Goal: Task Accomplishment & Management: Manage account settings

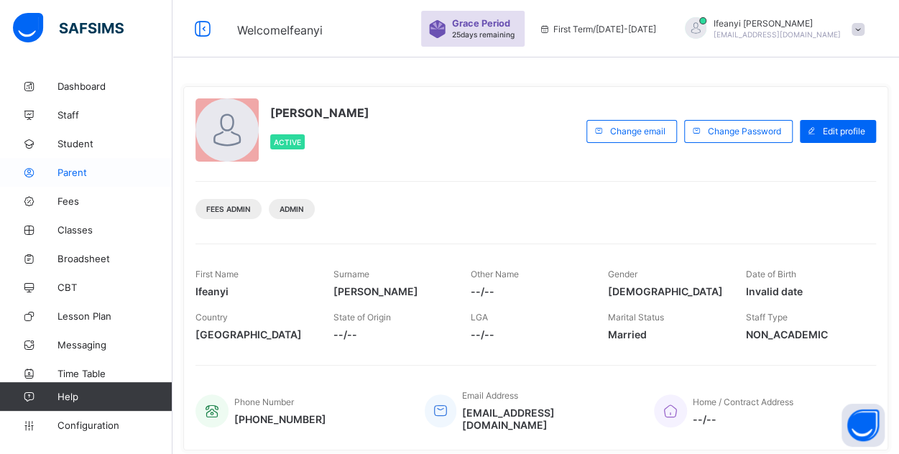
click at [58, 175] on span "Parent" at bounding box center [114, 172] width 115 height 11
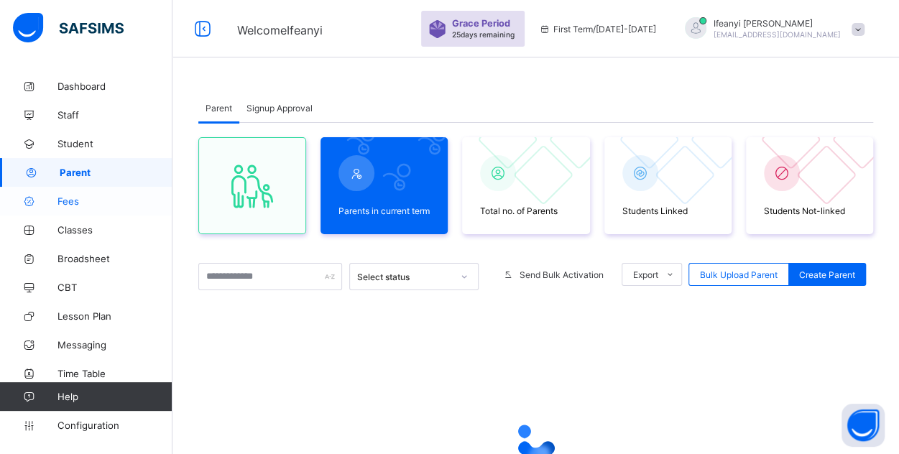
click at [58, 203] on span "Fees" at bounding box center [114, 200] width 115 height 11
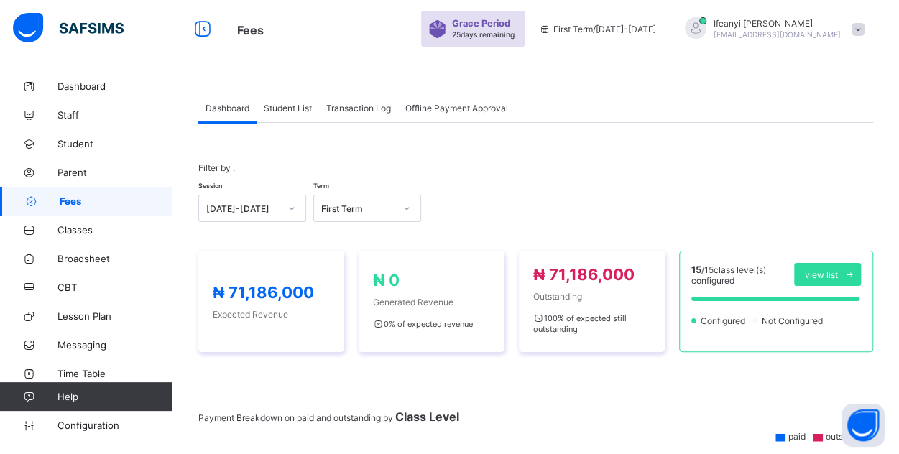
scroll to position [68, 0]
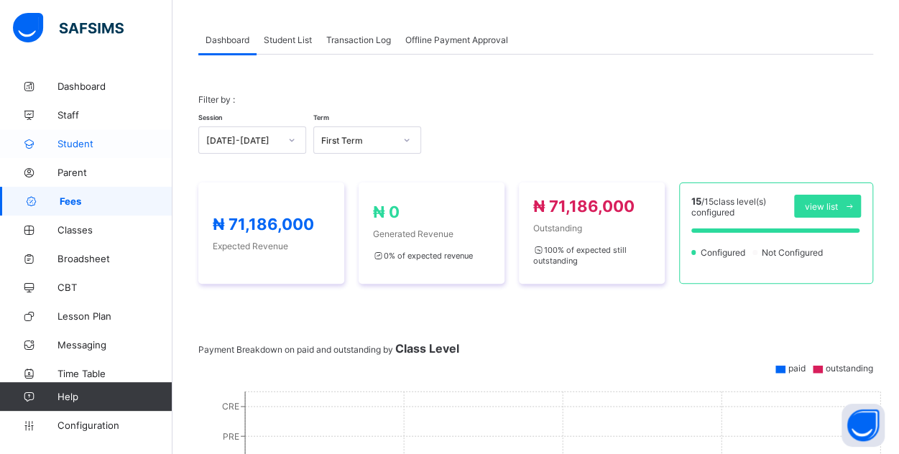
click at [71, 147] on span "Student" at bounding box center [114, 143] width 115 height 11
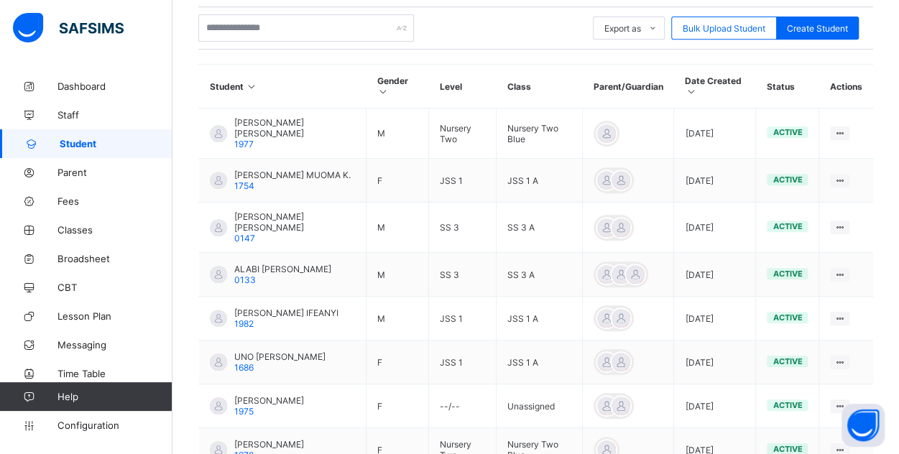
scroll to position [303, 0]
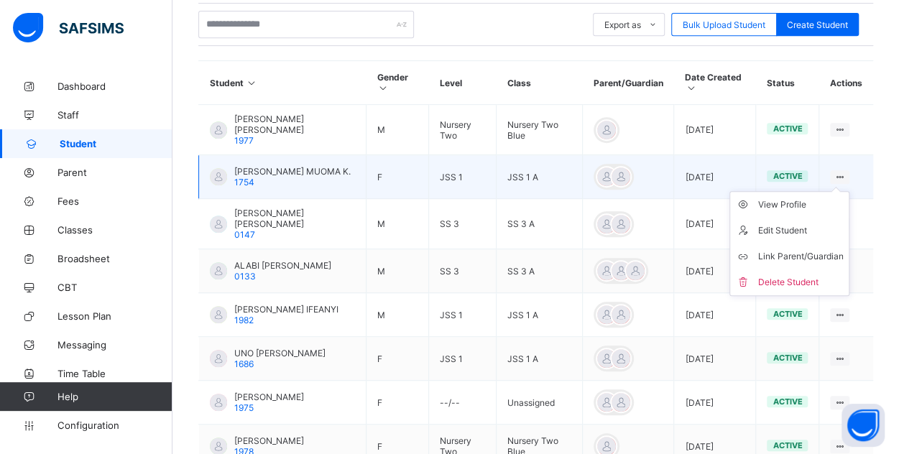
click at [846, 172] on icon at bounding box center [840, 177] width 12 height 11
click at [332, 163] on td "[PERSON_NAME] MUOMA K. 1754" at bounding box center [282, 177] width 167 height 44
click at [278, 166] on span "[PERSON_NAME] MUOMA K." at bounding box center [292, 171] width 116 height 11
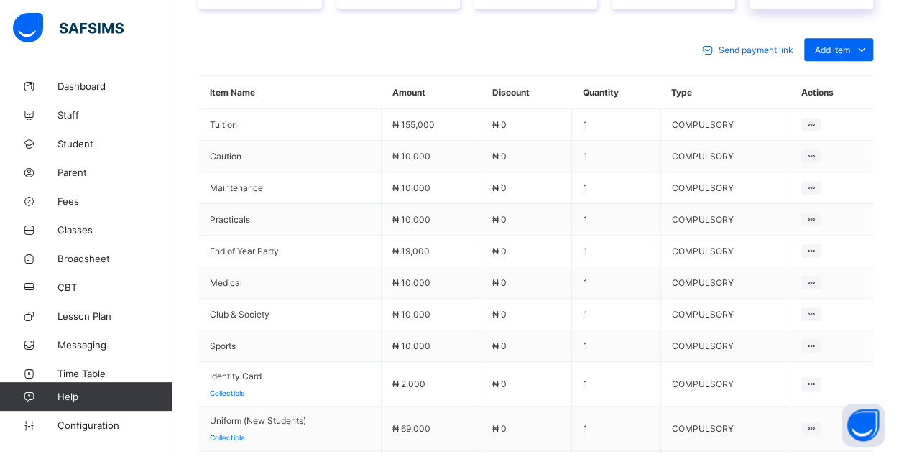
scroll to position [638, 0]
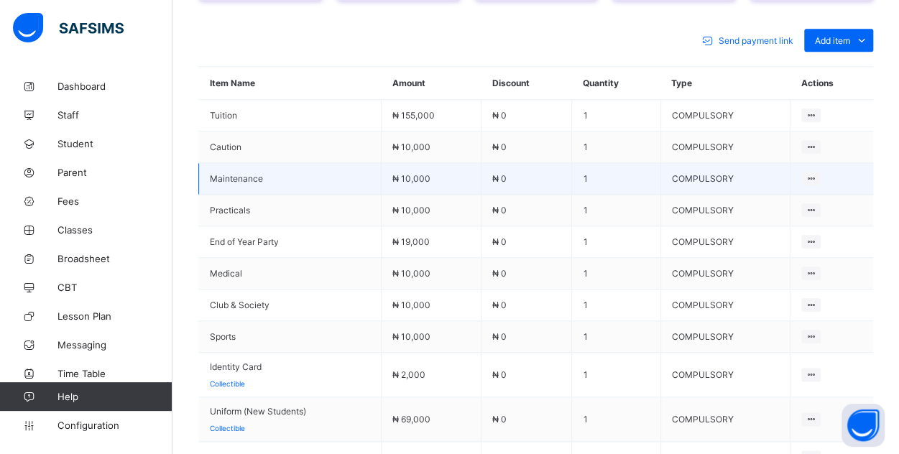
click at [873, 168] on td at bounding box center [831, 179] width 83 height 32
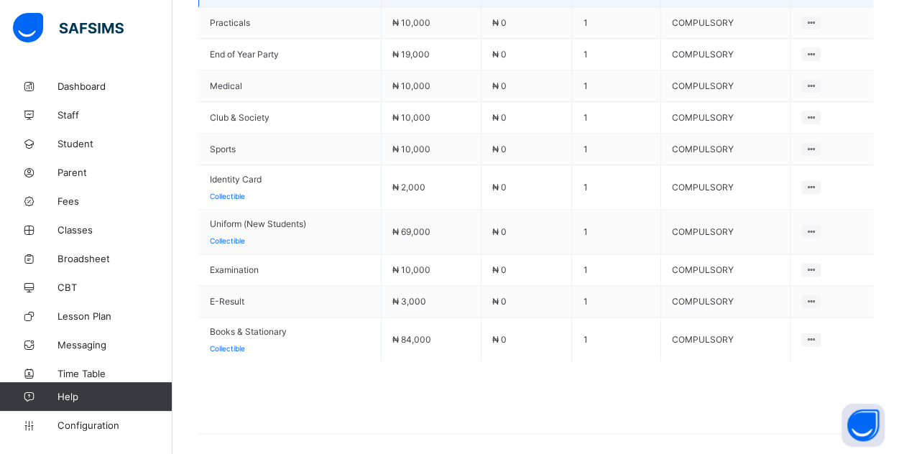
scroll to position [578, 0]
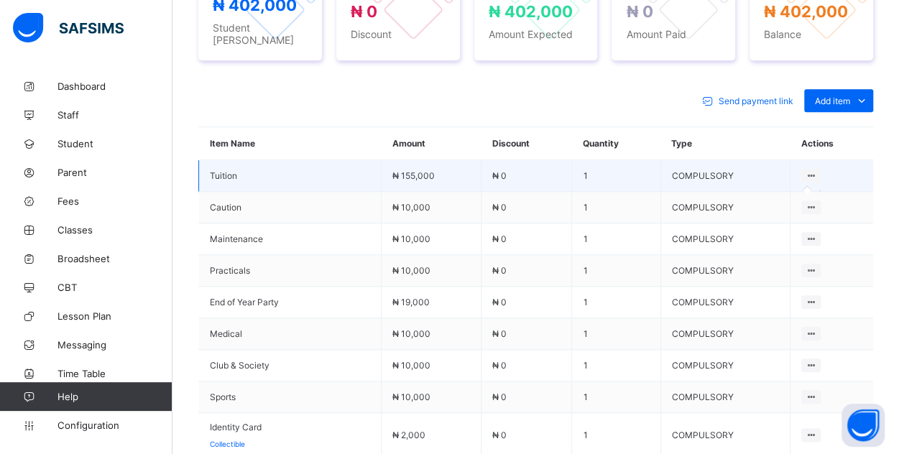
click at [817, 170] on icon at bounding box center [811, 175] width 12 height 11
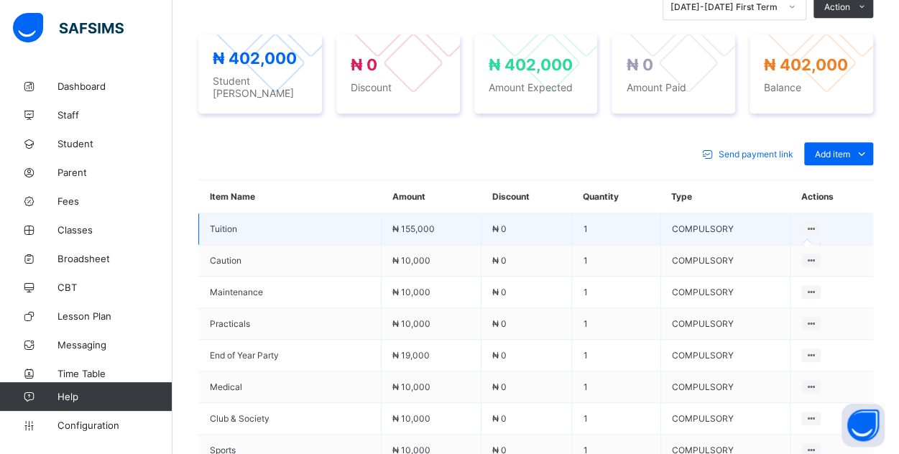
scroll to position [530, 0]
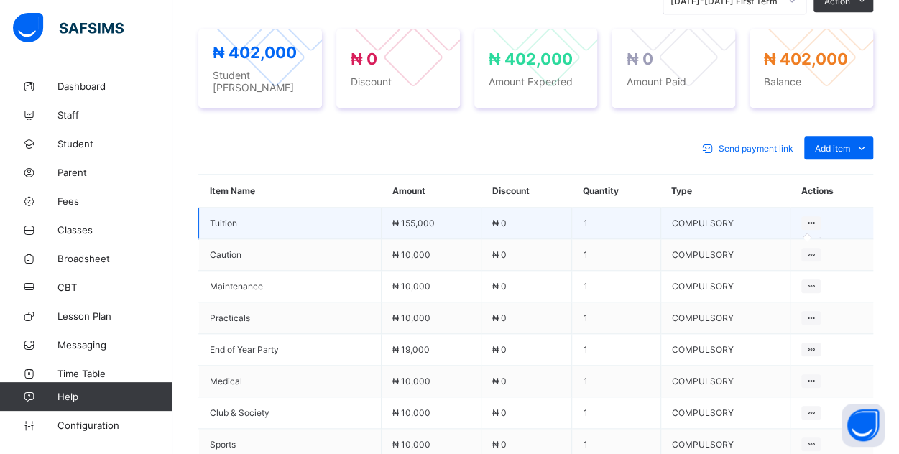
click at [817, 218] on icon at bounding box center [811, 223] width 12 height 11
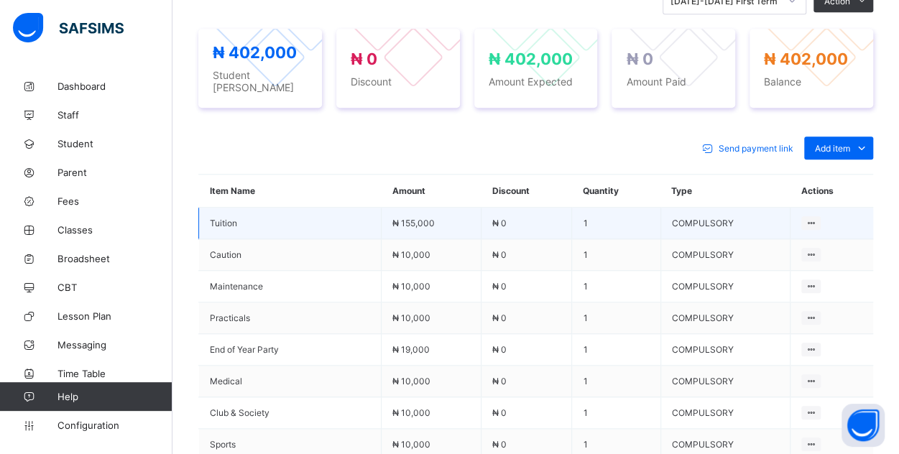
click at [517, 216] on td "₦ 0" at bounding box center [526, 224] width 91 height 32
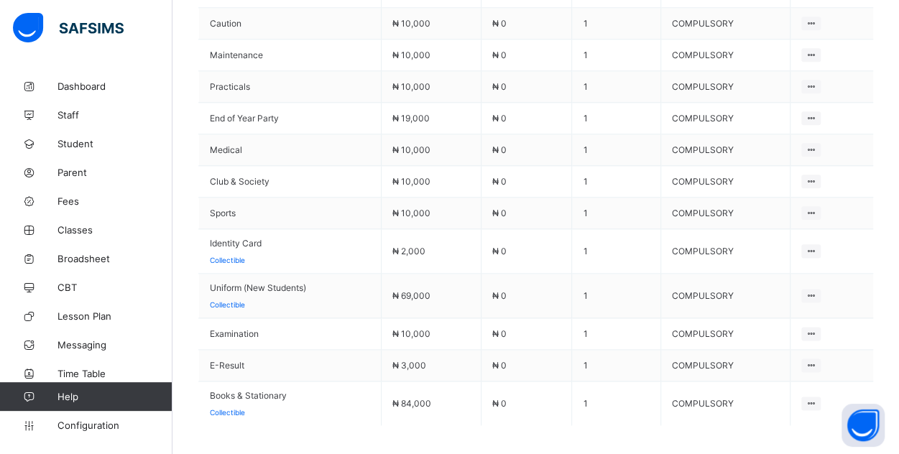
scroll to position [861, 0]
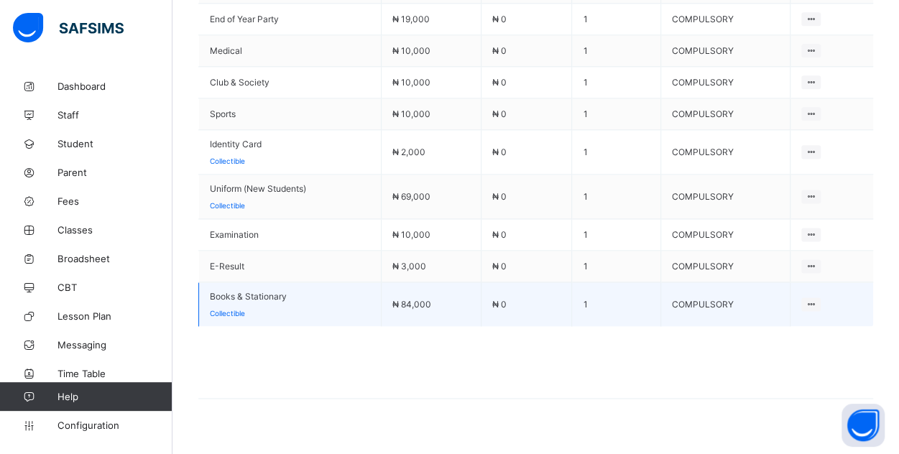
click at [441, 291] on td "₦ 84,000" at bounding box center [432, 304] width 100 height 45
click at [290, 291] on span "Books & Stationary" at bounding box center [290, 296] width 160 height 11
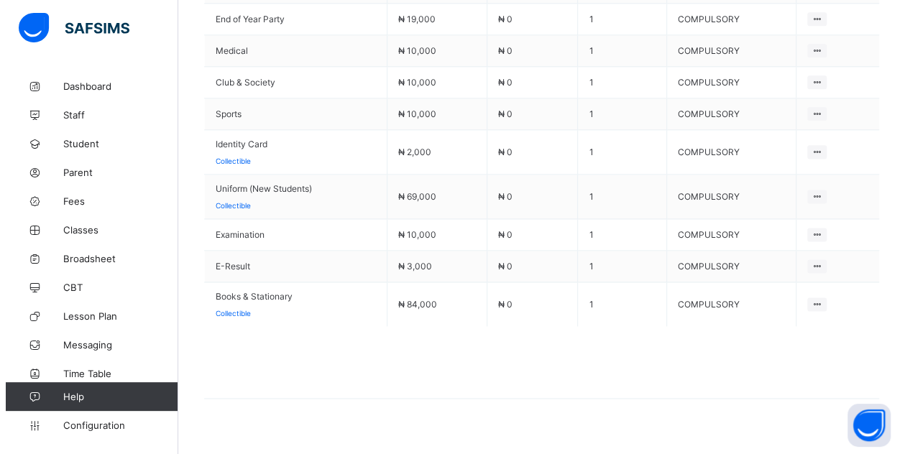
scroll to position [464, 0]
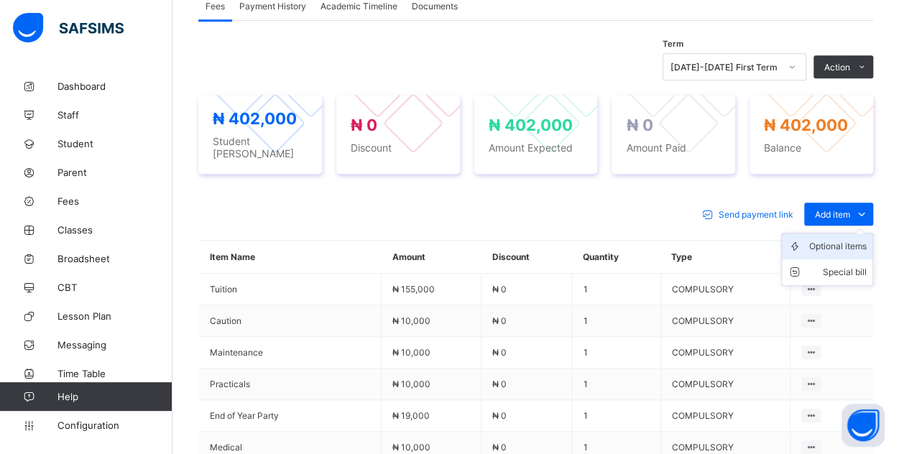
click at [852, 239] on div "Optional items" at bounding box center [837, 246] width 57 height 14
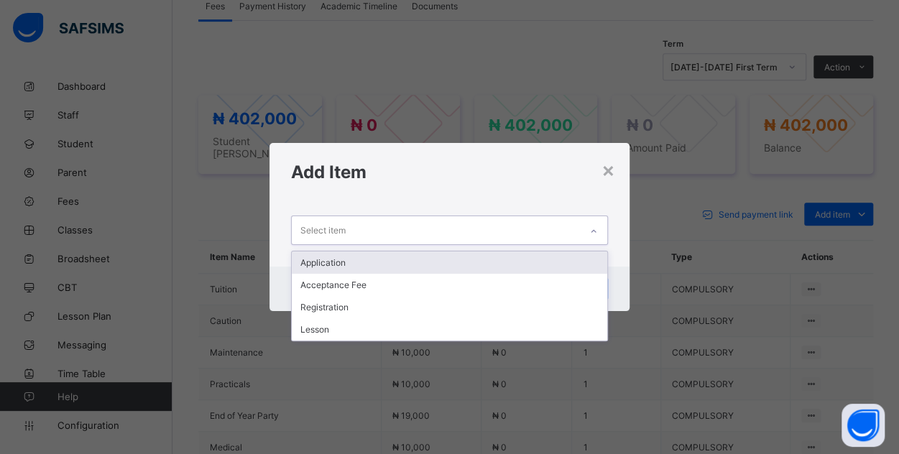
click at [594, 236] on icon at bounding box center [593, 231] width 9 height 14
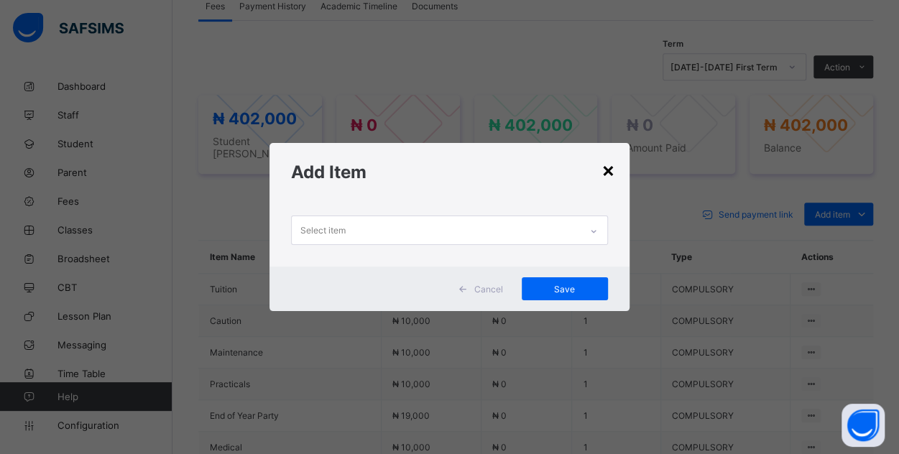
click at [615, 167] on div "×" at bounding box center [609, 169] width 14 height 24
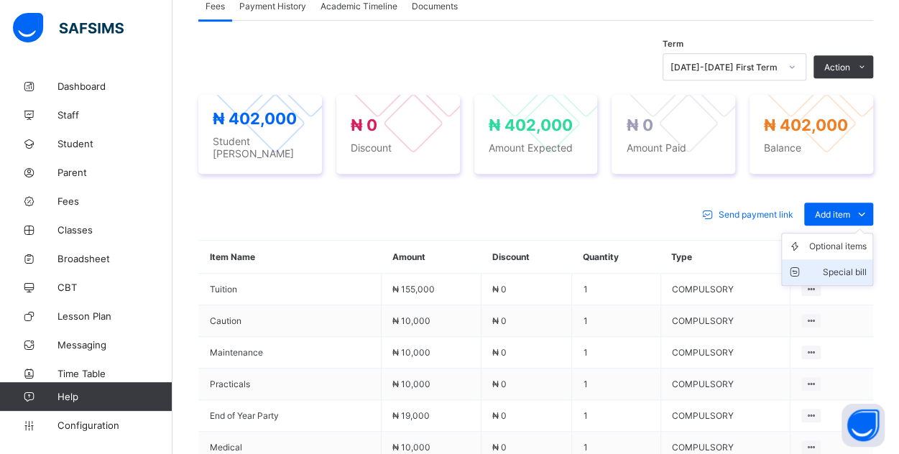
click at [848, 265] on div "Special bill" at bounding box center [837, 272] width 57 height 14
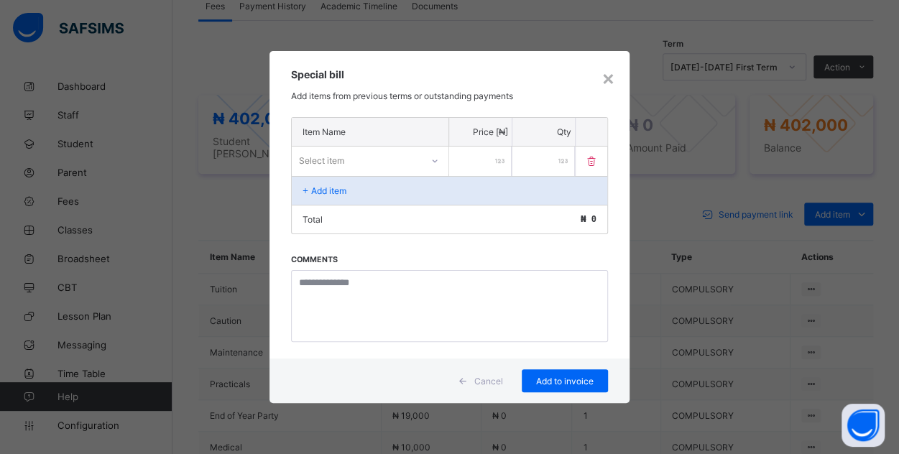
click at [314, 190] on p "Add item" at bounding box center [328, 190] width 35 height 11
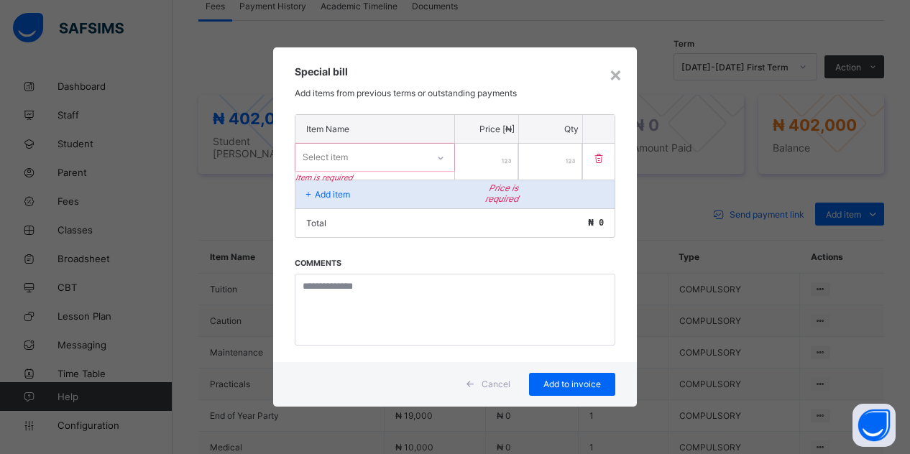
click at [315, 190] on p "Add item" at bounding box center [332, 194] width 35 height 11
click at [427, 155] on div at bounding box center [440, 157] width 27 height 27
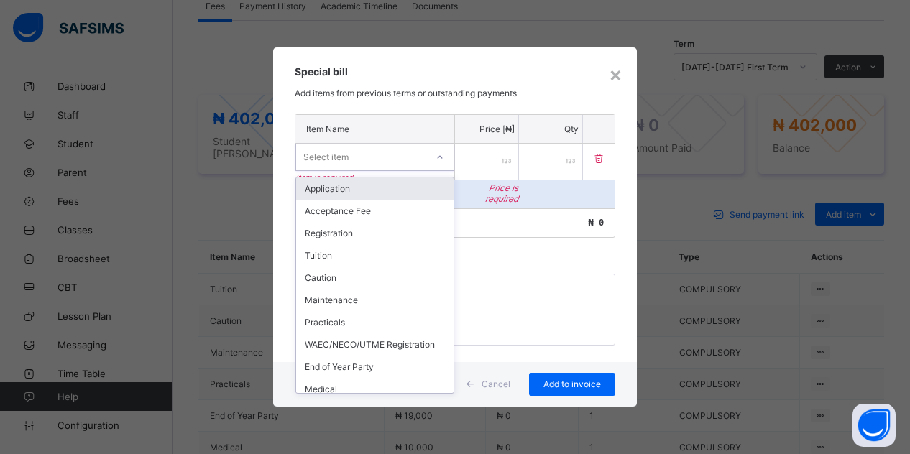
scroll to position [183, 0]
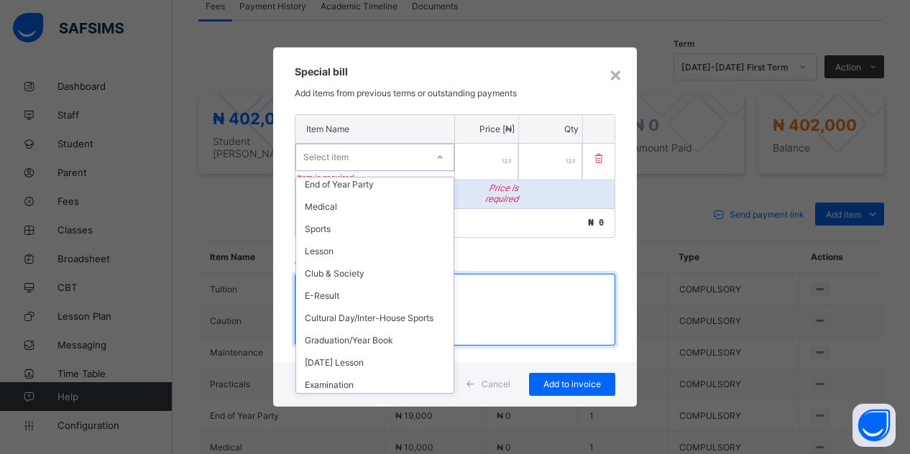
click at [494, 320] on textarea at bounding box center [455, 310] width 321 height 72
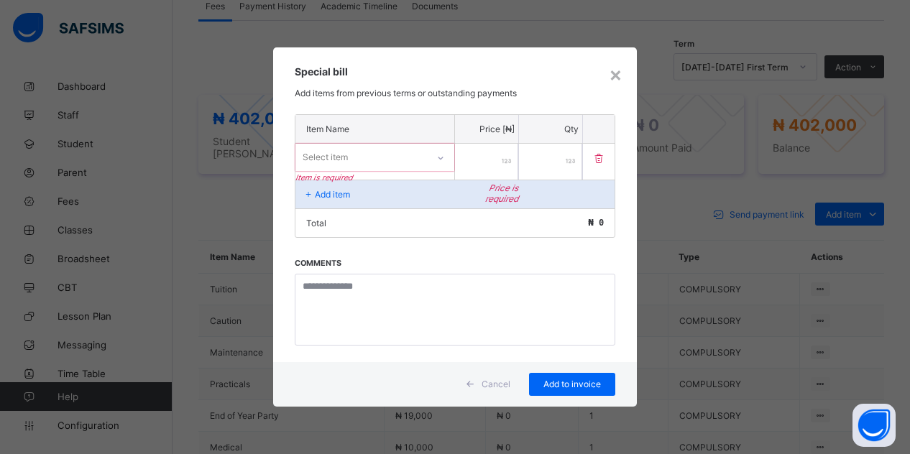
click at [620, 90] on div "Special bill Add items from previous terms or outstanding payments" at bounding box center [455, 80] width 364 height 66
click at [614, 66] on div "×" at bounding box center [616, 74] width 14 height 24
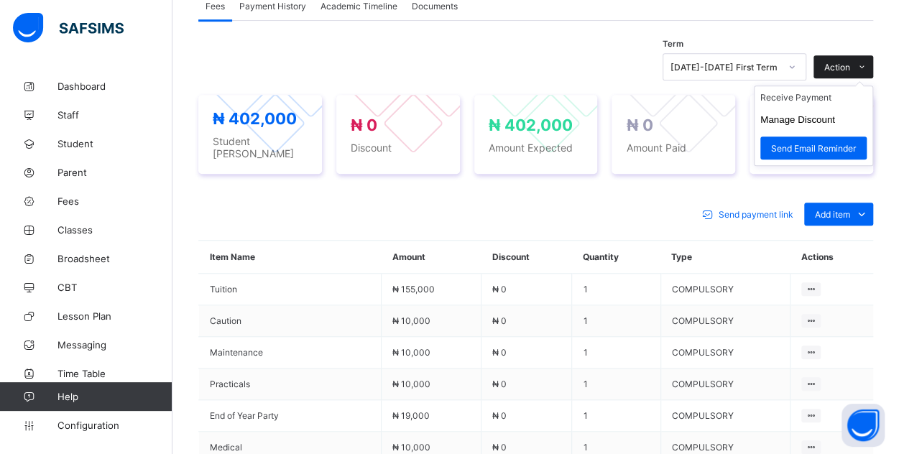
click at [867, 65] on icon at bounding box center [862, 67] width 11 height 9
click at [803, 114] on button "Manage Discount" at bounding box center [797, 119] width 75 height 11
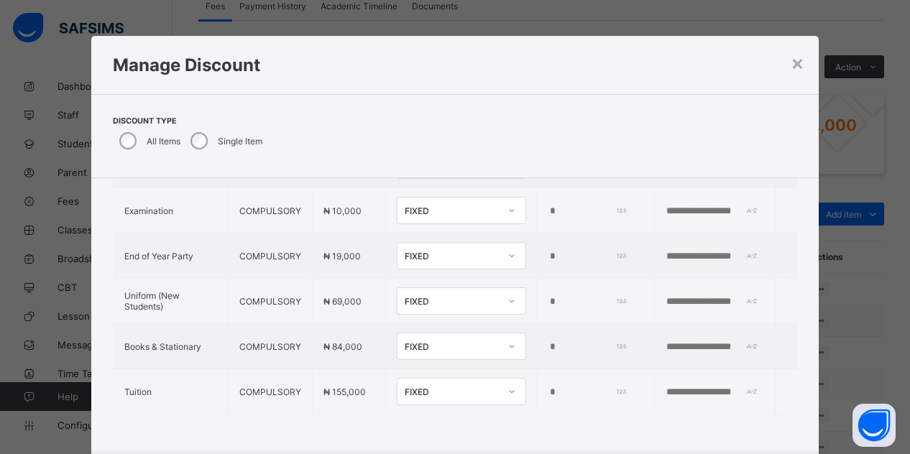
scroll to position [438, 0]
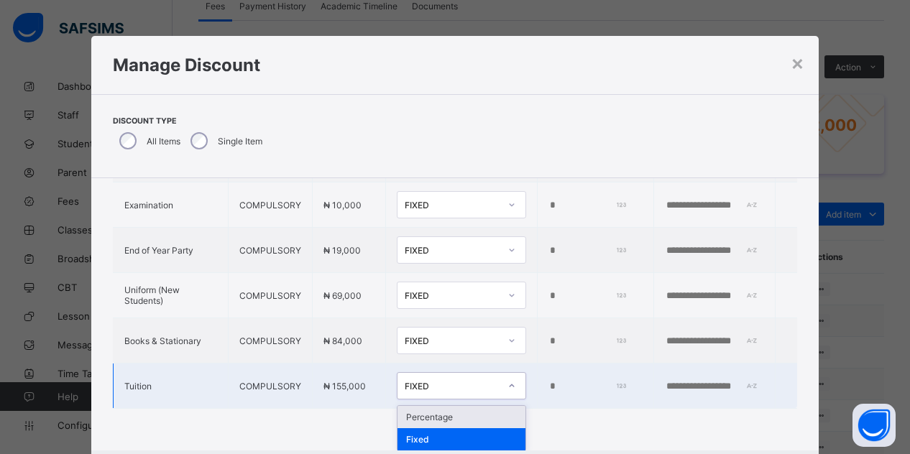
click at [472, 381] on div "FIXED" at bounding box center [452, 386] width 95 height 11
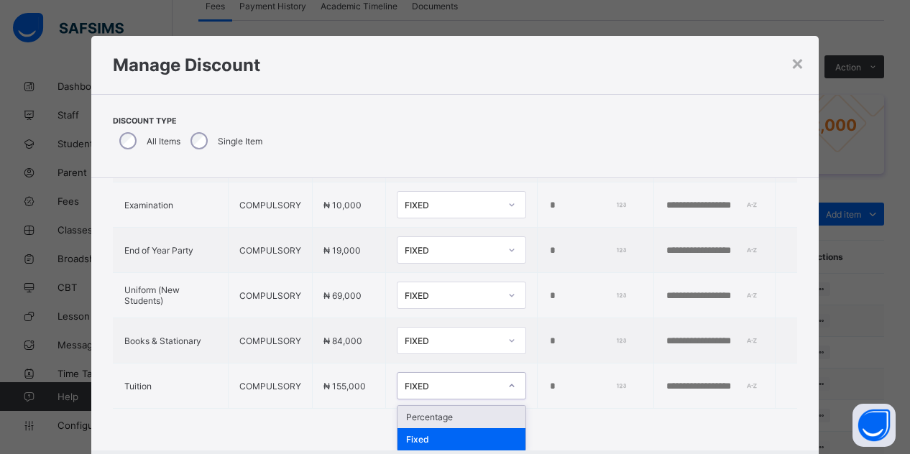
scroll to position [443, 0]
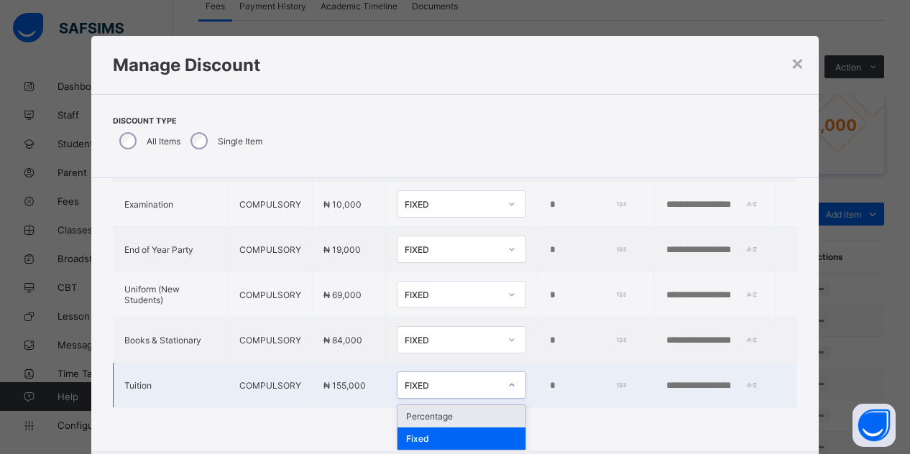
click at [429, 405] on div "Percentage" at bounding box center [461, 416] width 128 height 22
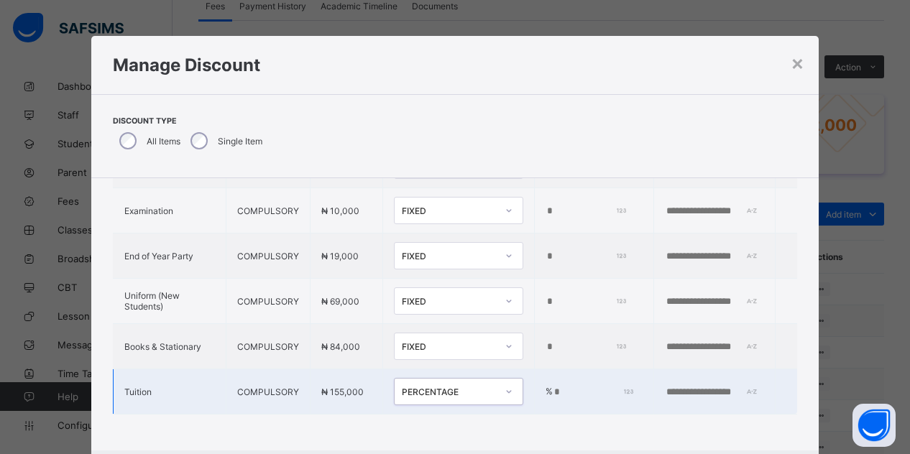
scroll to position [438, 0]
click at [593, 387] on div "*" at bounding box center [597, 392] width 88 height 11
click at [553, 387] on input "*" at bounding box center [592, 392] width 79 height 11
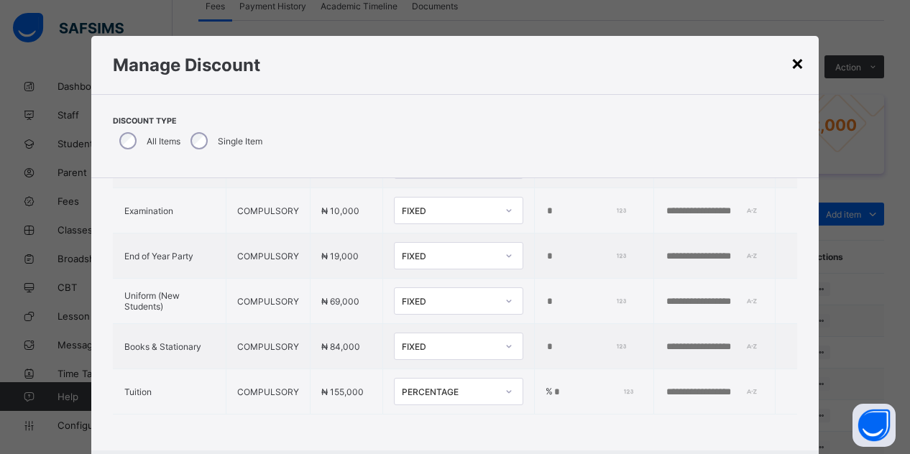
type input "*"
click at [796, 68] on div "×" at bounding box center [798, 62] width 14 height 24
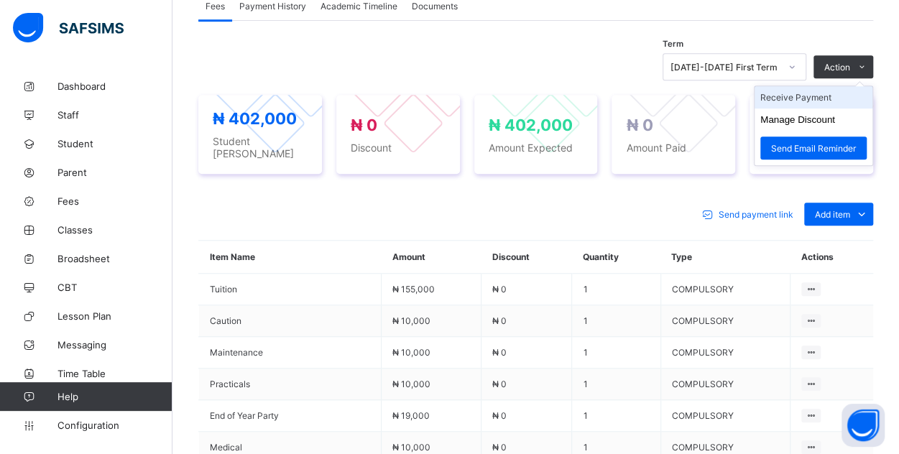
click at [800, 92] on li "Receive Payment" at bounding box center [814, 97] width 118 height 22
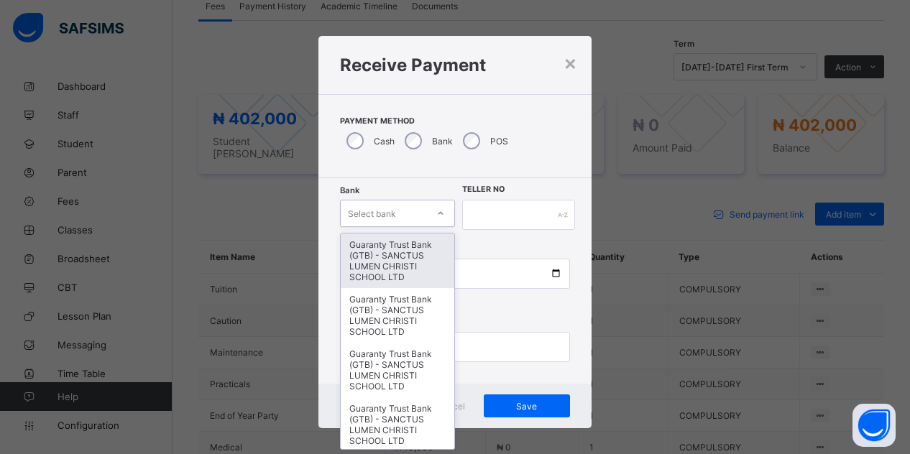
click at [420, 211] on div "Select bank" at bounding box center [384, 213] width 86 height 20
click at [508, 145] on div "Payment Method Cash Bank POS" at bounding box center [454, 136] width 273 height 84
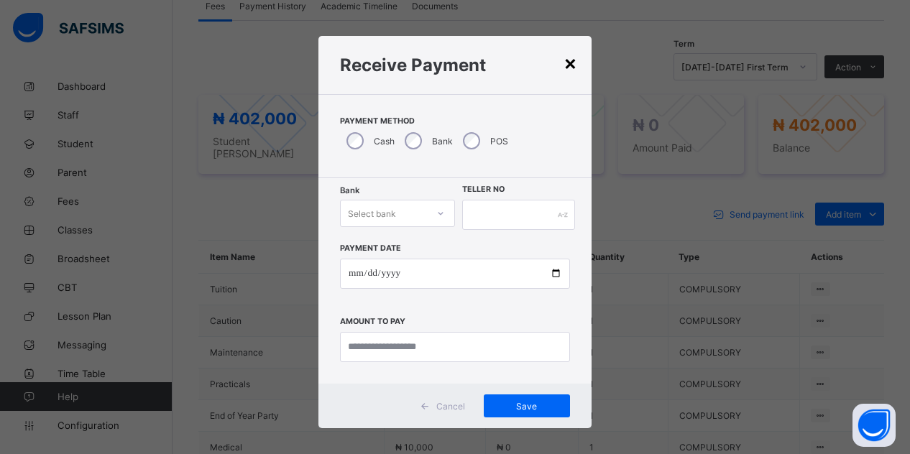
click at [563, 68] on div "×" at bounding box center [570, 62] width 14 height 24
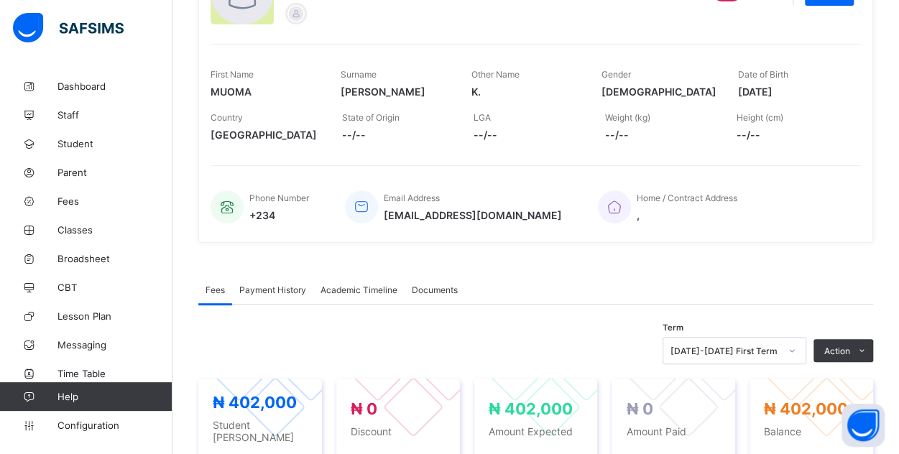
scroll to position [0, 0]
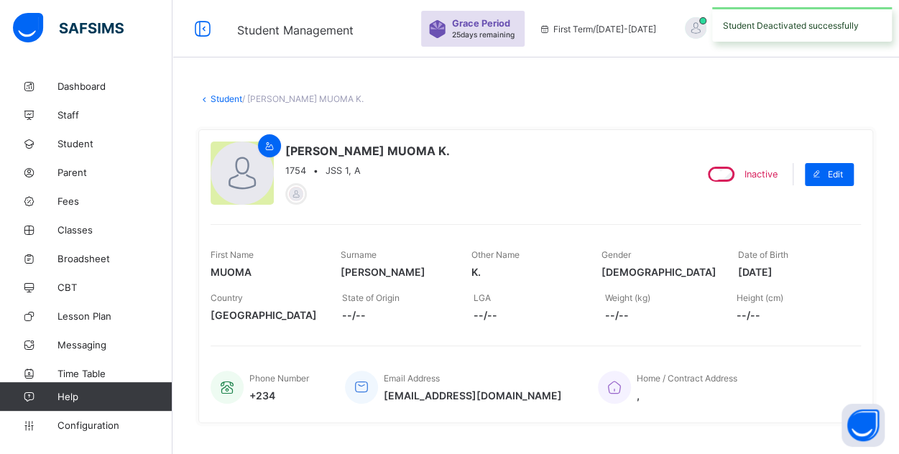
click at [219, 98] on link "Student" at bounding box center [227, 98] width 32 height 11
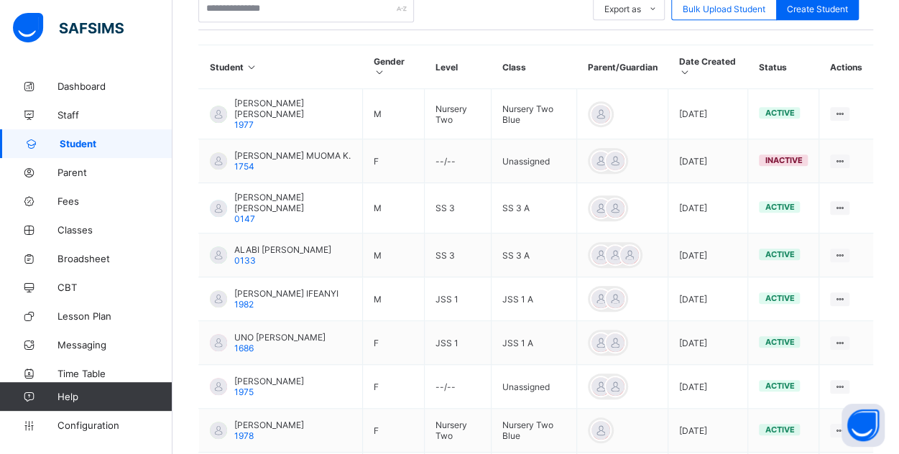
scroll to position [346, 0]
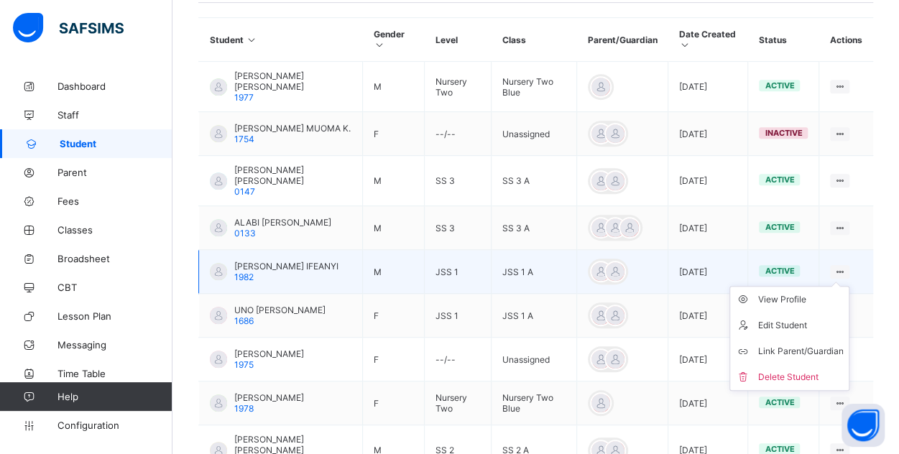
click at [846, 267] on icon at bounding box center [840, 272] width 12 height 11
click at [331, 261] on div "[PERSON_NAME] IFEANYI 1982" at bounding box center [286, 272] width 104 height 22
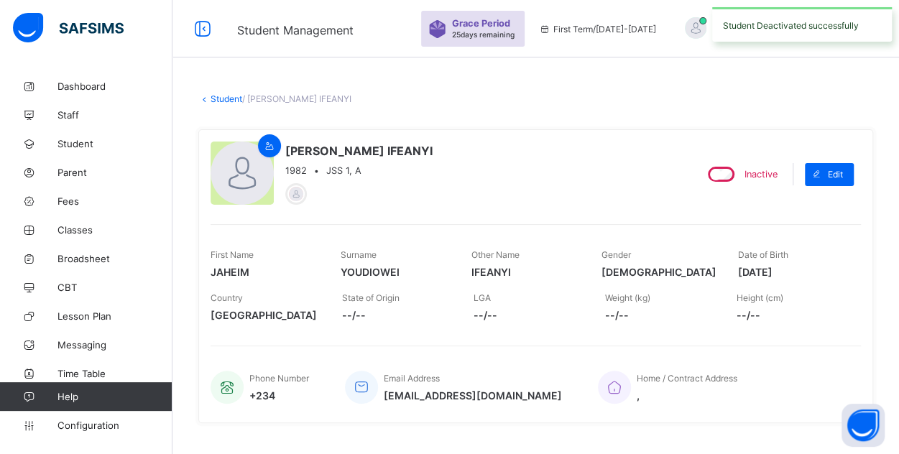
click at [221, 99] on link "Student" at bounding box center [227, 98] width 32 height 11
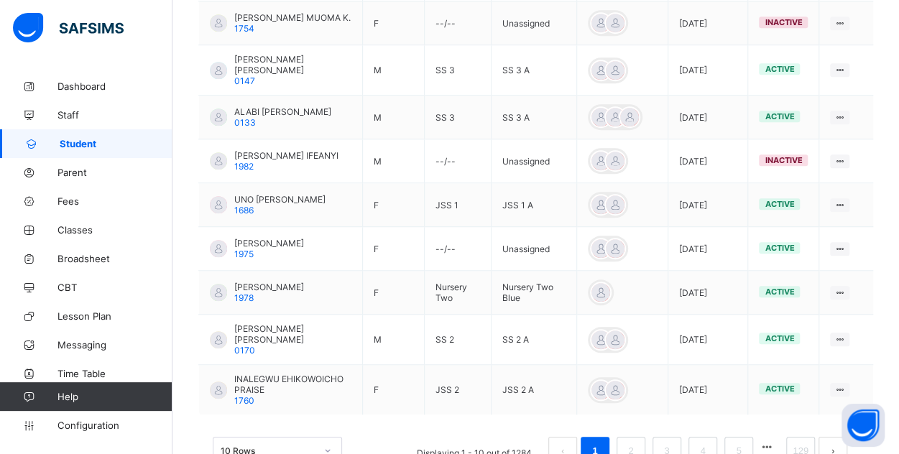
scroll to position [479, 0]
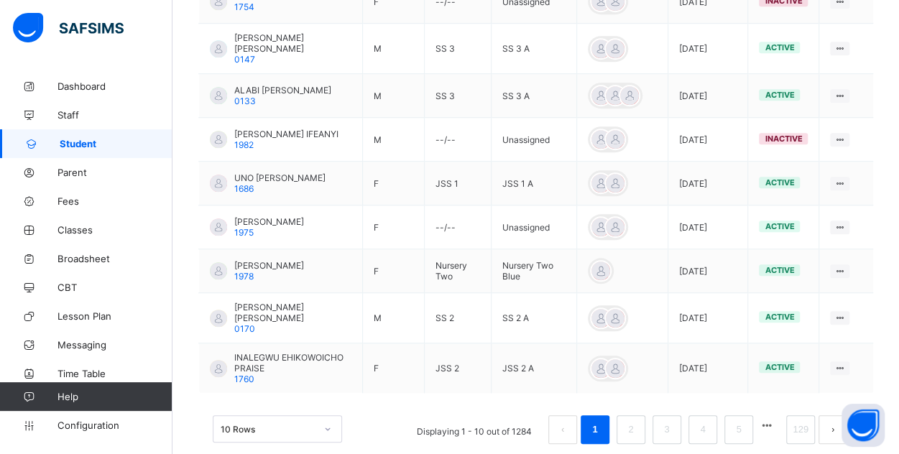
click at [840, 415] on button "next page" at bounding box center [833, 429] width 29 height 29
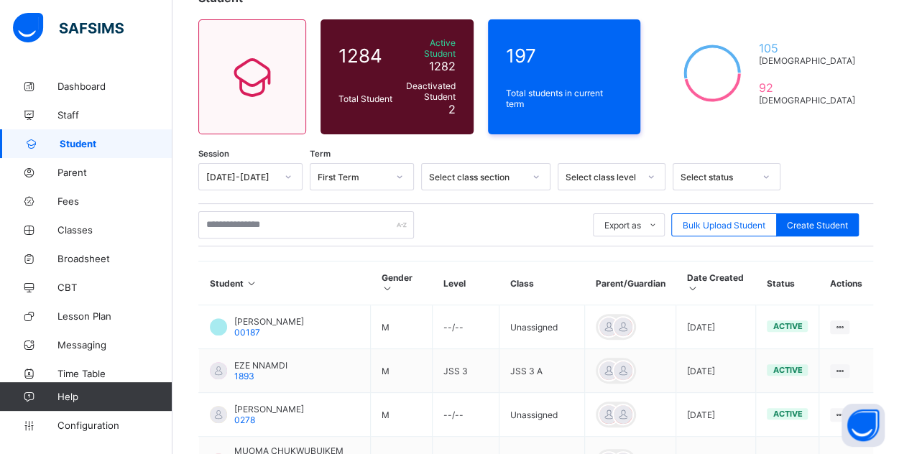
scroll to position [102, 0]
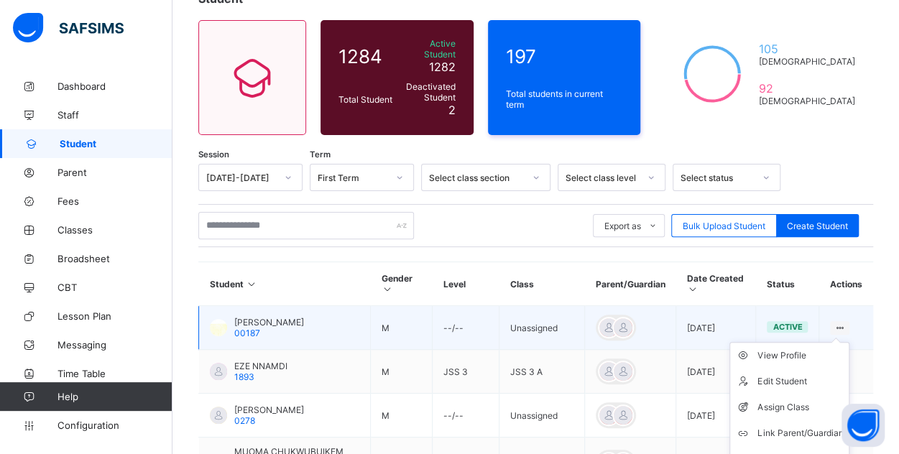
click at [849, 342] on ul "View Profile Edit Student Assign Class Link Parent/Guardian Delete Student" at bounding box center [789, 407] width 120 height 131
click at [289, 317] on span "[PERSON_NAME]" at bounding box center [269, 322] width 70 height 11
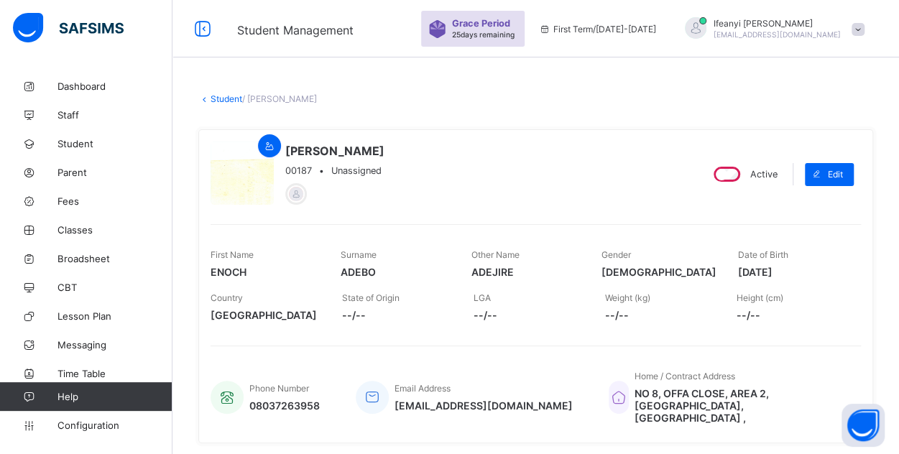
click at [220, 98] on link "Student" at bounding box center [227, 98] width 32 height 11
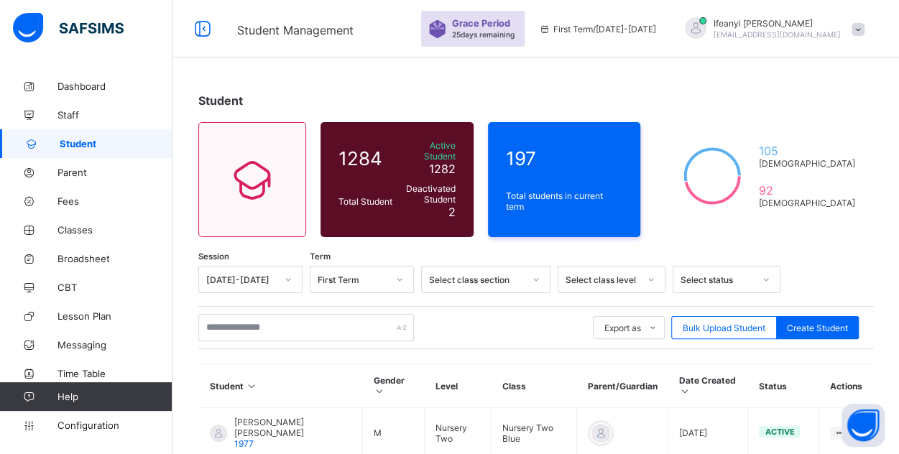
click at [93, 134] on link "Student" at bounding box center [86, 143] width 172 height 29
click at [495, 275] on div "Select class section" at bounding box center [476, 280] width 95 height 11
click at [528, 269] on div at bounding box center [536, 279] width 24 height 23
drag, startPoint x: 528, startPoint y: 269, endPoint x: 599, endPoint y: 275, distance: 71.4
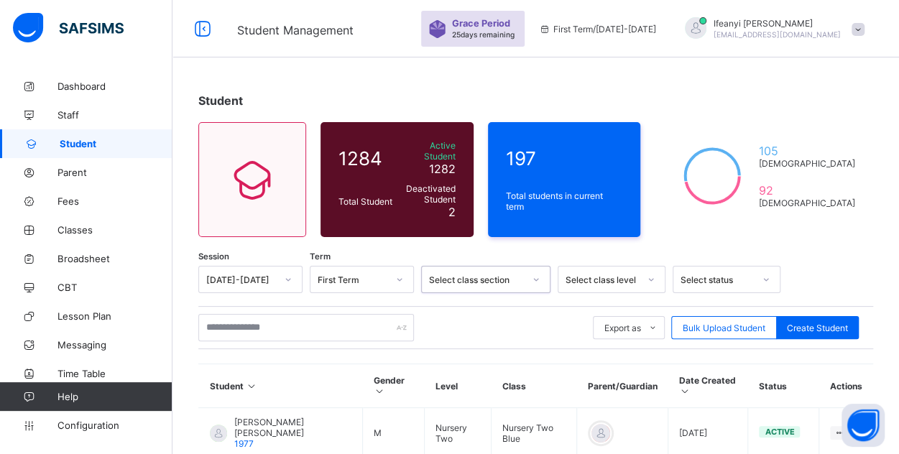
click at [599, 275] on div "Session [DATE]-[DATE] Term First Term 0 results available. Select is focused ,t…" at bounding box center [535, 279] width 675 height 27
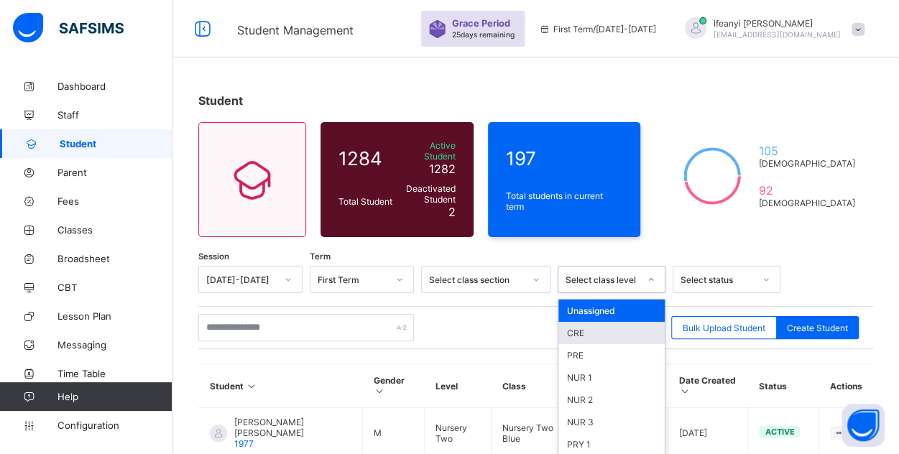
scroll to position [59, 0]
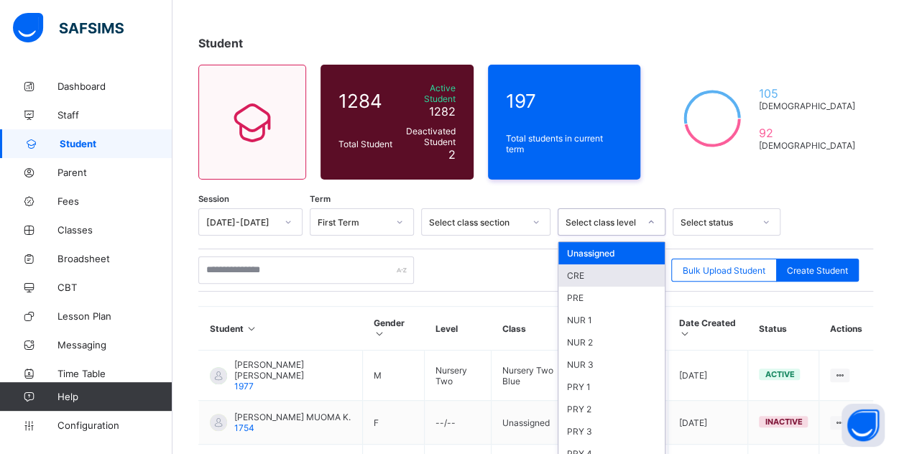
click at [599, 236] on div "option CRE focused, 2 of 19. 19 results available. Use Up and Down to choose op…" at bounding box center [612, 221] width 108 height 27
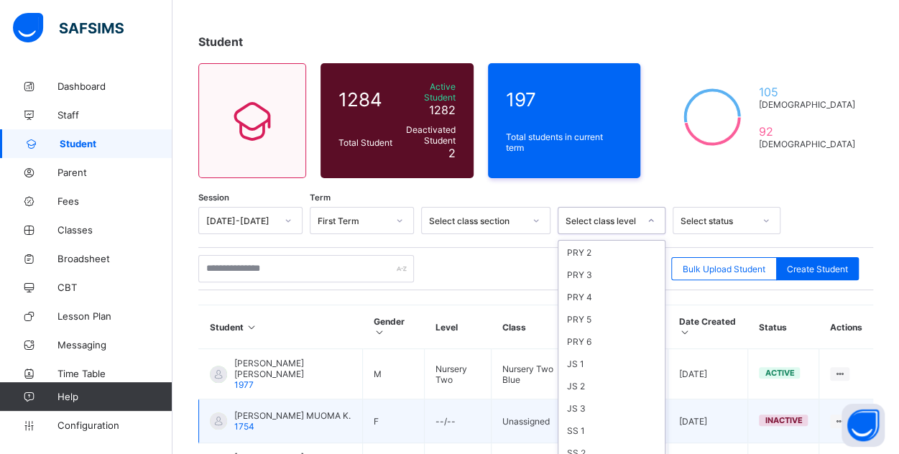
scroll to position [165, 0]
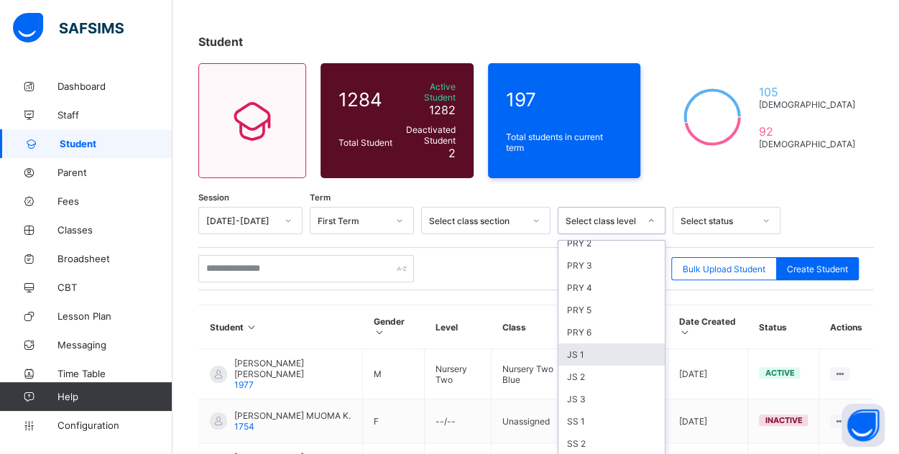
click at [586, 344] on div "JS 1" at bounding box center [611, 355] width 106 height 22
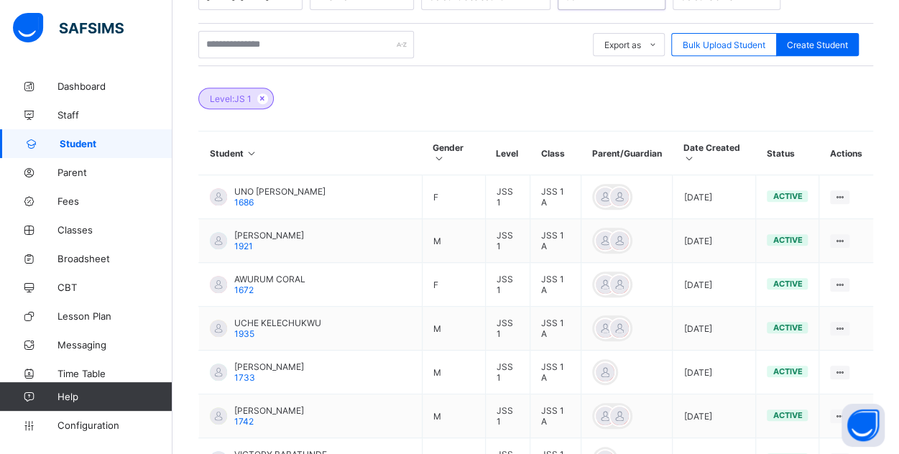
scroll to position [283, 0]
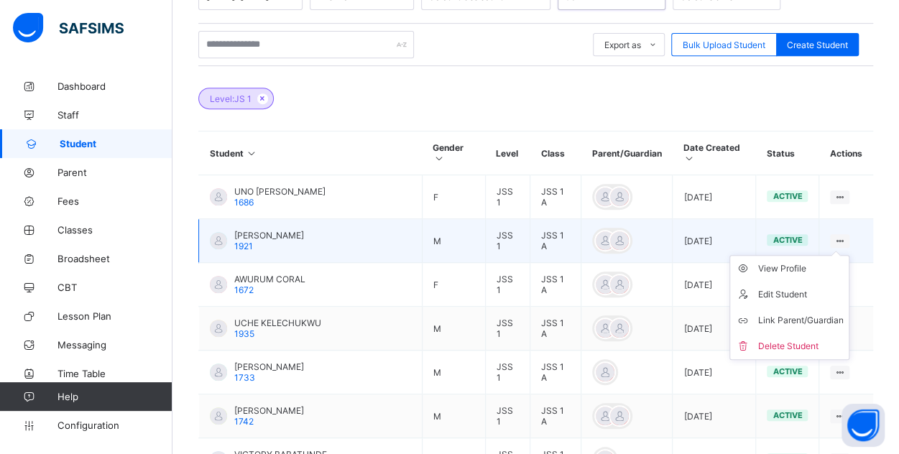
click at [847, 255] on ul "View Profile Edit Student Link Parent/Guardian Delete Student" at bounding box center [789, 307] width 120 height 105
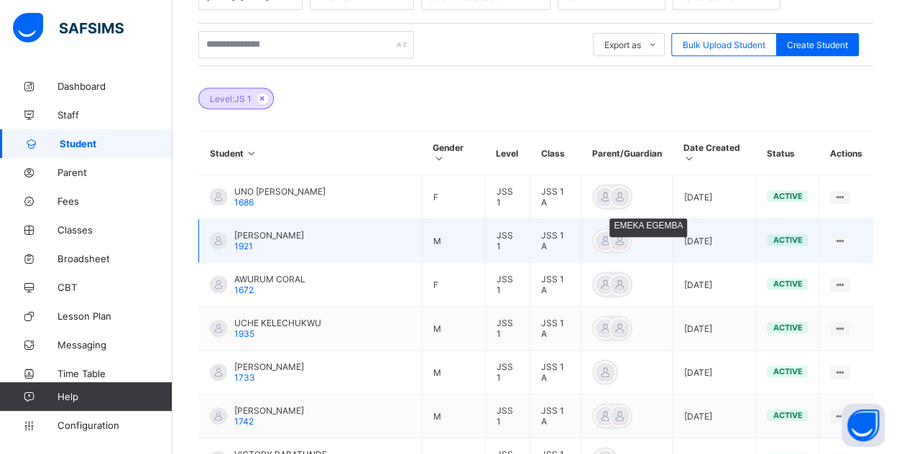
click at [609, 230] on div at bounding box center [620, 241] width 22 height 22
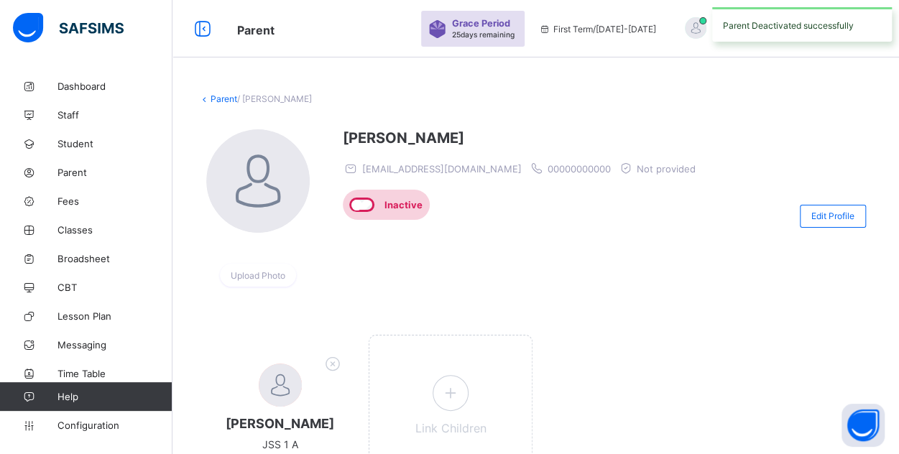
click at [218, 96] on link "Parent" at bounding box center [224, 98] width 27 height 11
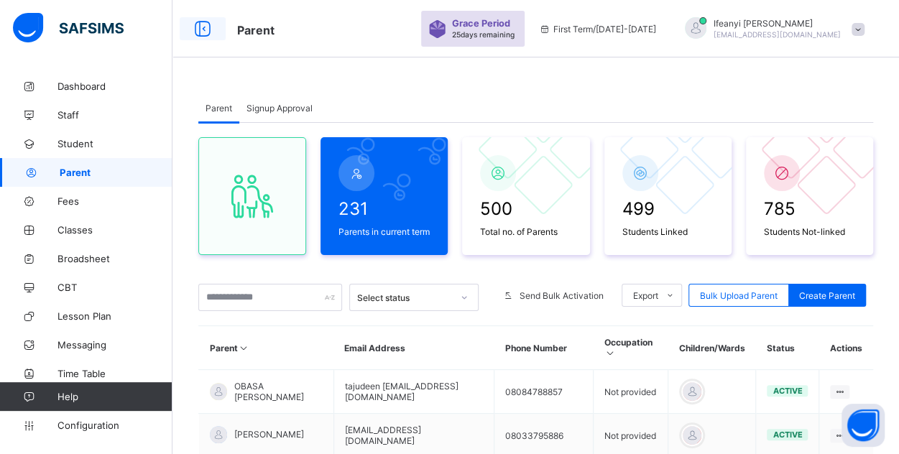
click at [199, 29] on icon at bounding box center [202, 29] width 24 height 21
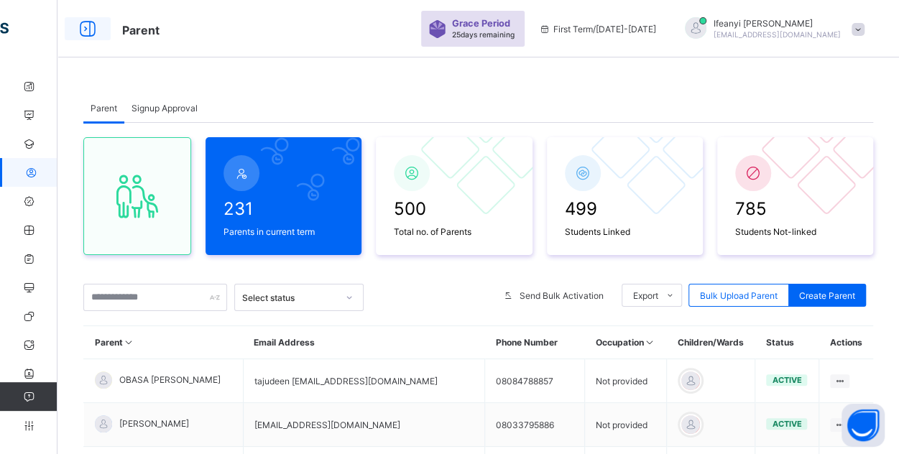
click at [91, 20] on icon at bounding box center [87, 29] width 24 height 21
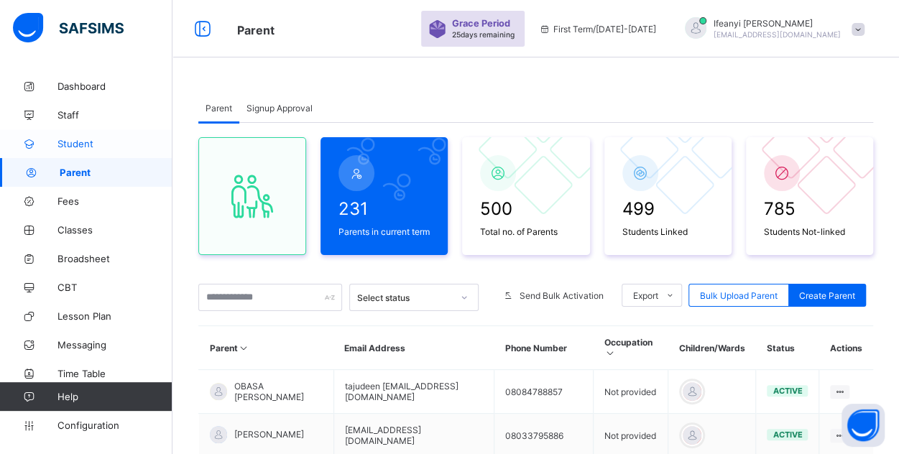
click at [57, 147] on icon at bounding box center [28, 144] width 57 height 11
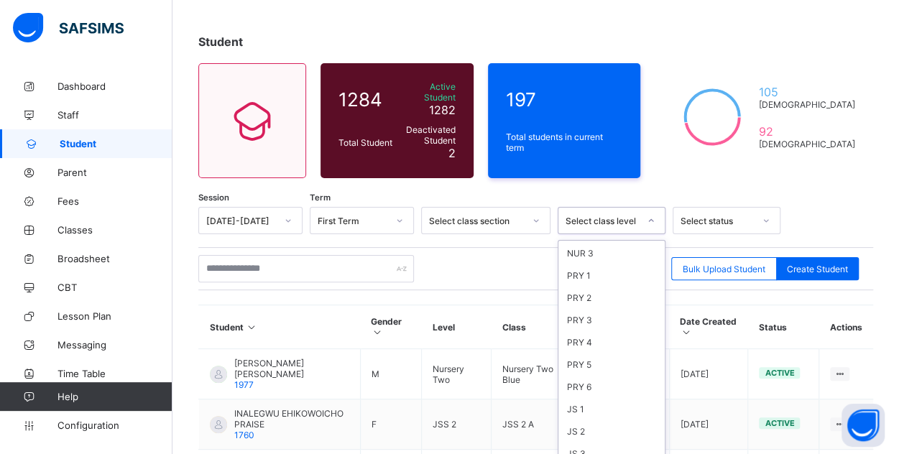
scroll to position [194, 0]
click at [586, 314] on div "JS 1" at bounding box center [611, 325] width 106 height 22
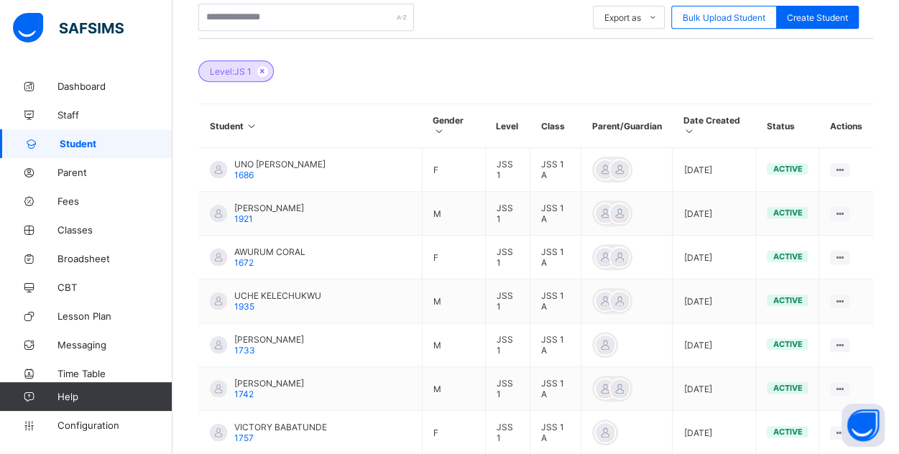
scroll to position [315, 0]
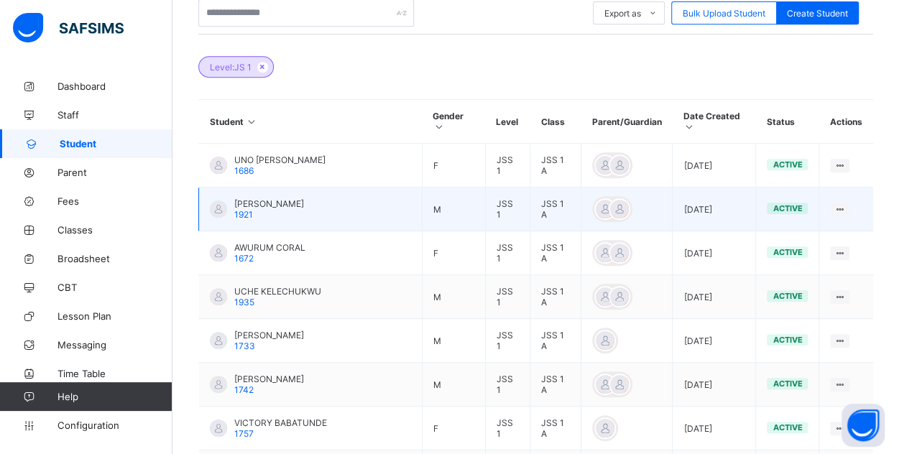
click at [249, 198] on span "[PERSON_NAME]" at bounding box center [269, 203] width 70 height 11
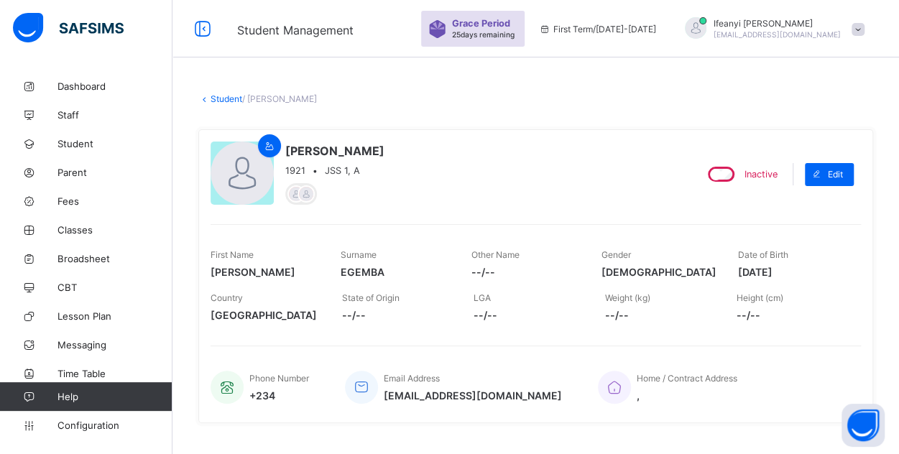
click at [213, 97] on link "Student" at bounding box center [227, 98] width 32 height 11
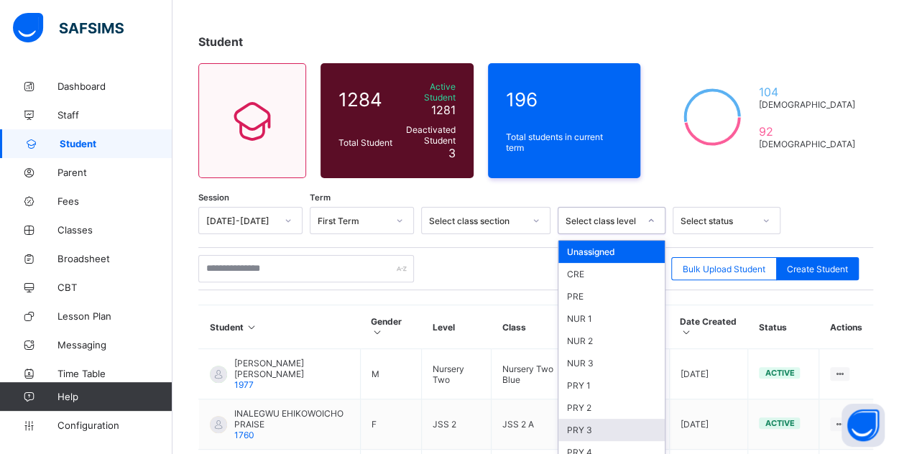
click at [611, 419] on div "PRY 3" at bounding box center [611, 430] width 106 height 22
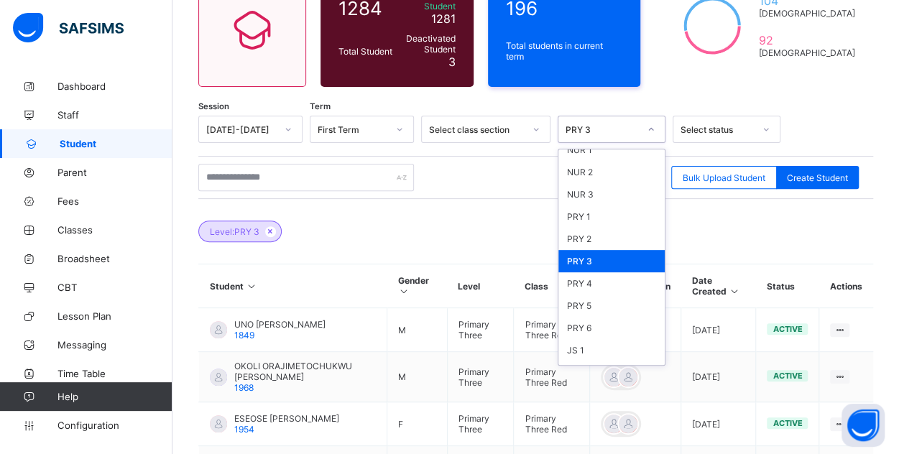
scroll to position [194, 0]
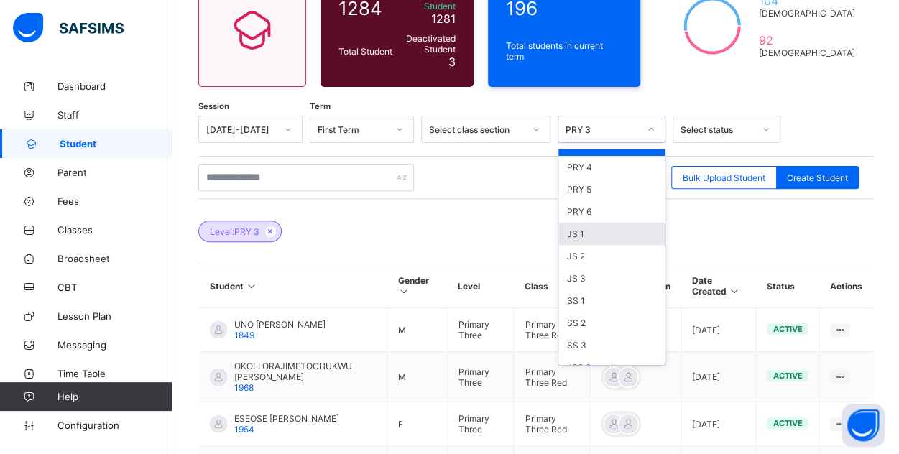
click at [599, 223] on div "JS 1" at bounding box center [611, 234] width 106 height 22
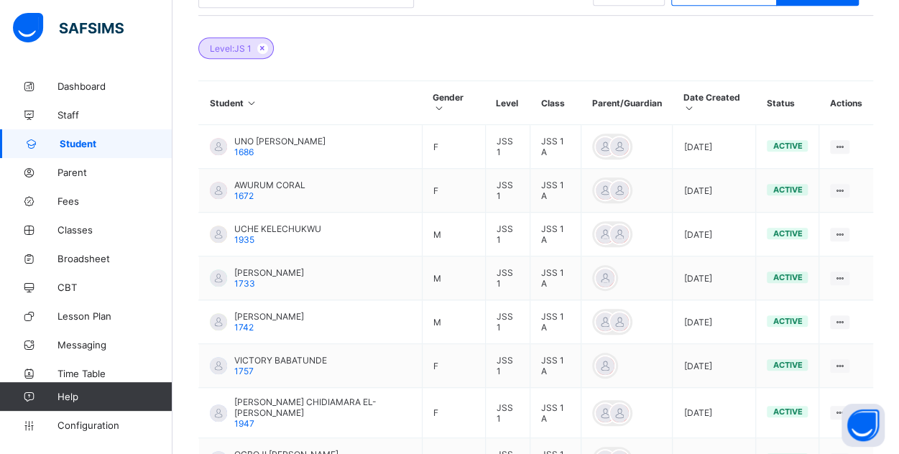
scroll to position [335, 0]
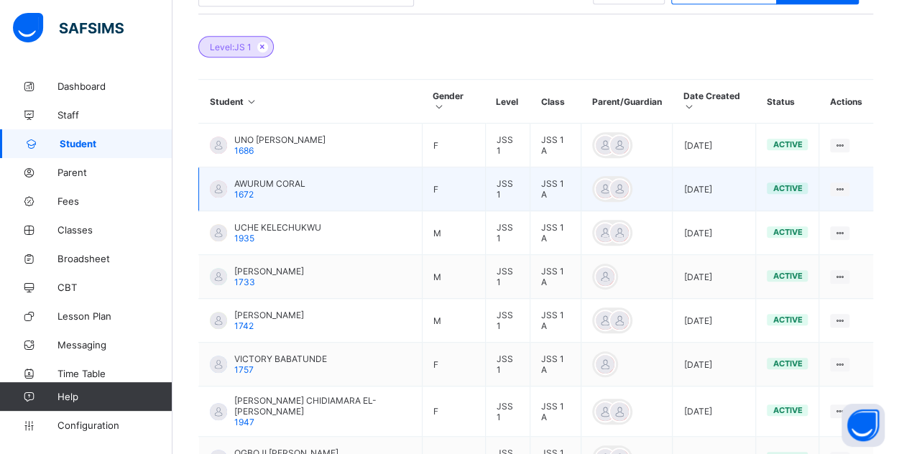
click at [239, 189] on span "1672" at bounding box center [243, 194] width 19 height 11
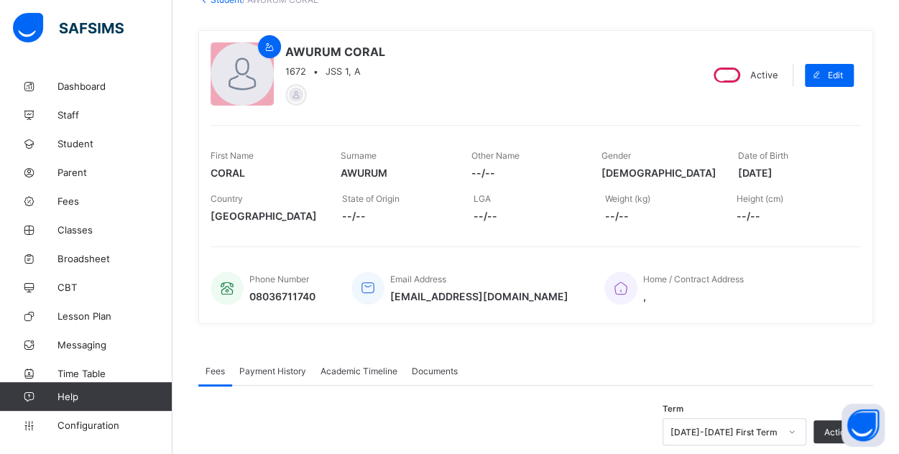
scroll to position [93, 0]
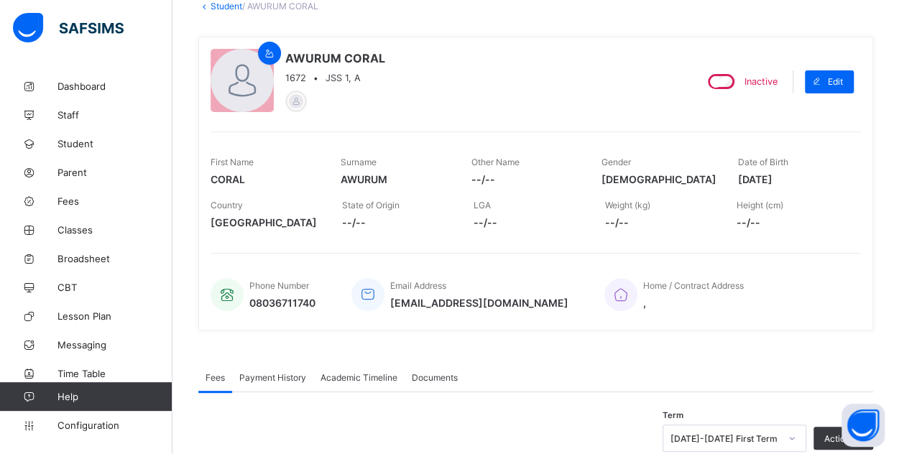
click at [226, 7] on link "Student" at bounding box center [227, 6] width 32 height 11
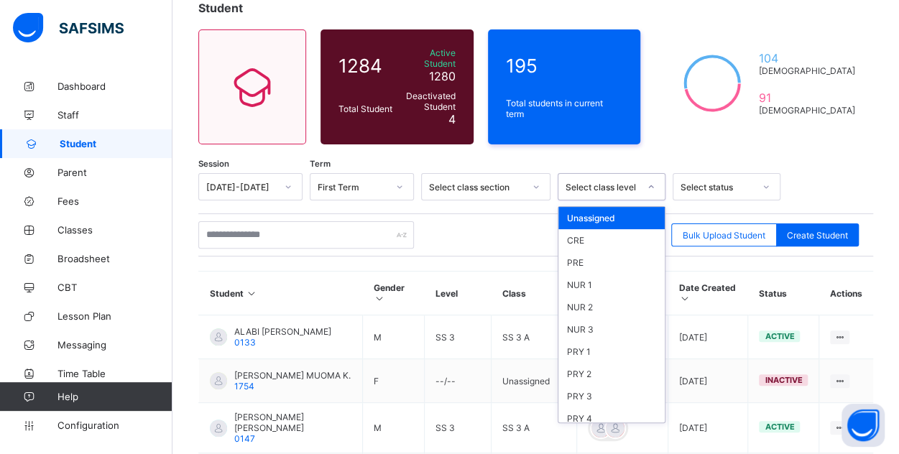
click at [648, 180] on icon at bounding box center [651, 187] width 9 height 14
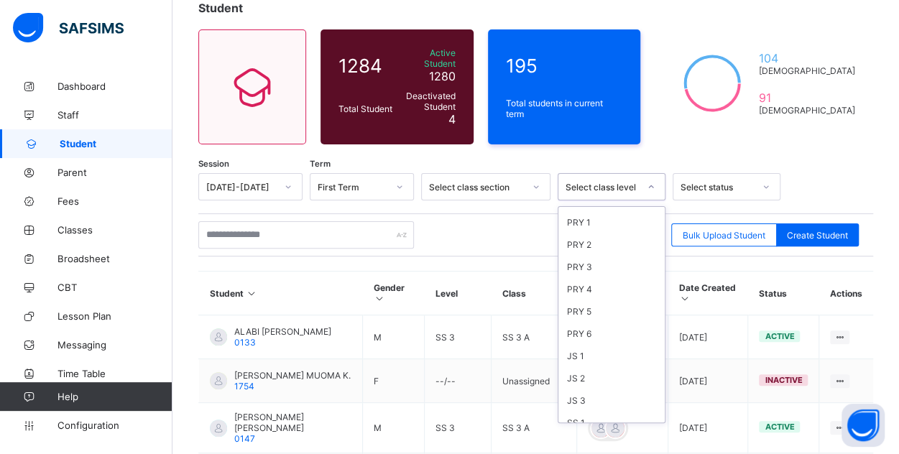
scroll to position [194, 0]
click at [573, 280] on div "JS 1" at bounding box center [611, 291] width 106 height 22
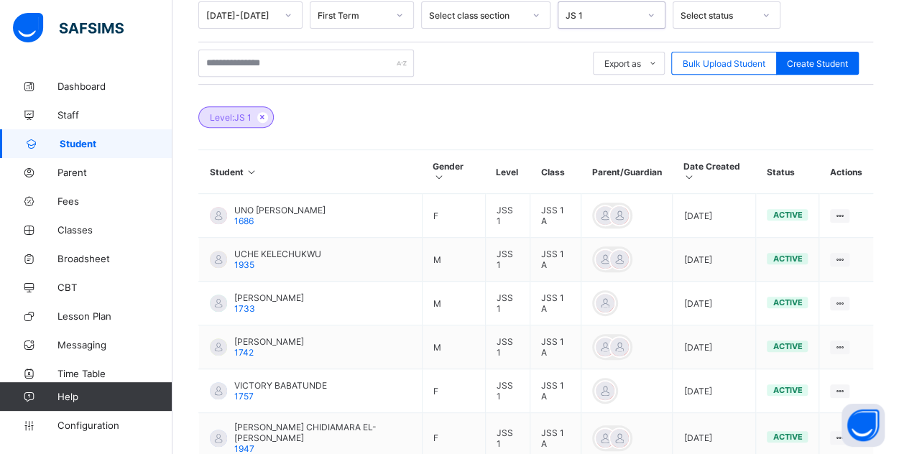
scroll to position [274, 0]
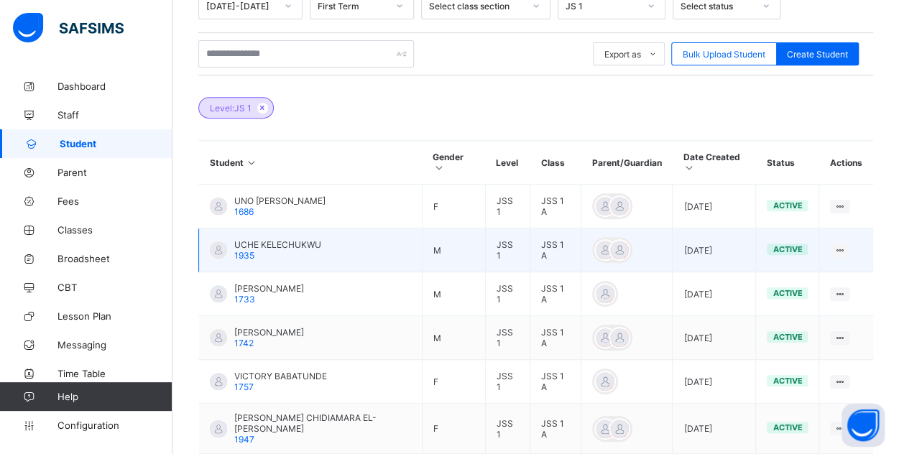
click at [285, 239] on div "UCHE KELECHUKWU 1935" at bounding box center [277, 250] width 87 height 22
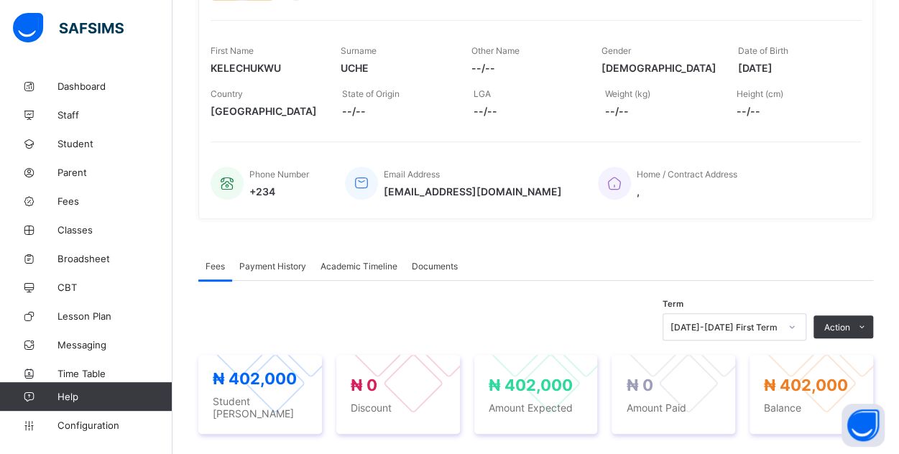
scroll to position [207, 0]
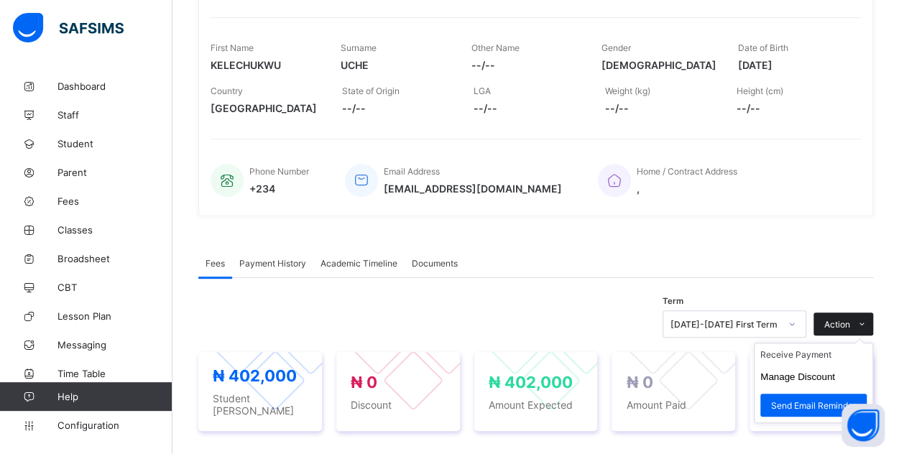
click at [873, 318] on span at bounding box center [861, 324] width 23 height 23
click at [867, 320] on icon at bounding box center [862, 324] width 11 height 9
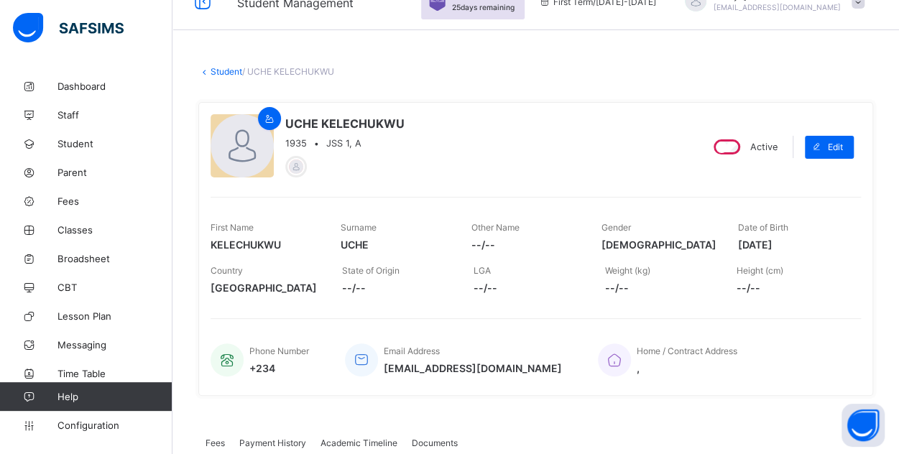
scroll to position [0, 0]
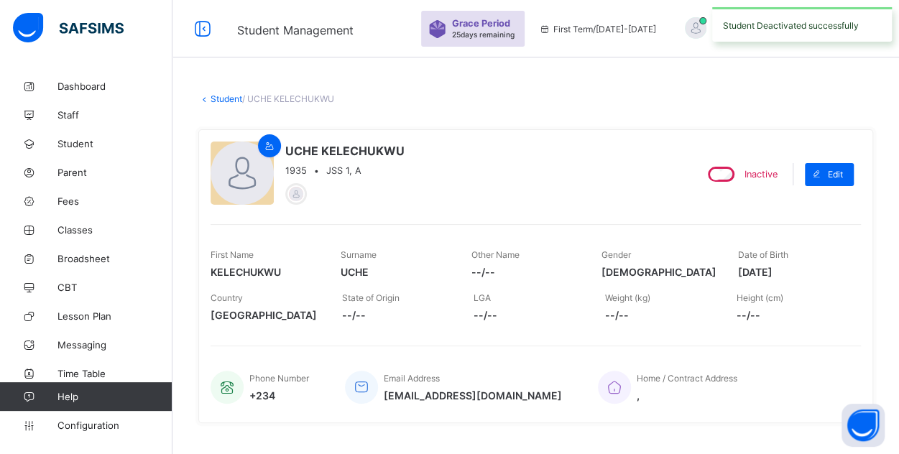
click at [267, 100] on span "/ UCHE KELECHUKWU" at bounding box center [288, 98] width 92 height 11
click at [218, 101] on link "Student" at bounding box center [227, 98] width 32 height 11
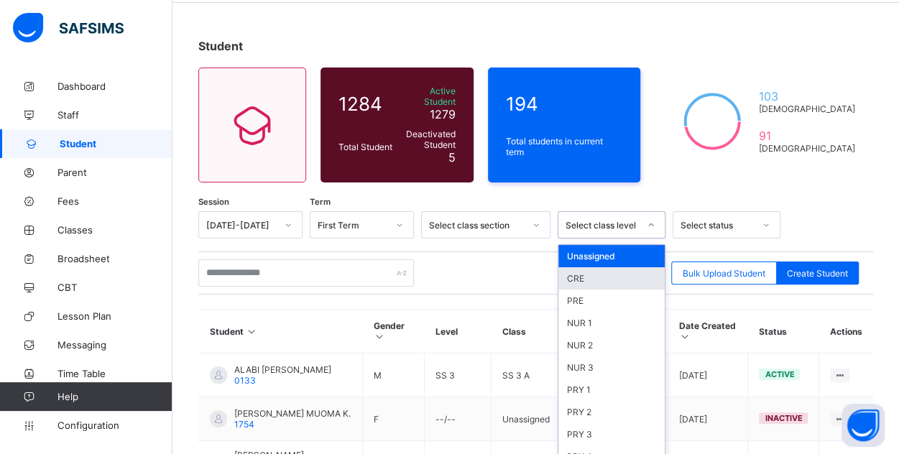
click at [639, 239] on div "option CRE focused, 2 of 19. 19 results available. Use Up and Down to choose op…" at bounding box center [612, 224] width 108 height 27
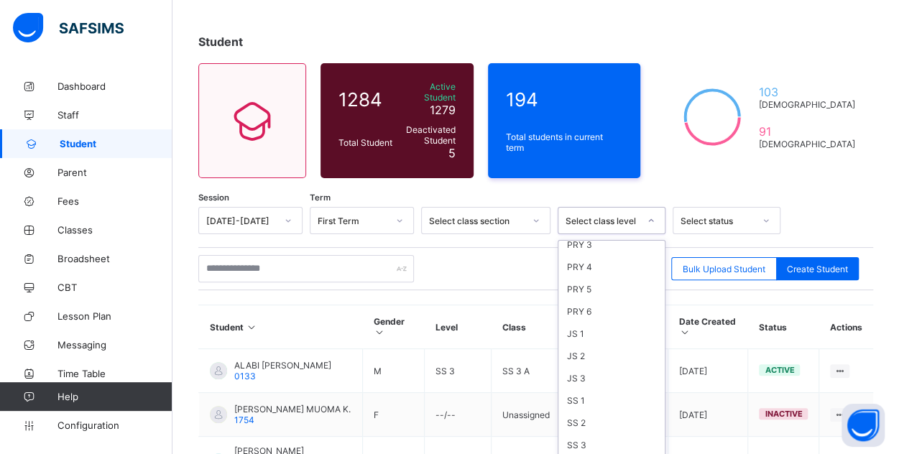
scroll to position [194, 0]
click at [581, 315] on div "JS 1" at bounding box center [611, 325] width 106 height 22
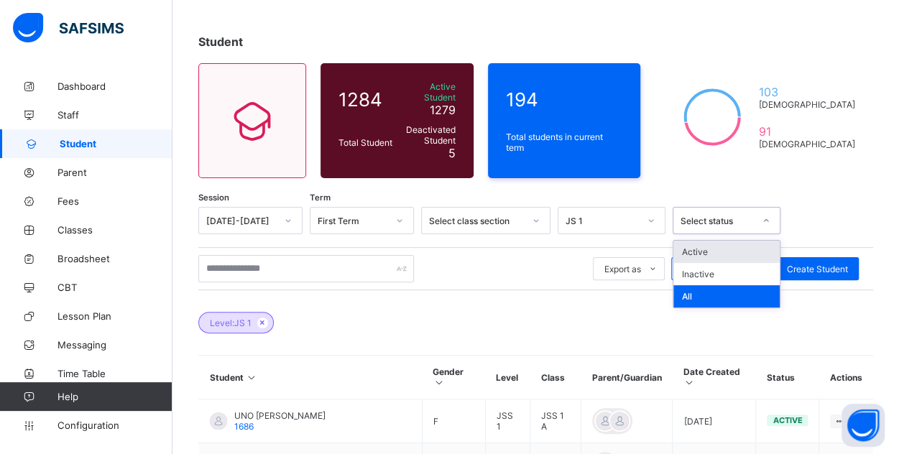
click at [757, 209] on div at bounding box center [766, 220] width 24 height 23
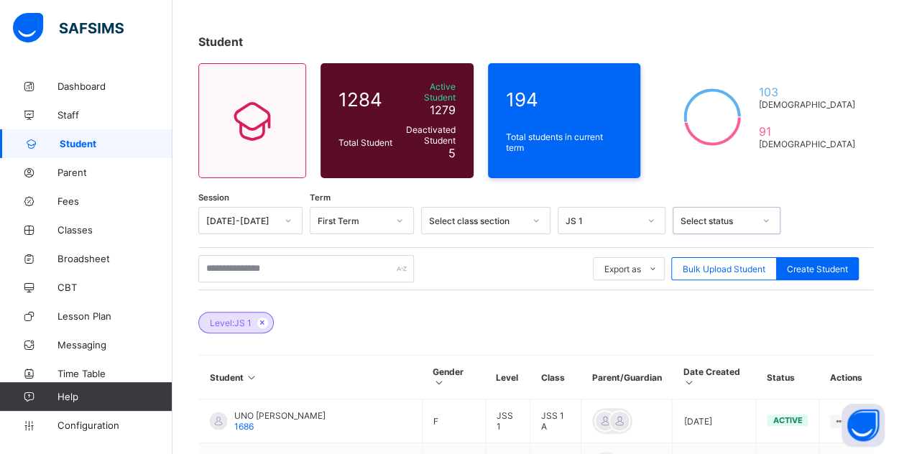
click at [757, 209] on div at bounding box center [766, 220] width 24 height 23
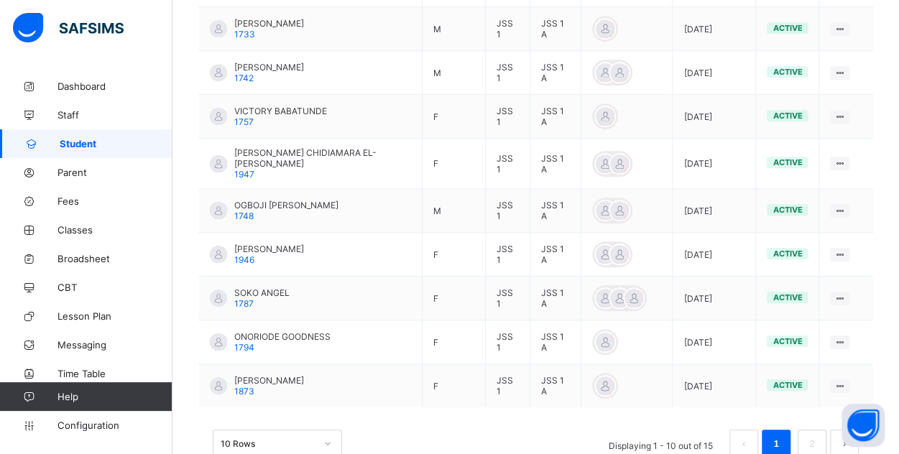
scroll to position [496, 0]
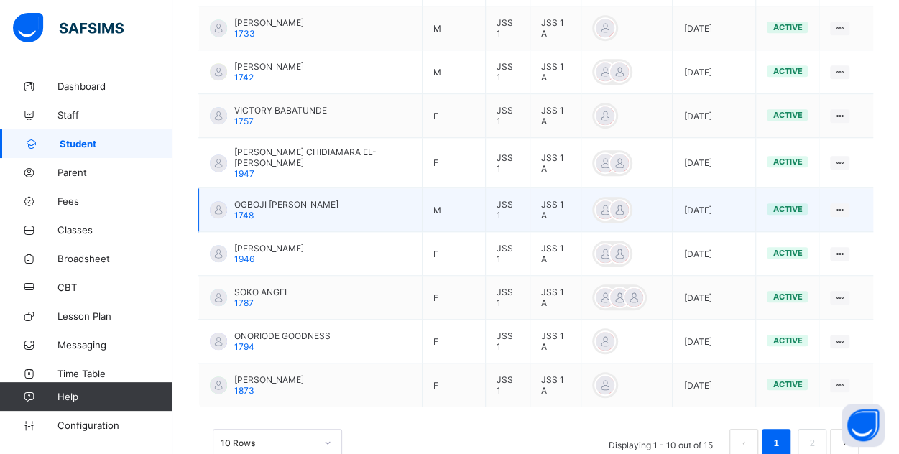
click at [253, 199] on div "OGBOJI [PERSON_NAME] 1748" at bounding box center [286, 210] width 104 height 22
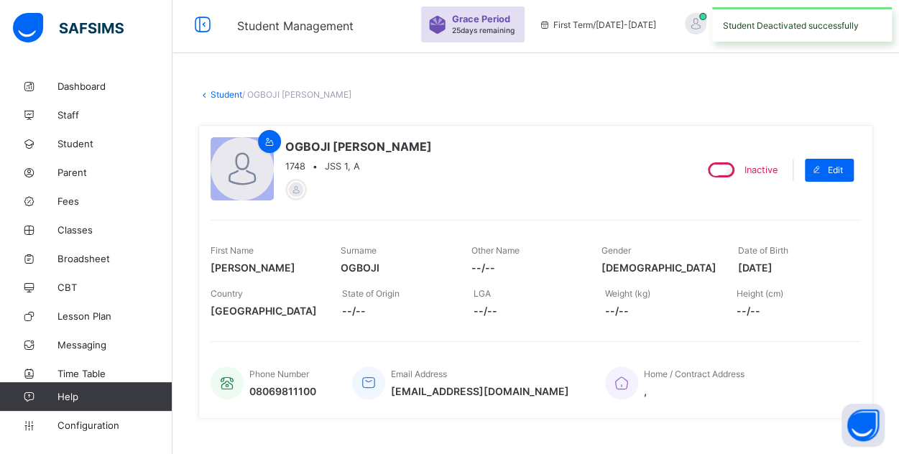
scroll to position [1, 0]
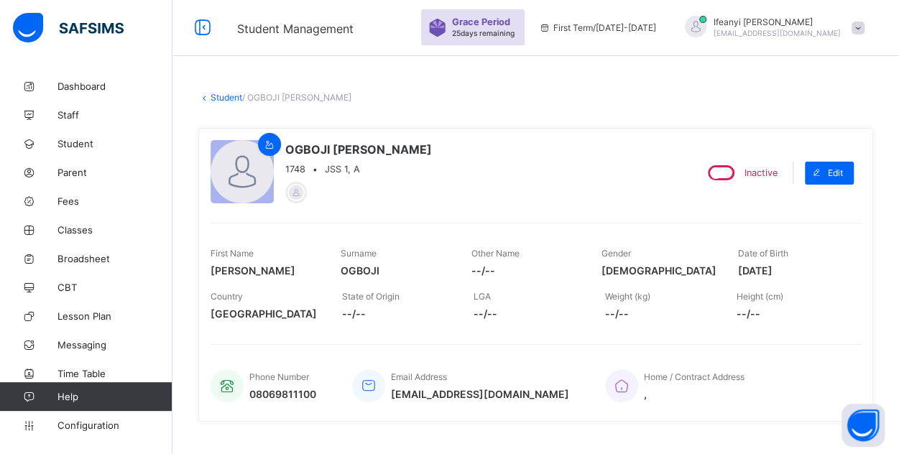
click at [231, 98] on link "Student" at bounding box center [227, 97] width 32 height 11
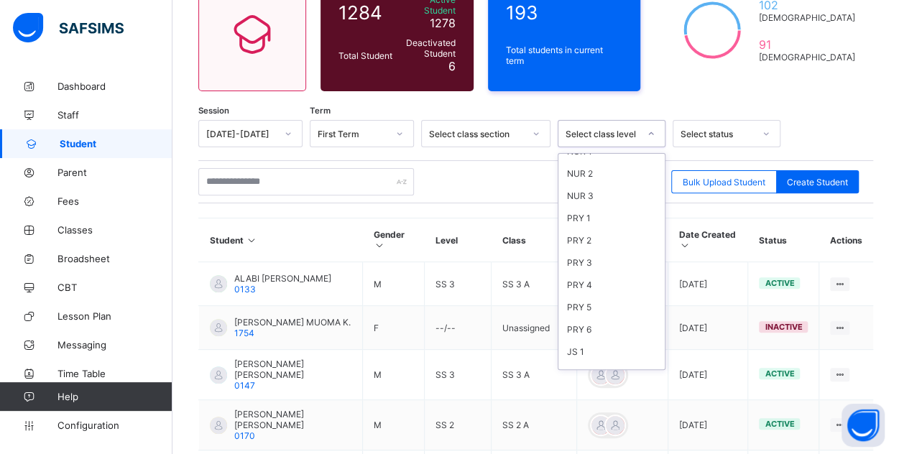
scroll to position [194, 0]
click at [593, 227] on div "JS 1" at bounding box center [611, 238] width 106 height 22
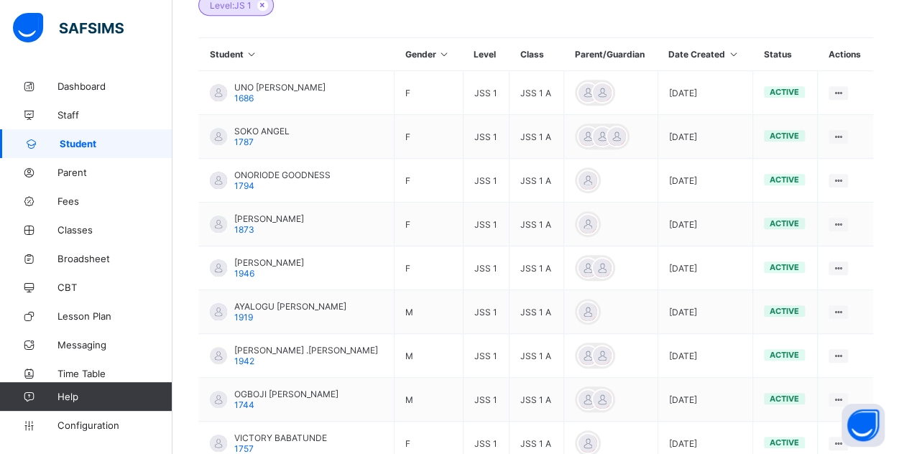
scroll to position [377, 0]
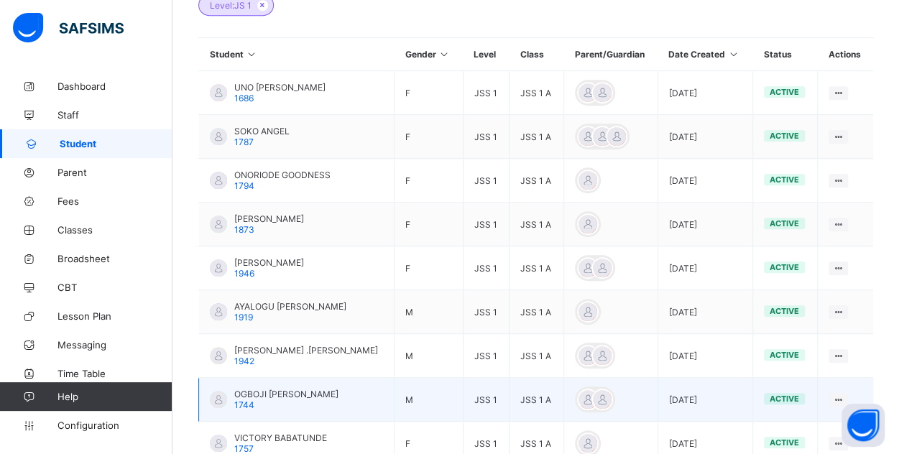
click at [239, 400] on span "1744" at bounding box center [244, 405] width 20 height 11
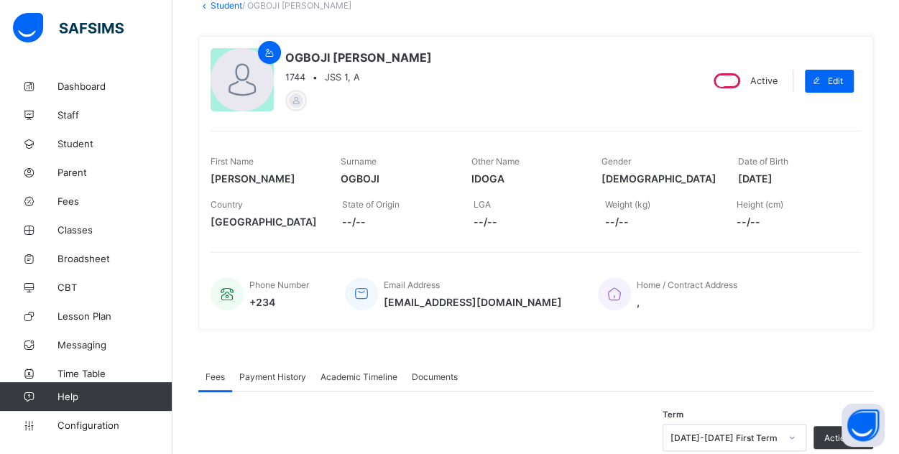
scroll to position [62, 0]
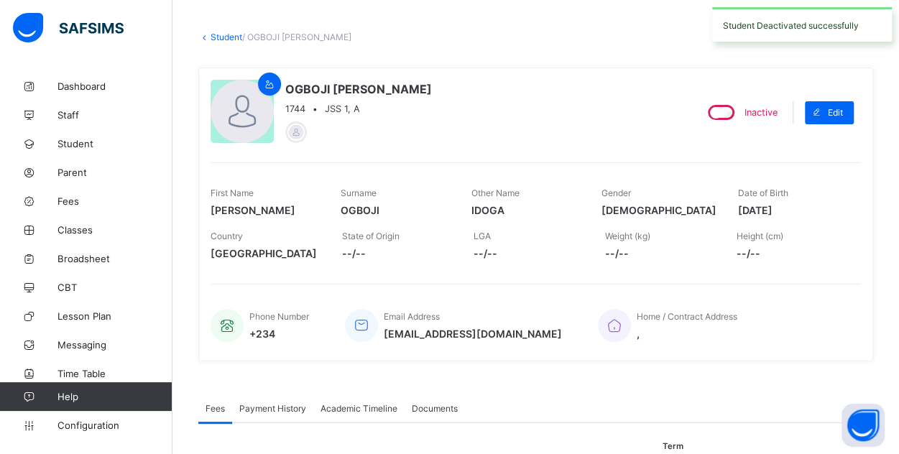
click at [229, 41] on link "Student" at bounding box center [227, 37] width 32 height 11
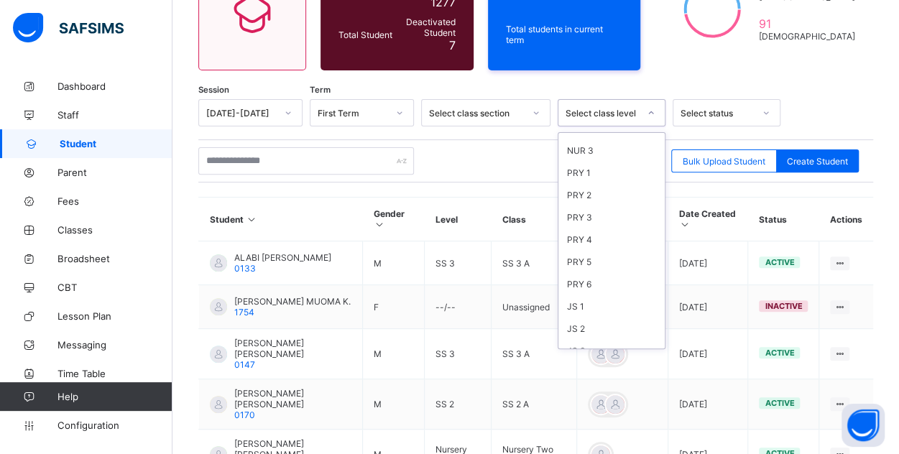
scroll to position [194, 0]
click at [599, 206] on div "JS 1" at bounding box center [611, 217] width 106 height 22
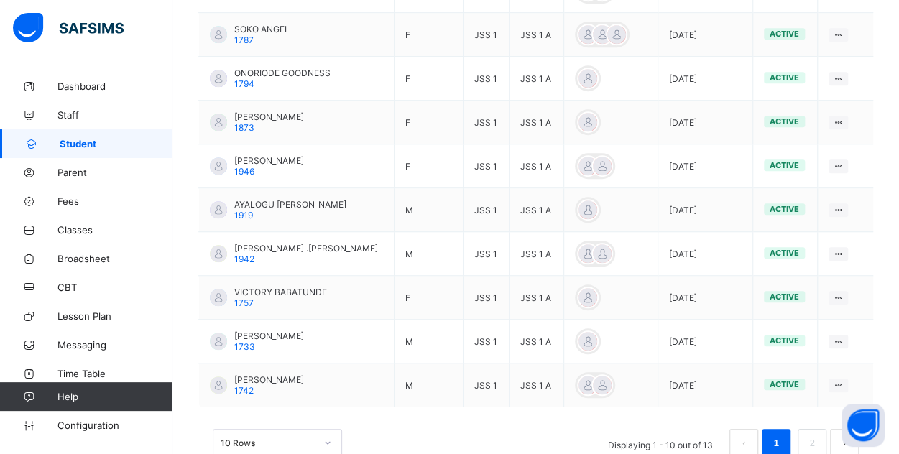
scroll to position [506, 0]
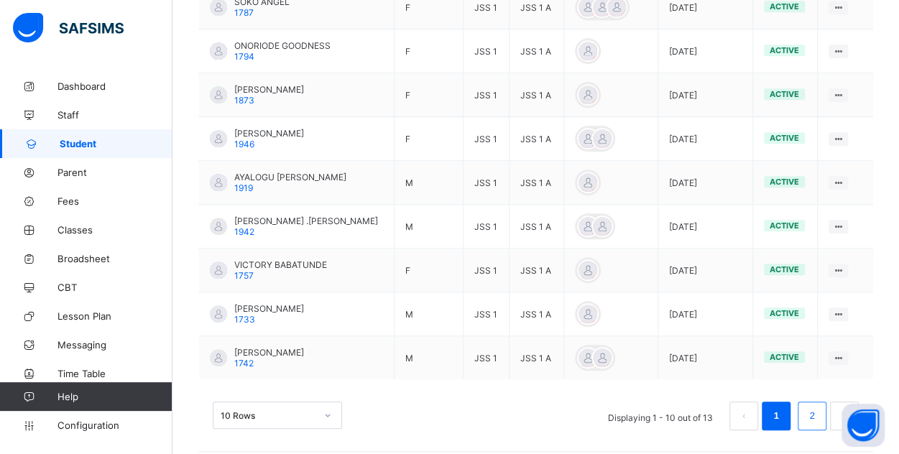
click at [819, 407] on link "2" at bounding box center [812, 416] width 14 height 19
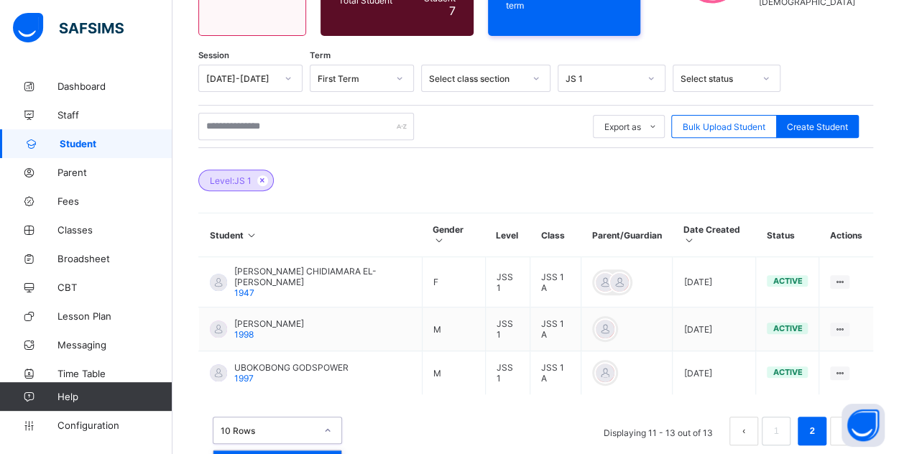
scroll to position [235, 0]
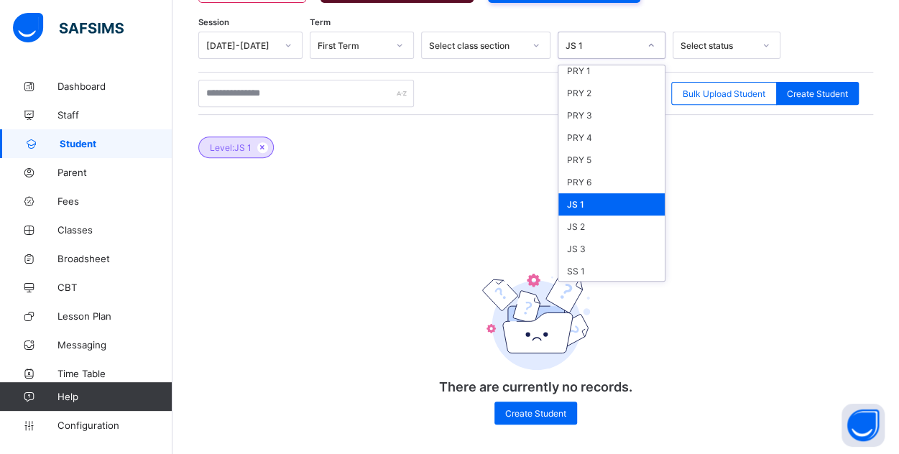
scroll to position [150, 0]
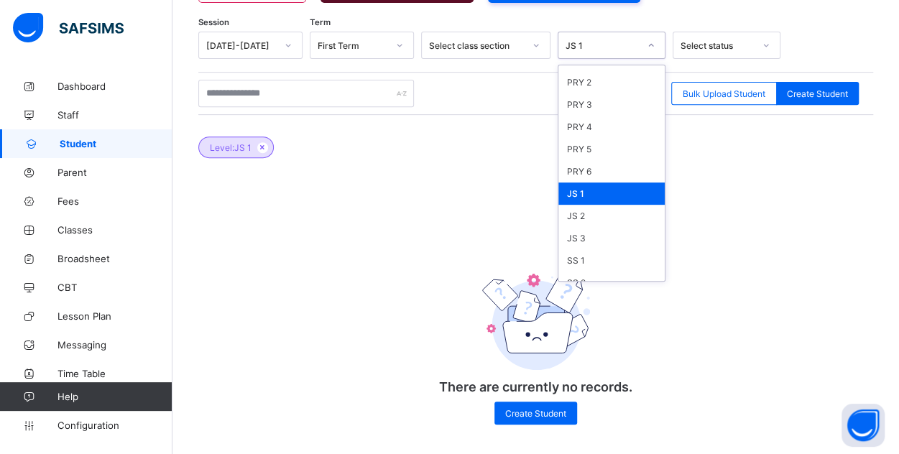
click at [604, 187] on div "JS 1" at bounding box center [611, 194] width 106 height 22
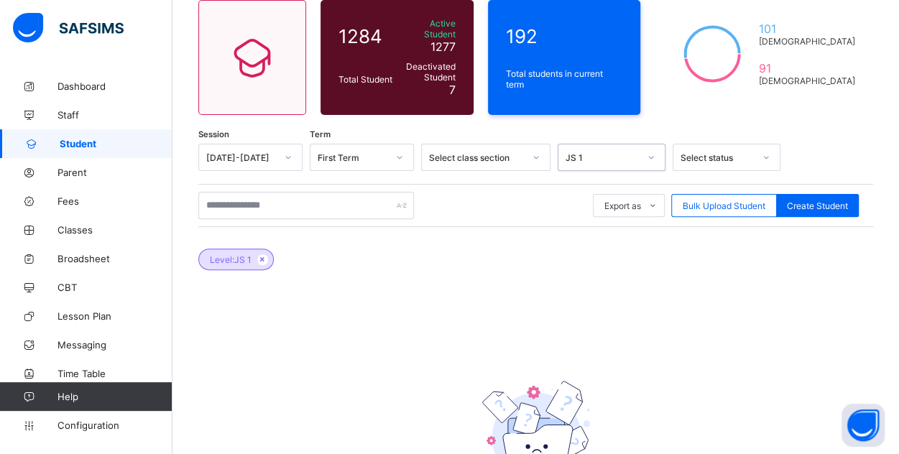
scroll to position [109, 0]
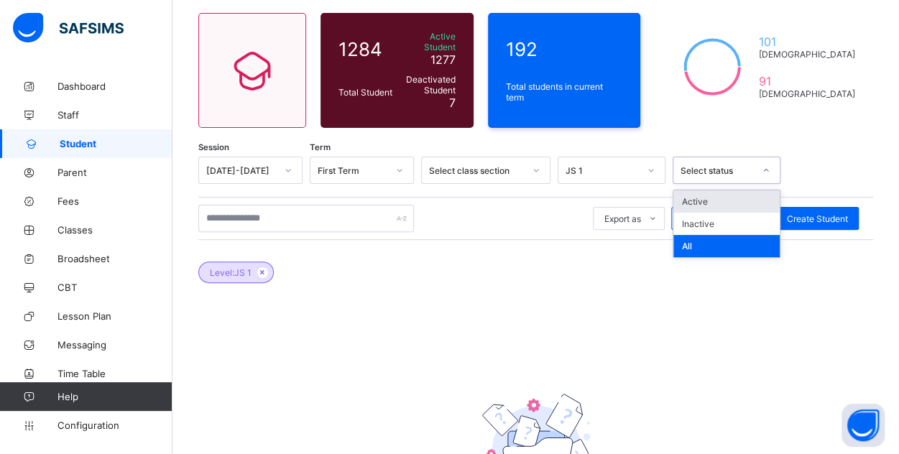
click at [760, 191] on div "Active" at bounding box center [726, 201] width 106 height 22
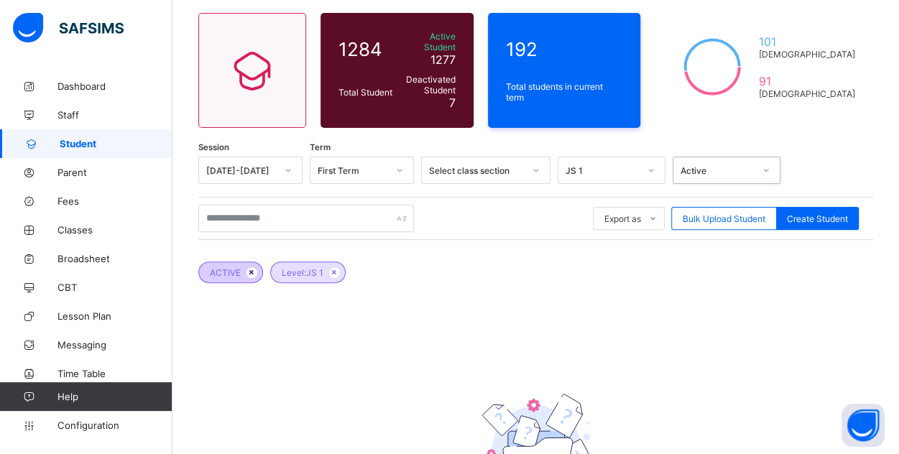
click at [251, 268] on icon at bounding box center [252, 272] width 12 height 9
click at [263, 268] on icon at bounding box center [263, 272] width 12 height 9
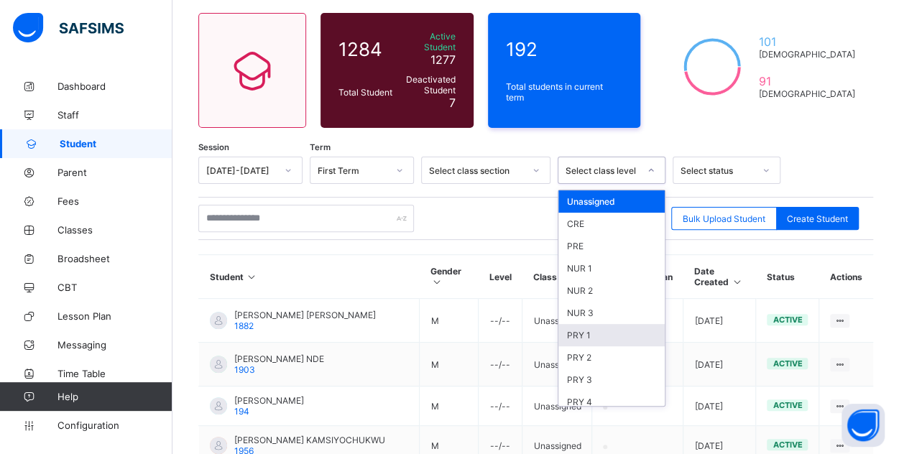
click at [622, 324] on div "PRY 1" at bounding box center [611, 335] width 106 height 22
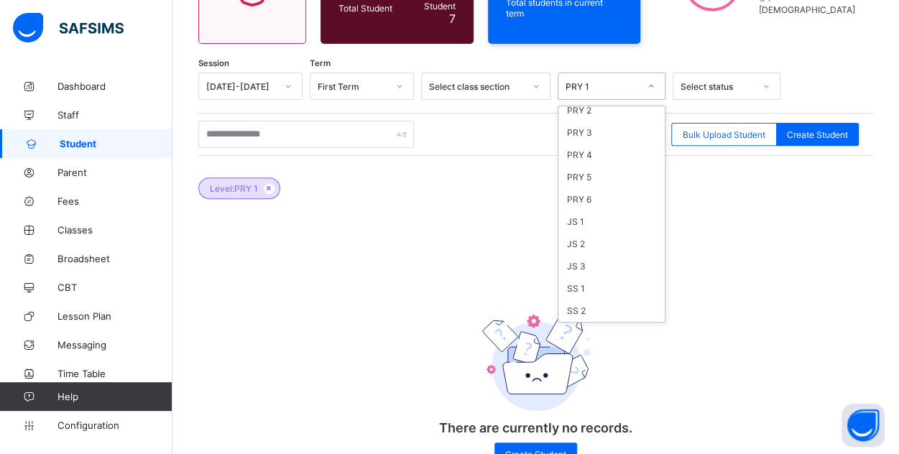
scroll to position [194, 0]
click at [590, 180] on div "JS 1" at bounding box center [611, 191] width 106 height 22
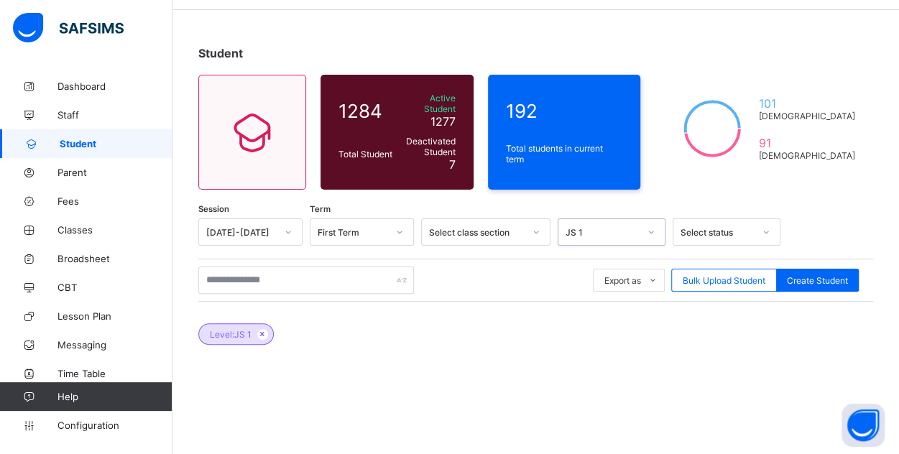
scroll to position [48, 0]
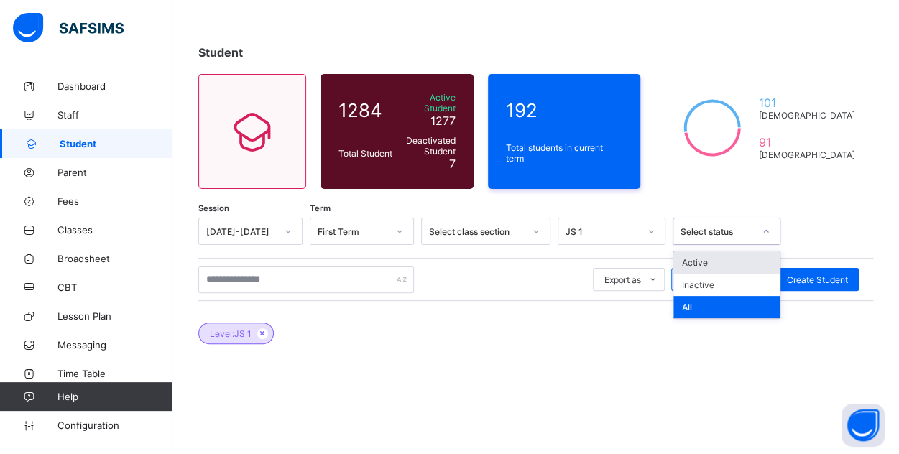
click at [734, 256] on div "Active" at bounding box center [726, 263] width 106 height 22
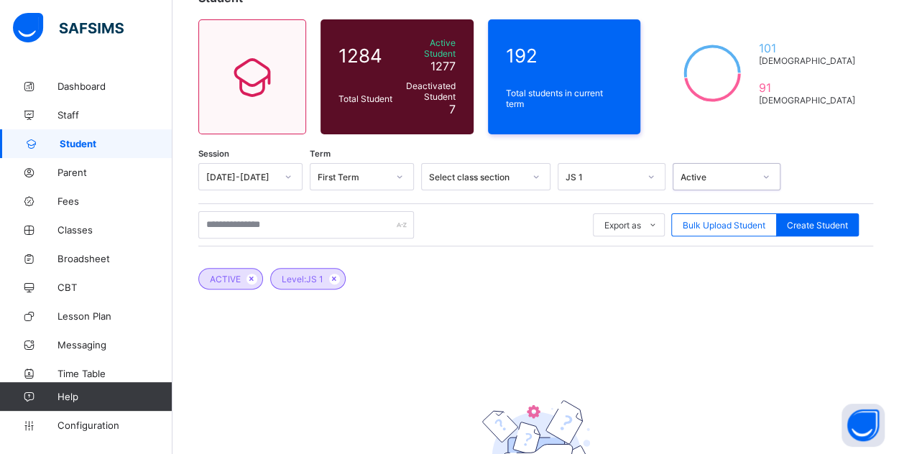
scroll to position [0, 0]
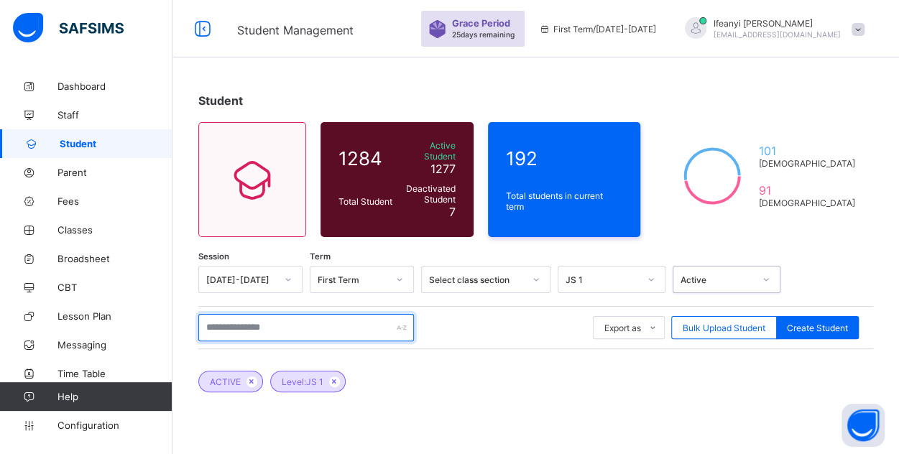
click at [395, 321] on input "text" at bounding box center [306, 327] width 216 height 27
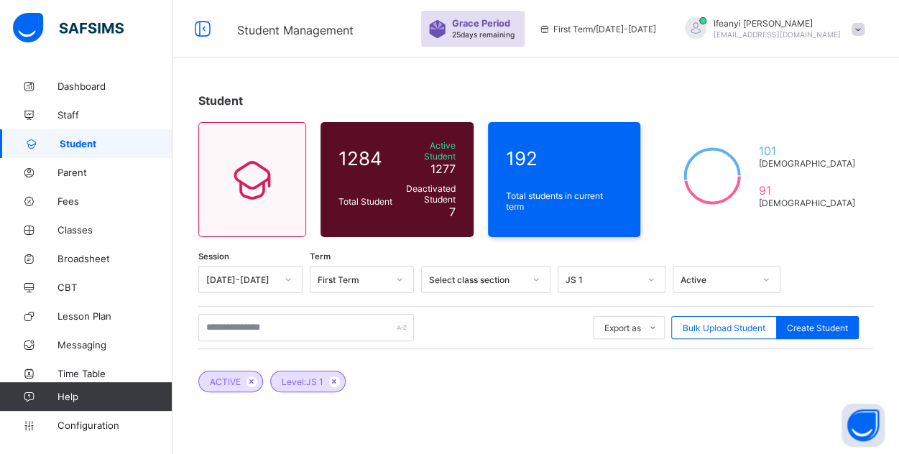
click at [459, 369] on div "ACTIVE Level: JS 1" at bounding box center [535, 374] width 675 height 50
click at [336, 377] on icon at bounding box center [334, 381] width 12 height 9
click at [250, 377] on icon at bounding box center [252, 381] width 12 height 9
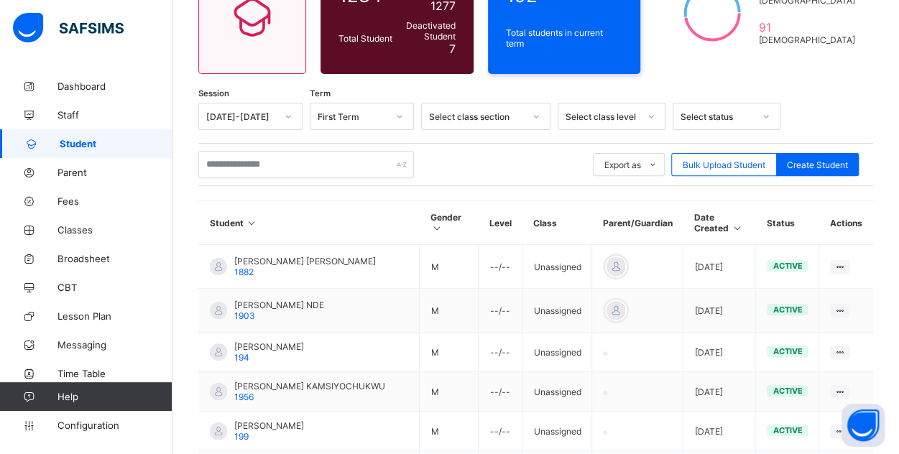
scroll to position [151, 0]
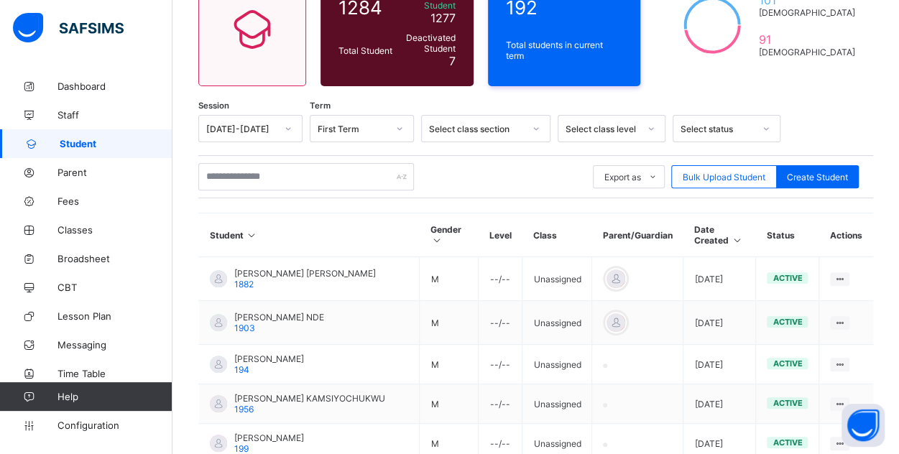
click at [102, 139] on span "Student" at bounding box center [116, 143] width 113 height 11
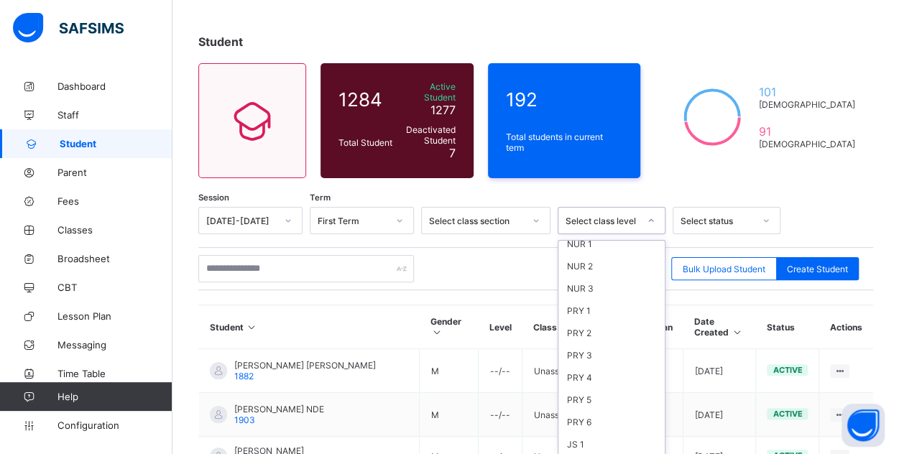
scroll to position [194, 0]
click at [582, 314] on div "JS 1" at bounding box center [611, 325] width 106 height 22
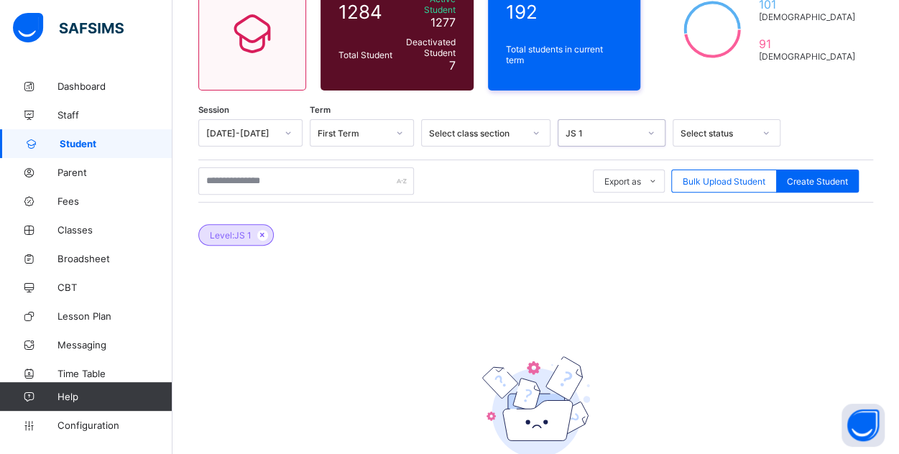
scroll to position [234, 0]
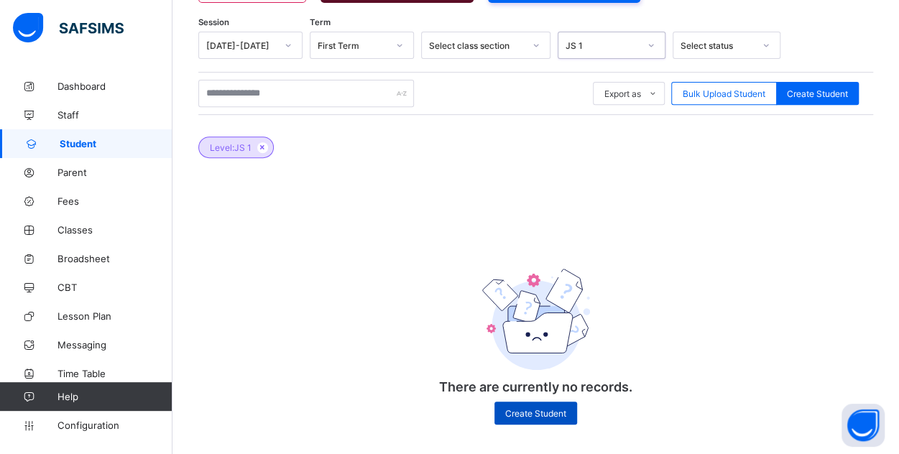
click at [549, 410] on span "Create Student" at bounding box center [535, 413] width 61 height 11
select select "**"
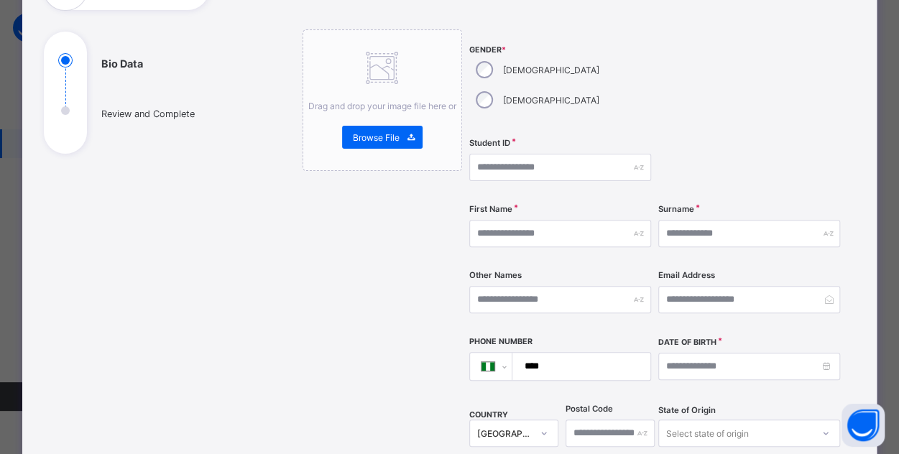
scroll to position [0, 0]
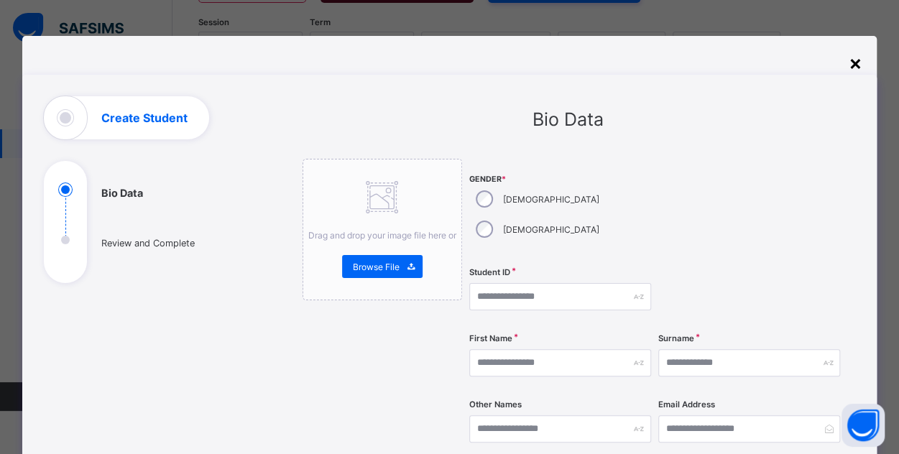
click at [855, 65] on div "×" at bounding box center [856, 62] width 14 height 24
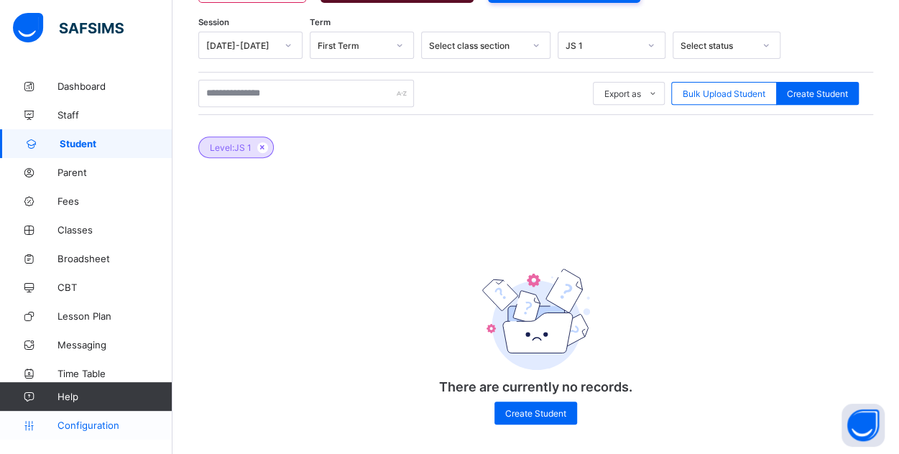
click at [103, 428] on span "Configuration" at bounding box center [114, 425] width 114 height 11
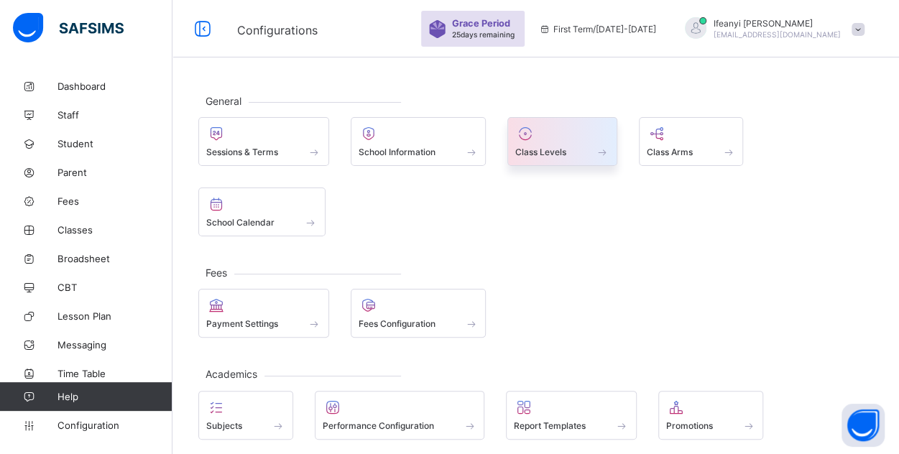
click at [538, 143] on span at bounding box center [562, 144] width 94 height 4
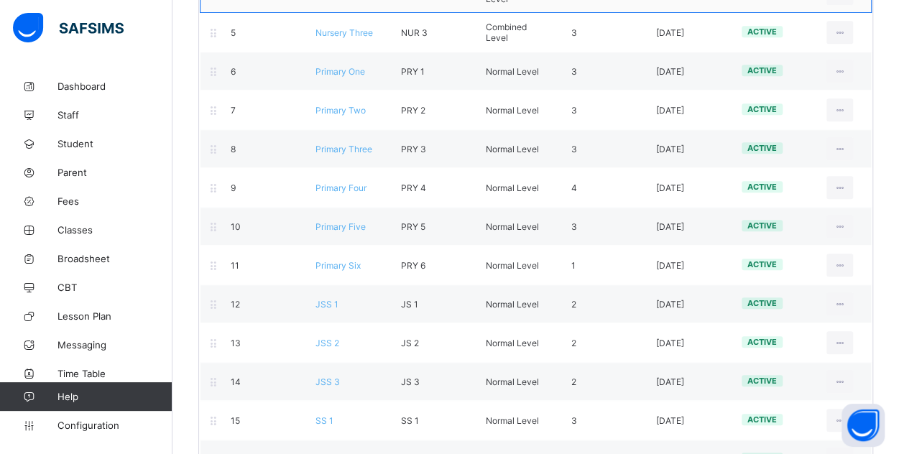
scroll to position [368, 0]
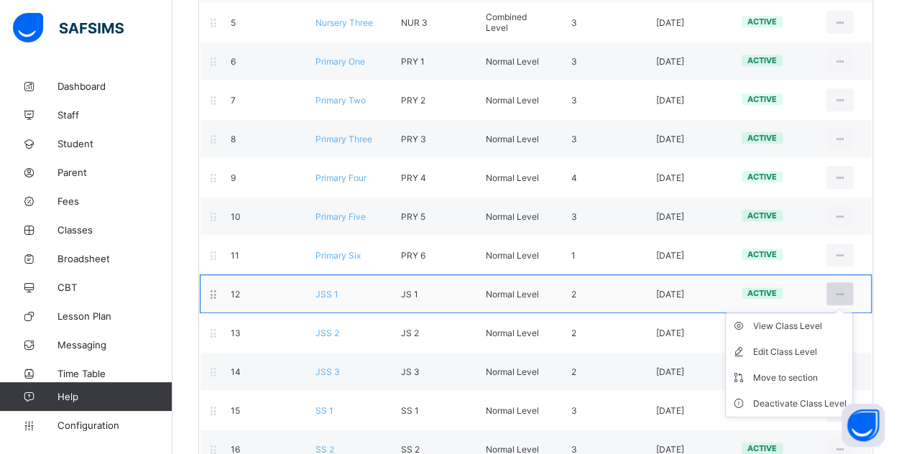
click at [846, 289] on icon at bounding box center [840, 294] width 12 height 11
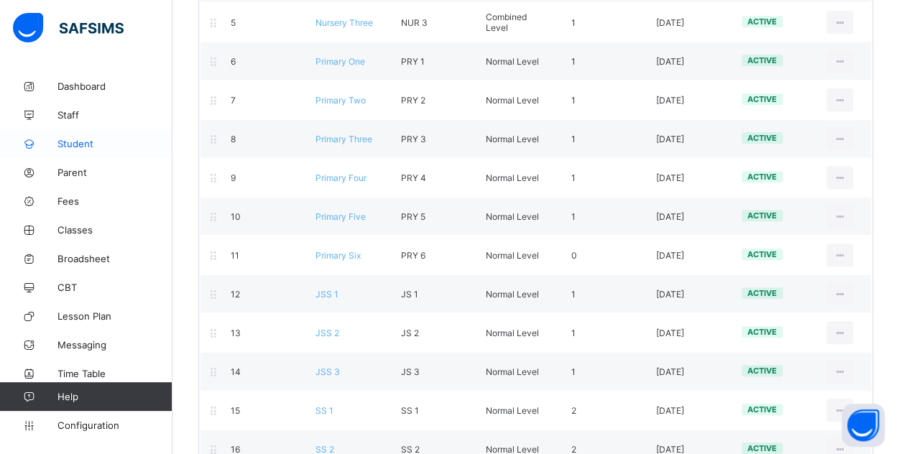
click at [98, 149] on span "Student" at bounding box center [114, 143] width 115 height 11
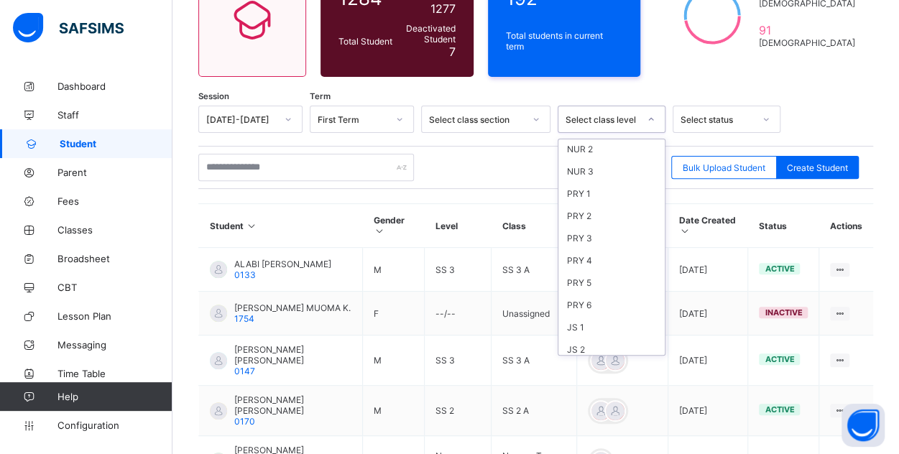
scroll to position [194, 0]
click at [589, 213] on div "JS 1" at bounding box center [611, 224] width 106 height 22
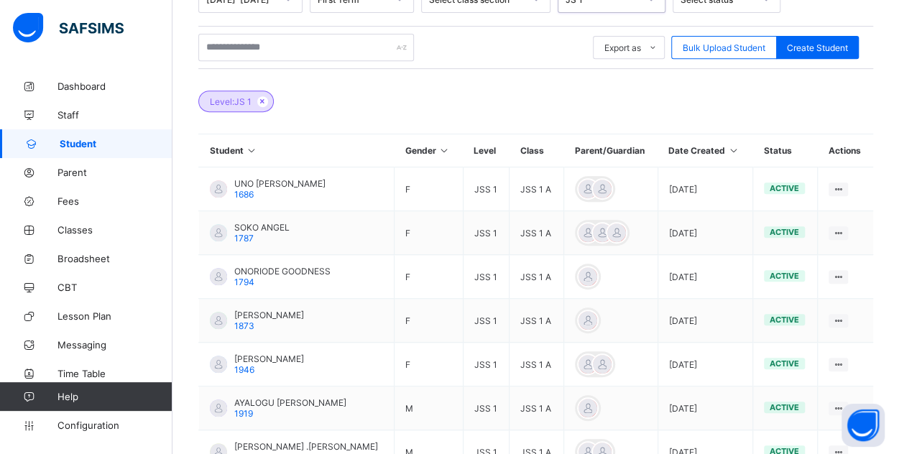
scroll to position [290, 0]
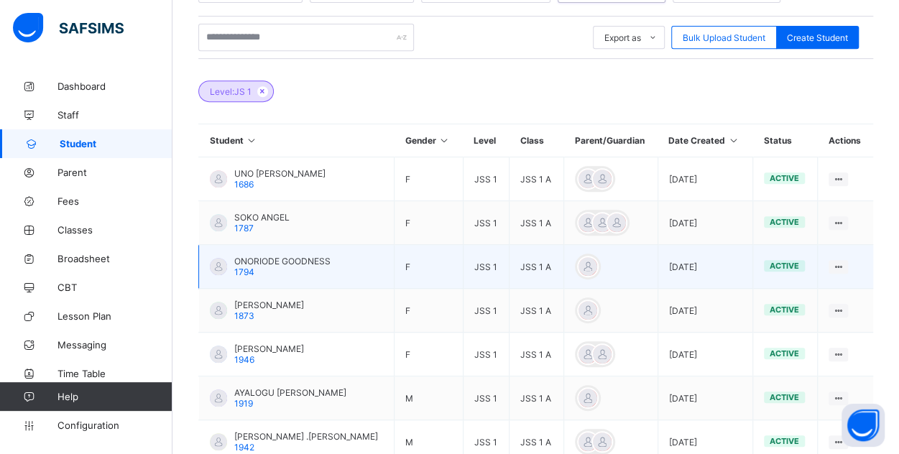
click at [255, 261] on div "ONORIODE GOODNESS 1794" at bounding box center [282, 267] width 96 height 22
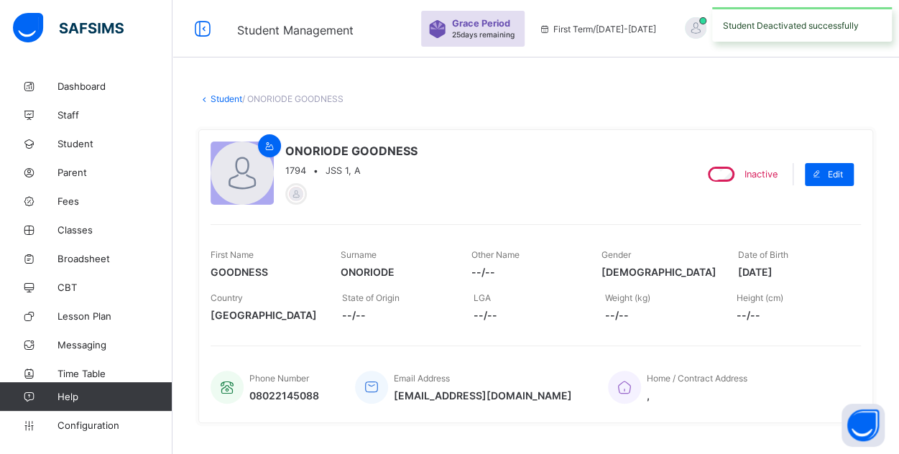
click at [212, 94] on link "Student" at bounding box center [227, 98] width 32 height 11
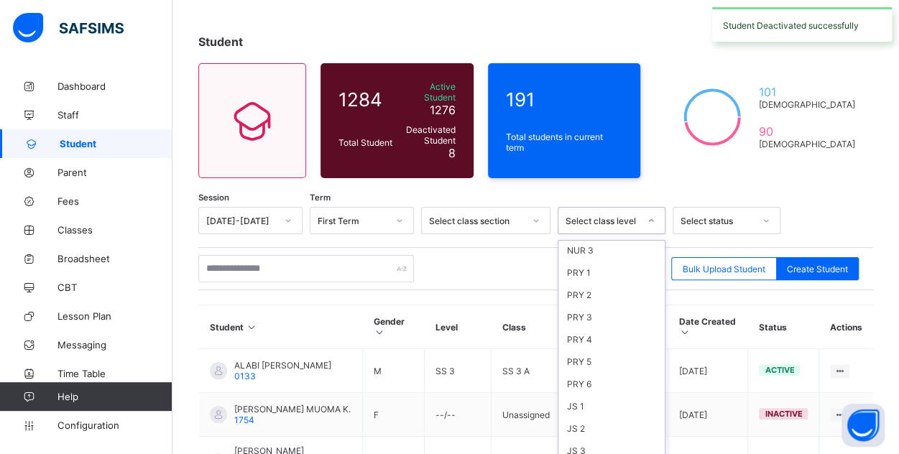
scroll to position [194, 0]
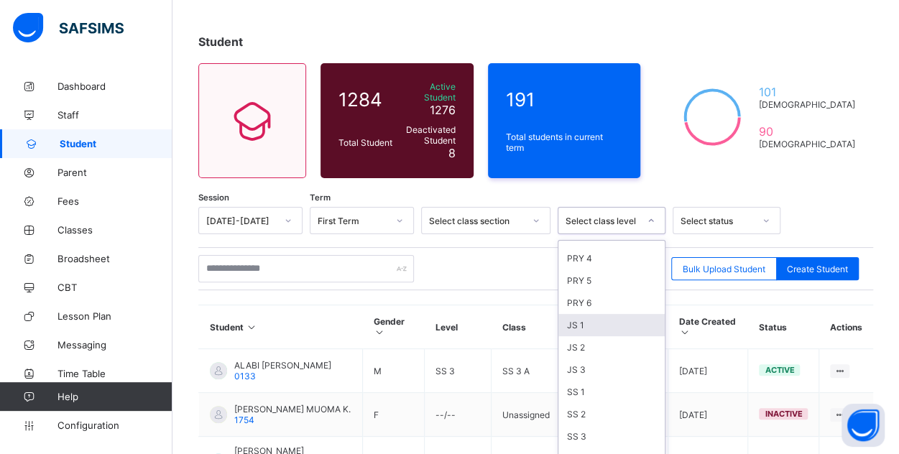
click at [592, 314] on div "JS 1" at bounding box center [611, 325] width 106 height 22
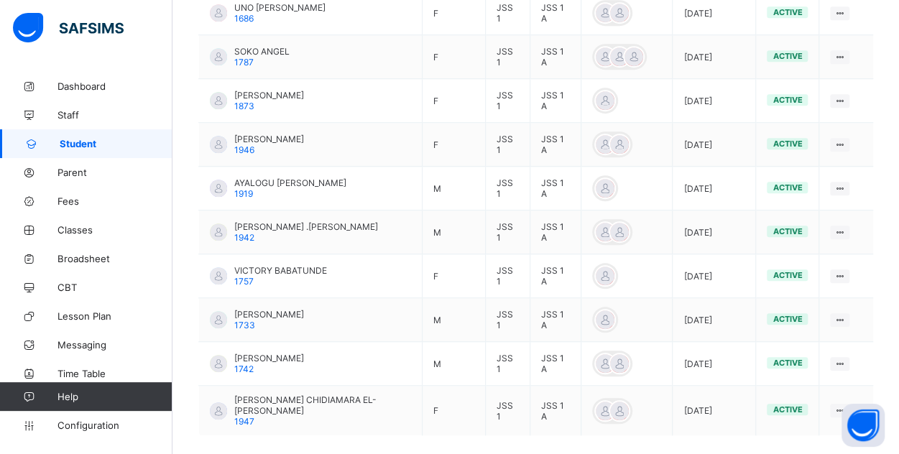
scroll to position [506, 0]
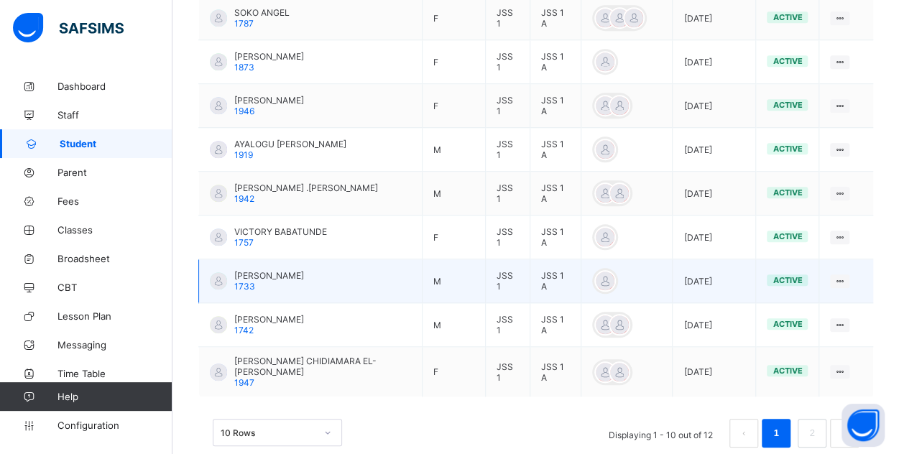
click at [253, 281] on span "1733" at bounding box center [244, 286] width 21 height 11
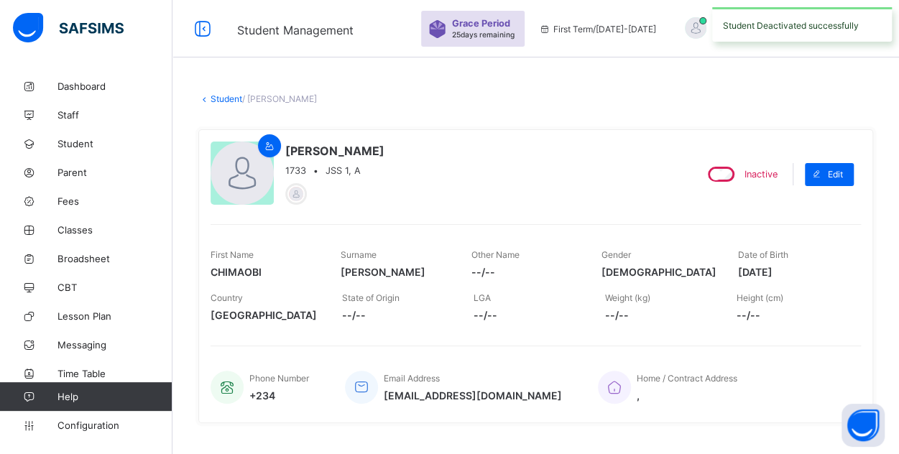
click at [216, 99] on link "Student" at bounding box center [227, 98] width 32 height 11
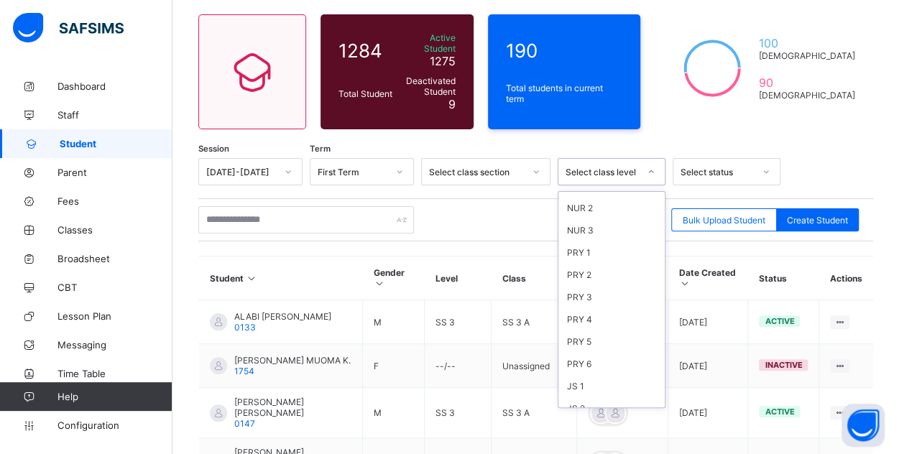
scroll to position [194, 0]
click at [594, 265] on div "JS 1" at bounding box center [611, 276] width 106 height 22
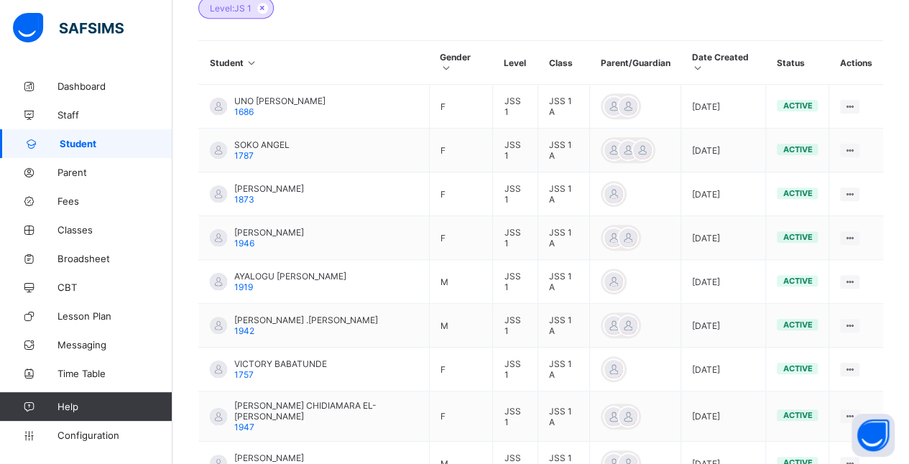
scroll to position [362, 0]
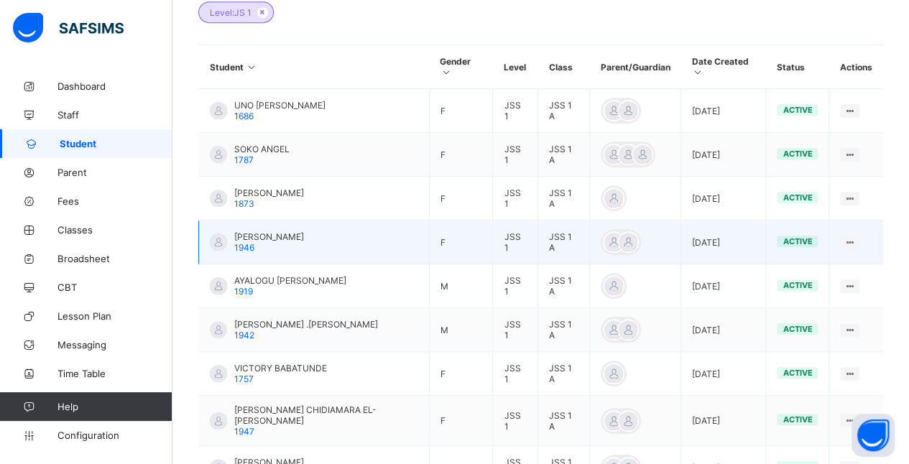
click at [304, 232] on div "[PERSON_NAME] 1946" at bounding box center [269, 242] width 70 height 22
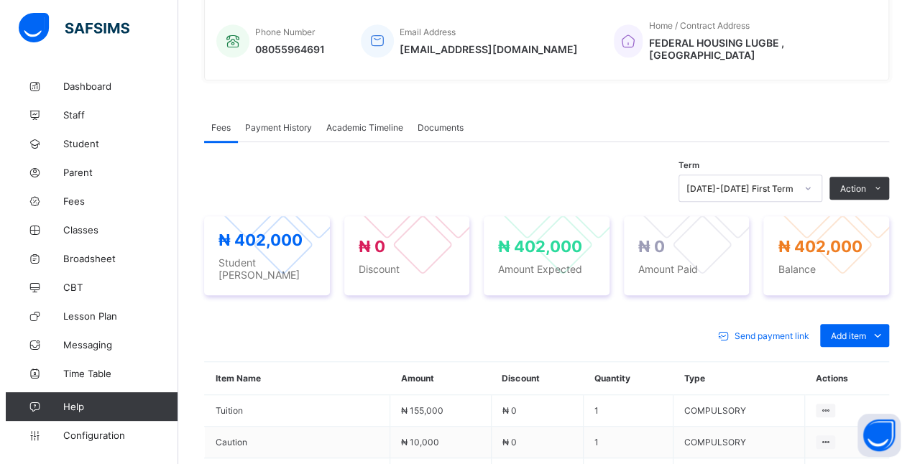
scroll to position [354, 0]
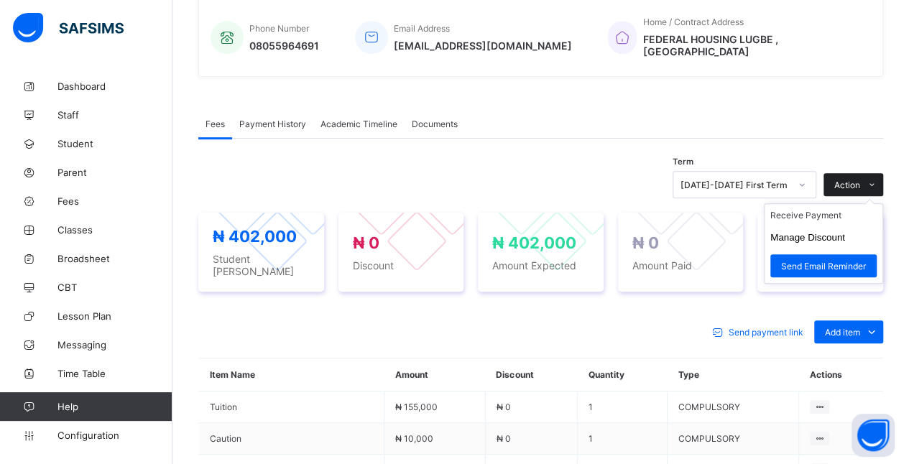
click at [877, 180] on icon at bounding box center [872, 184] width 11 height 9
click at [839, 232] on button "Manage Discount" at bounding box center [807, 237] width 75 height 11
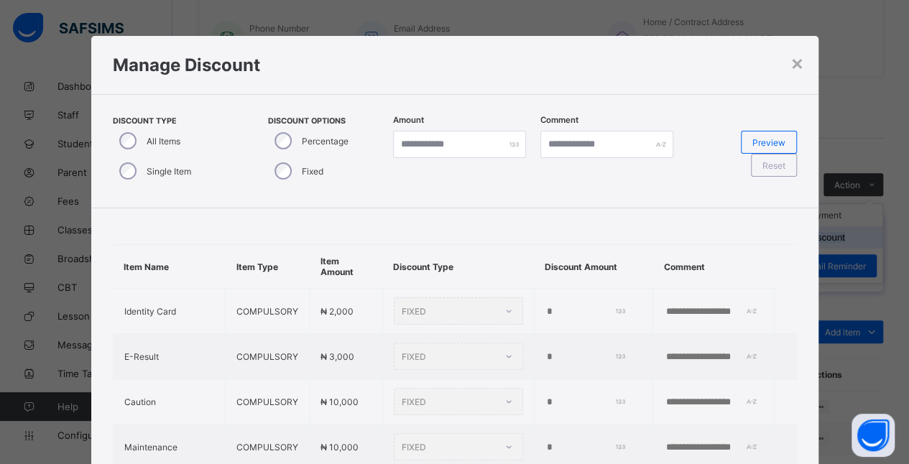
type input "*"
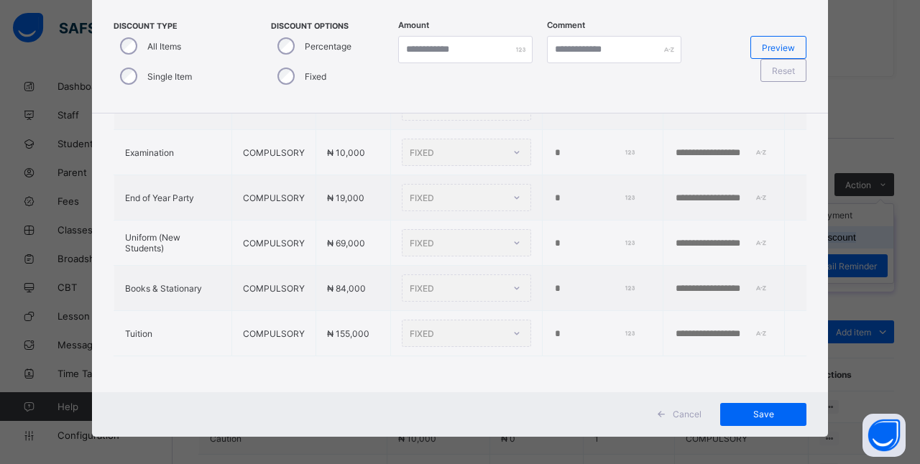
scroll to position [103, 0]
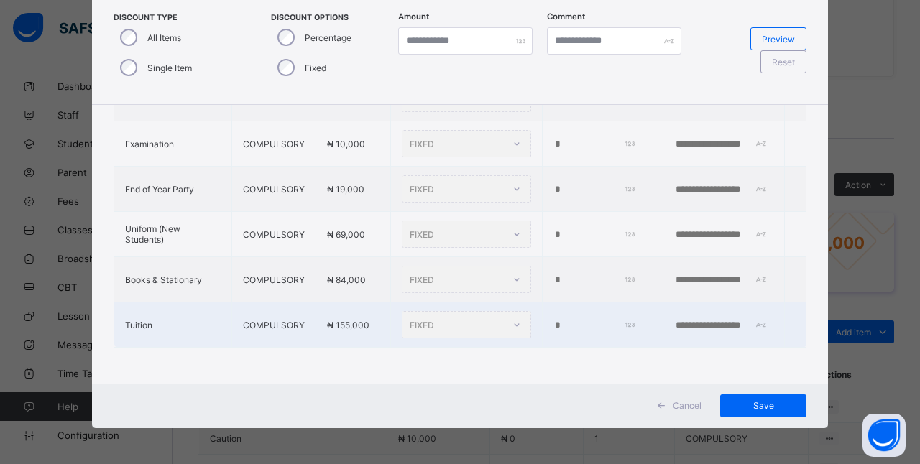
click at [502, 313] on div "FIXED" at bounding box center [466, 324] width 129 height 27
click at [477, 314] on div "FIXED" at bounding box center [466, 324] width 129 height 27
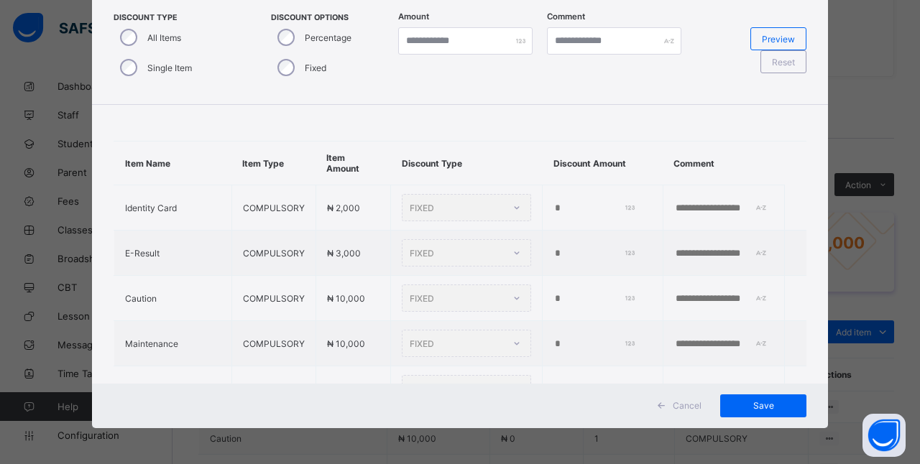
scroll to position [73, 0]
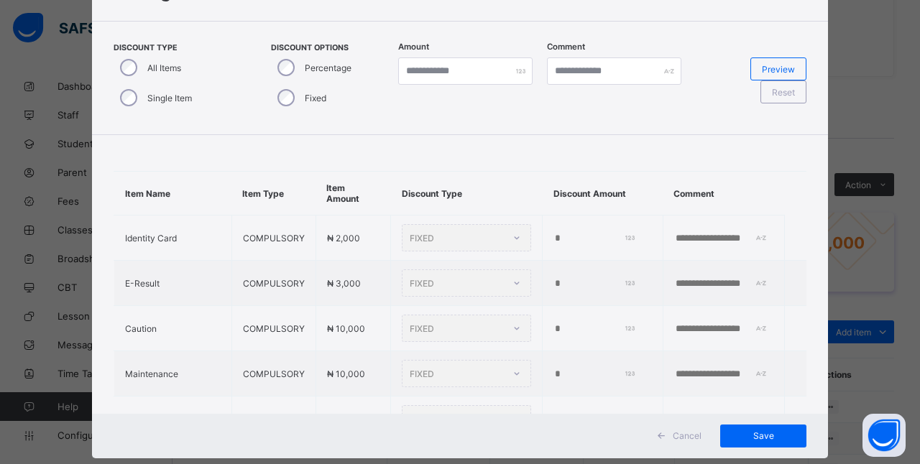
click at [322, 68] on label "Percentage" at bounding box center [328, 68] width 47 height 11
click at [172, 100] on label "Single Item" at bounding box center [169, 98] width 45 height 11
click at [188, 102] on label "Single Item" at bounding box center [169, 98] width 45 height 11
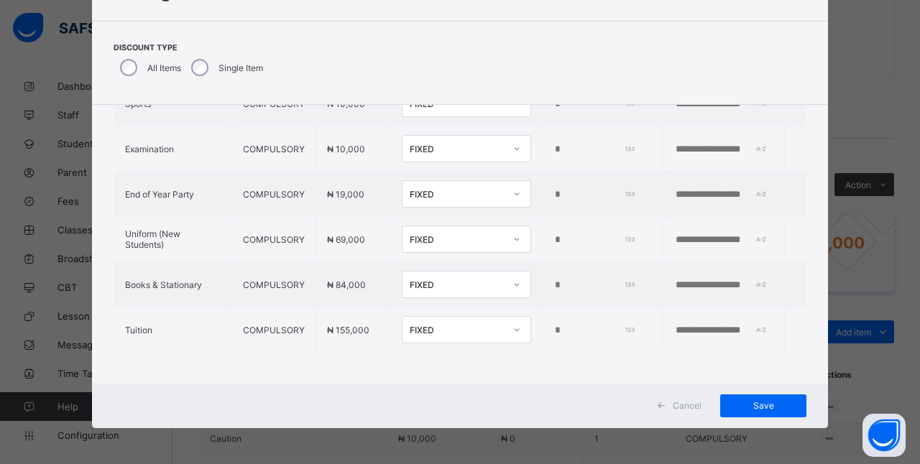
scroll to position [432, 0]
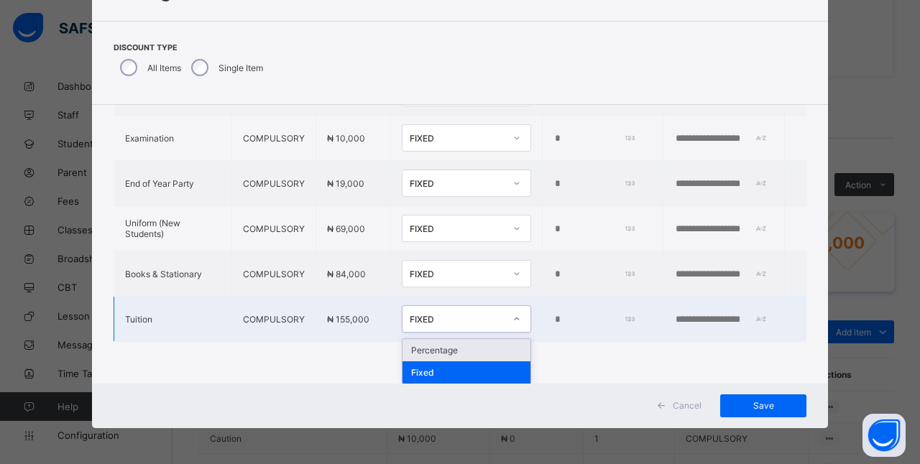
click at [470, 352] on div "Percentage" at bounding box center [466, 350] width 128 height 22
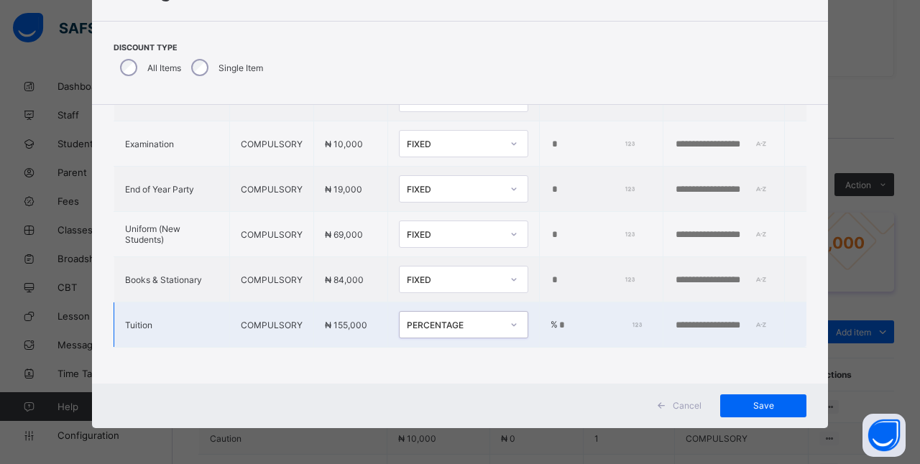
click at [558, 320] on input "*" at bounding box center [599, 325] width 82 height 11
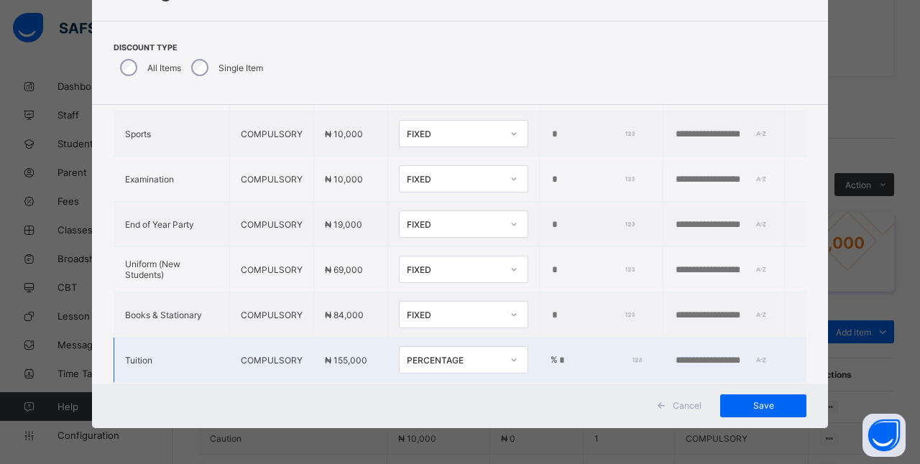
scroll to position [392, 0]
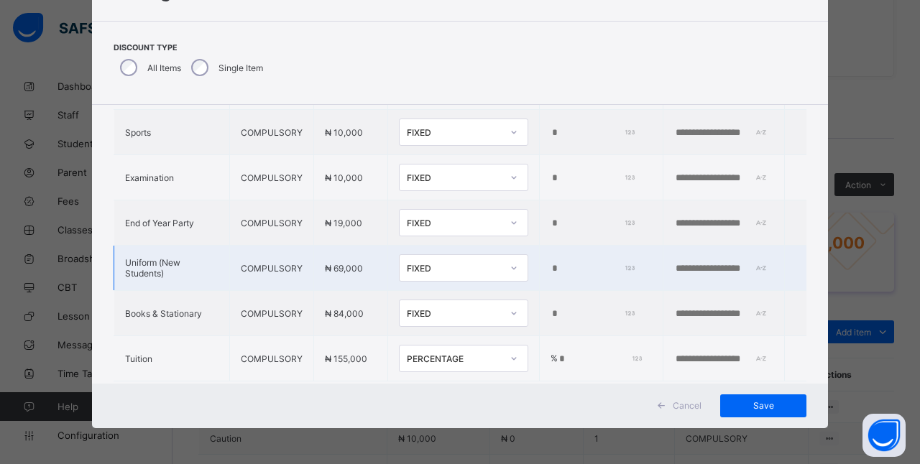
type input "*"
click at [598, 246] on td "*" at bounding box center [601, 268] width 124 height 45
click at [595, 263] on div "*" at bounding box center [595, 268] width 91 height 11
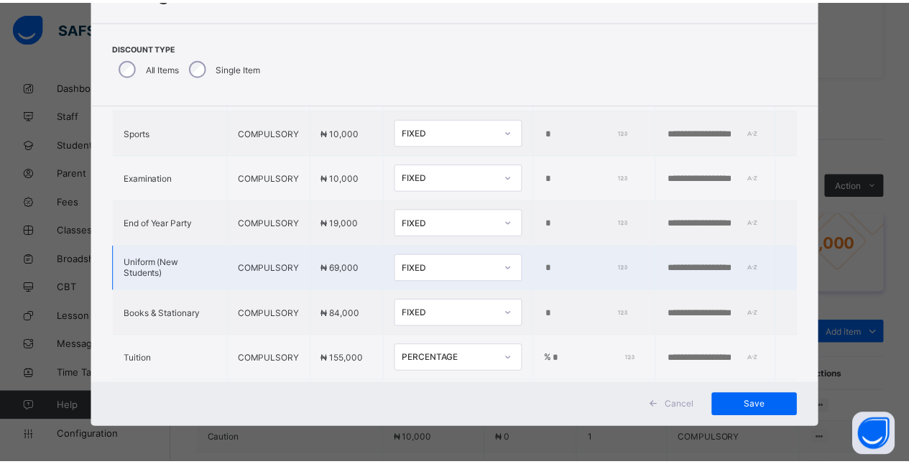
scroll to position [432, 0]
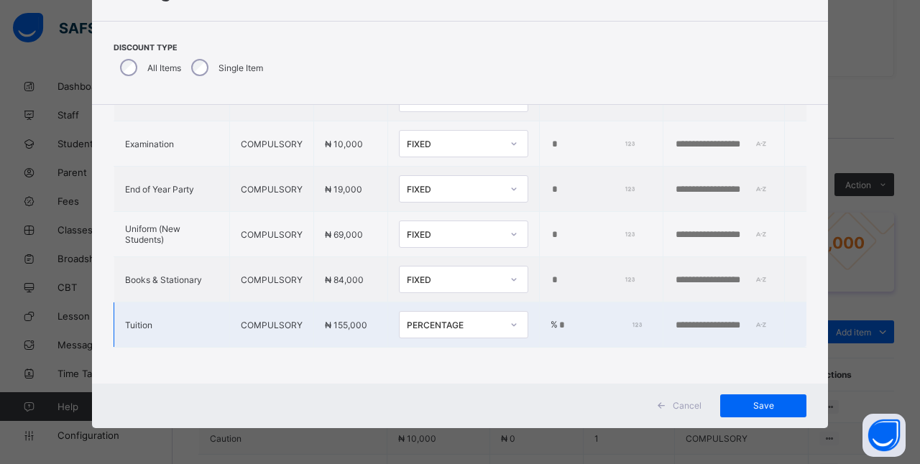
click at [710, 320] on input "text" at bounding box center [723, 325] width 99 height 11
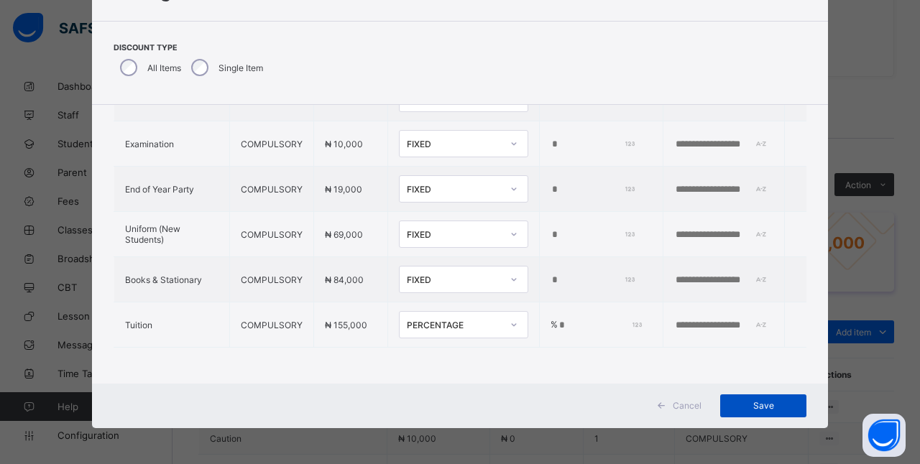
click at [775, 407] on span "Save" at bounding box center [763, 405] width 65 height 11
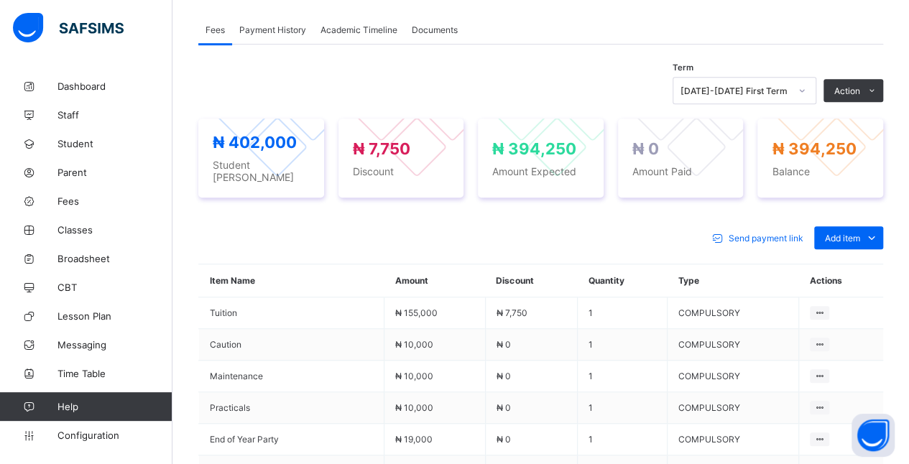
scroll to position [451, 0]
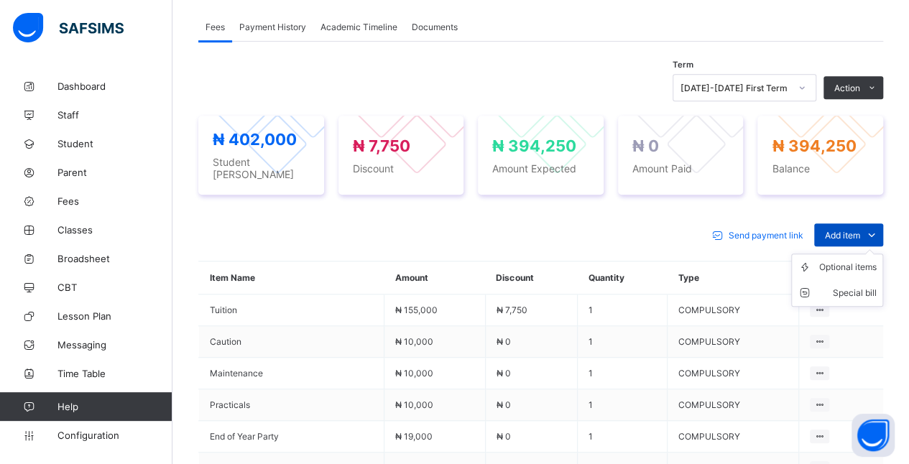
click at [880, 228] on icon at bounding box center [872, 235] width 16 height 14
click at [877, 286] on div "Special bill" at bounding box center [847, 293] width 57 height 14
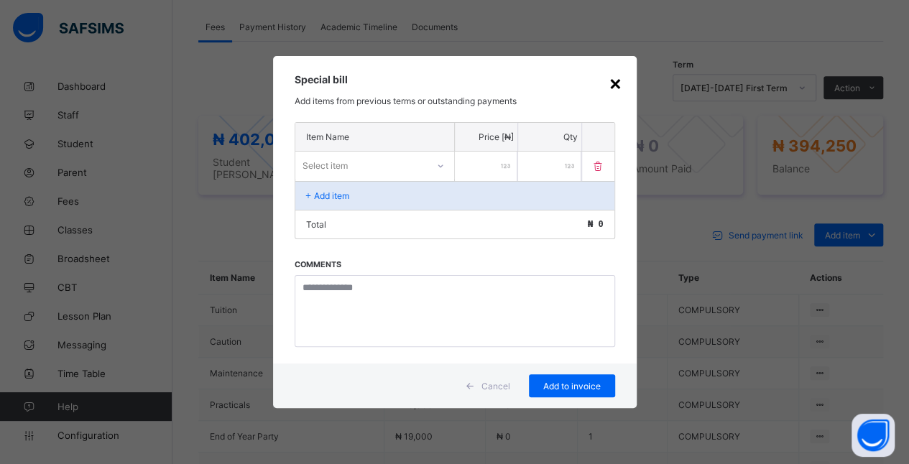
click at [613, 92] on div "×" at bounding box center [616, 82] width 14 height 24
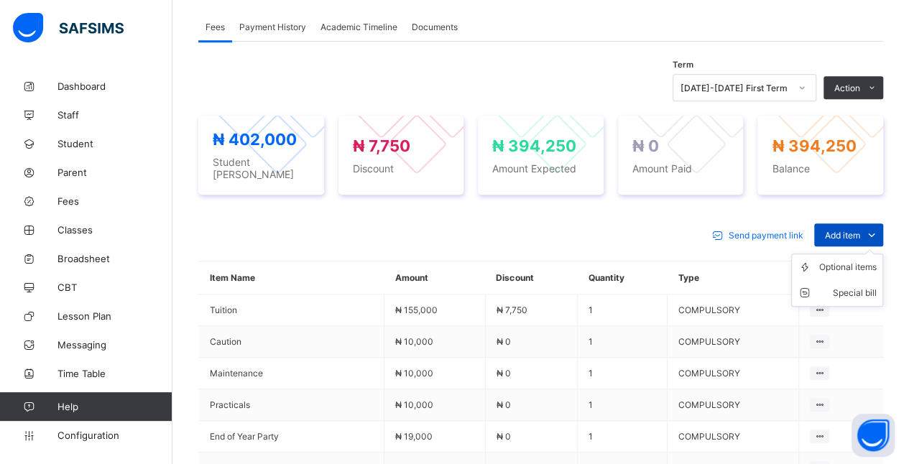
click at [860, 230] on span "Add item" at bounding box center [842, 235] width 35 height 11
click at [875, 260] on div "Optional items" at bounding box center [847, 267] width 57 height 14
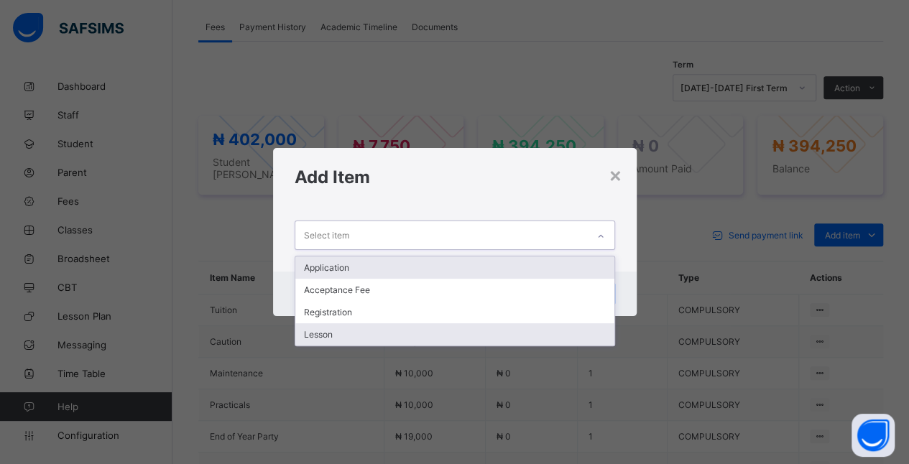
click at [359, 331] on div "Lesson" at bounding box center [454, 334] width 319 height 22
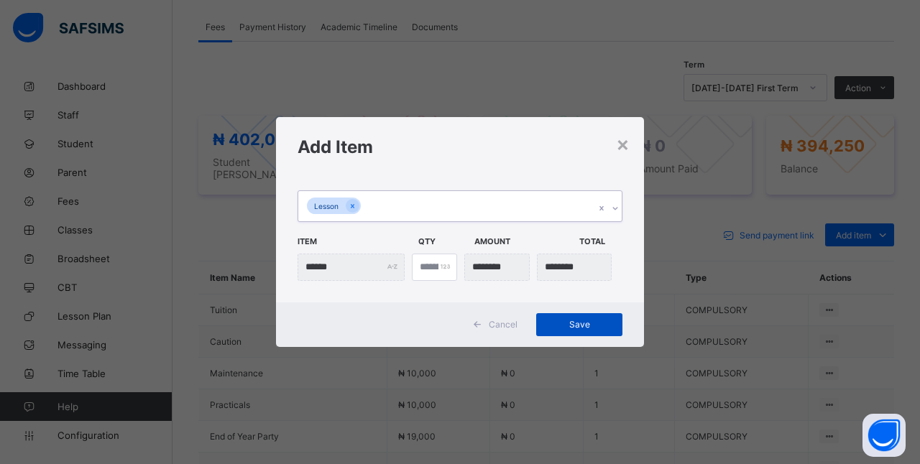
click at [591, 326] on span "Save" at bounding box center [579, 324] width 65 height 11
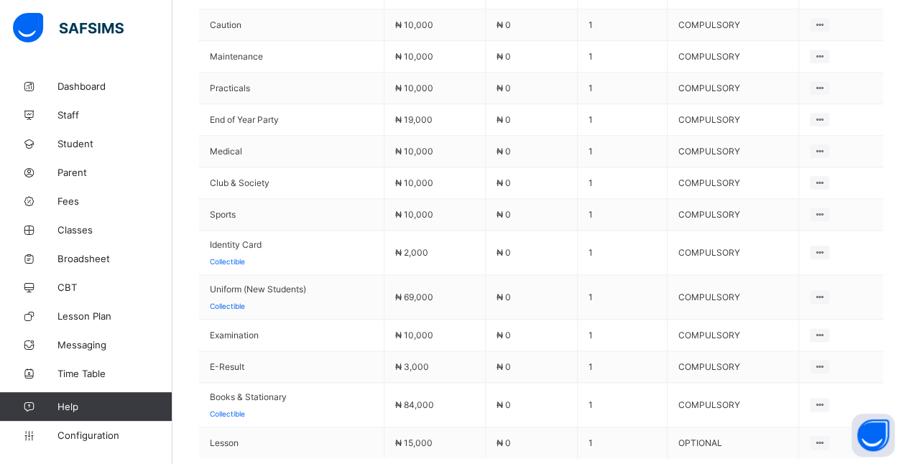
scroll to position [770, 0]
click at [108, 436] on span "Configuration" at bounding box center [114, 435] width 114 height 11
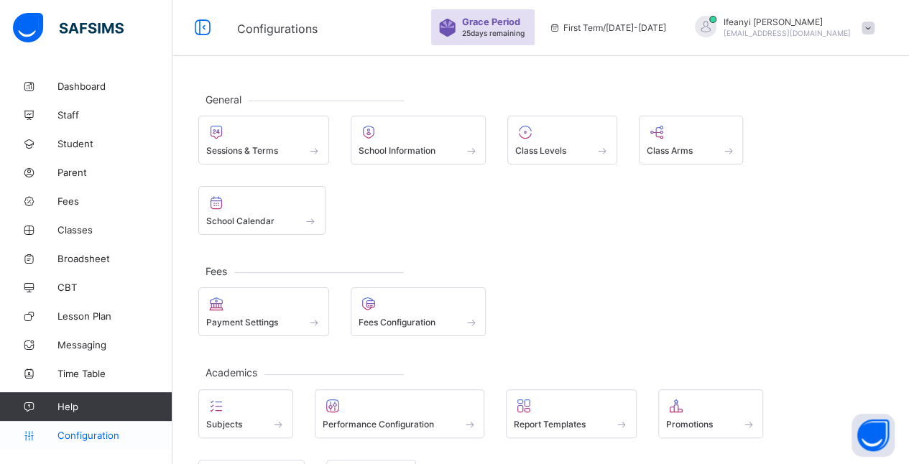
scroll to position [1, 0]
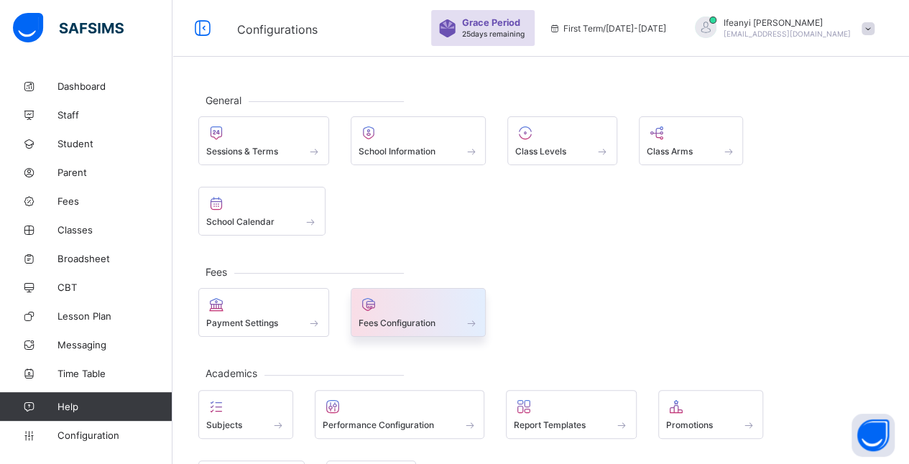
click at [465, 317] on span at bounding box center [471, 323] width 14 height 12
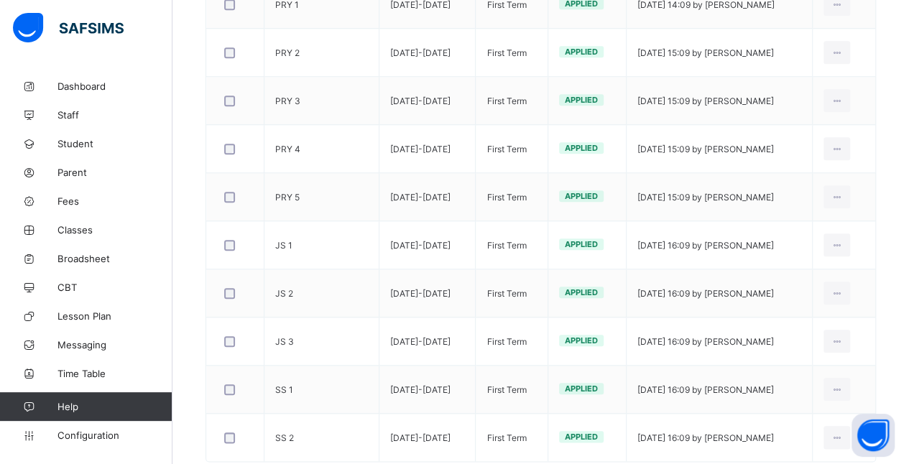
scroll to position [590, 0]
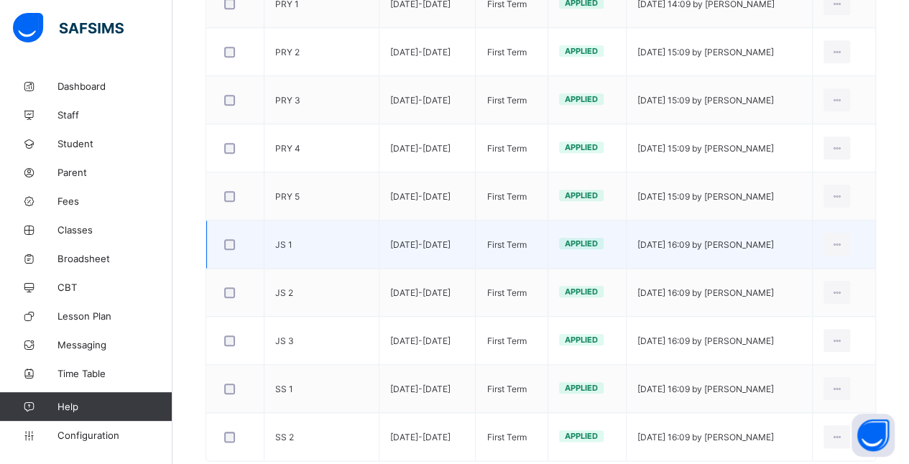
click at [344, 249] on td "JS 1" at bounding box center [321, 245] width 115 height 48
click at [843, 239] on icon at bounding box center [837, 244] width 12 height 11
click at [829, 271] on div "Edit Invoice" at bounding box center [814, 276] width 58 height 14
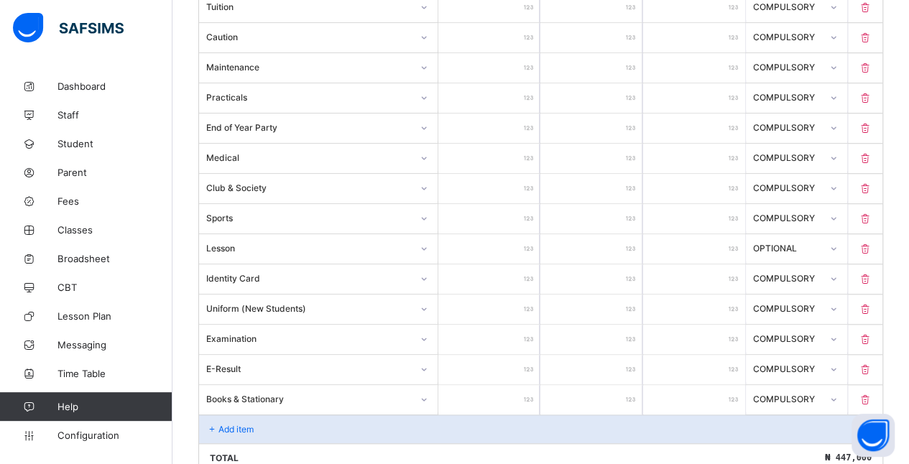
scroll to position [525, 0]
click at [511, 116] on input "*****" at bounding box center [489, 130] width 102 height 29
type input "****"
type input "*****"
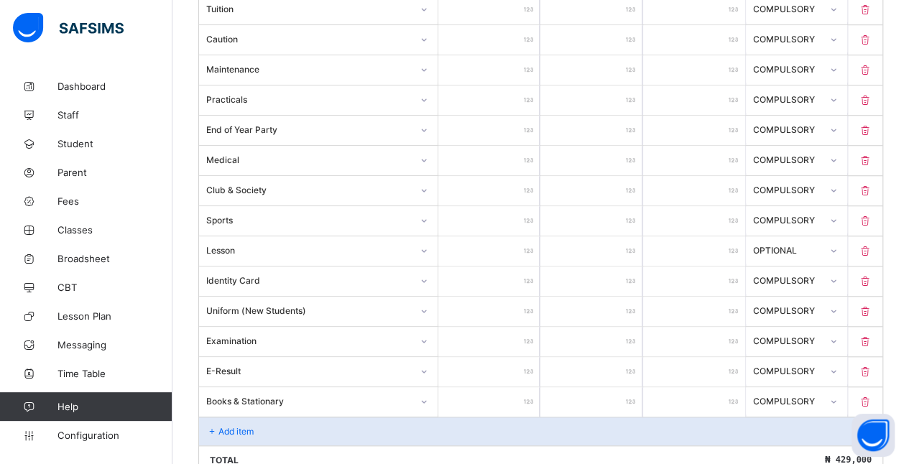
type input "*****"
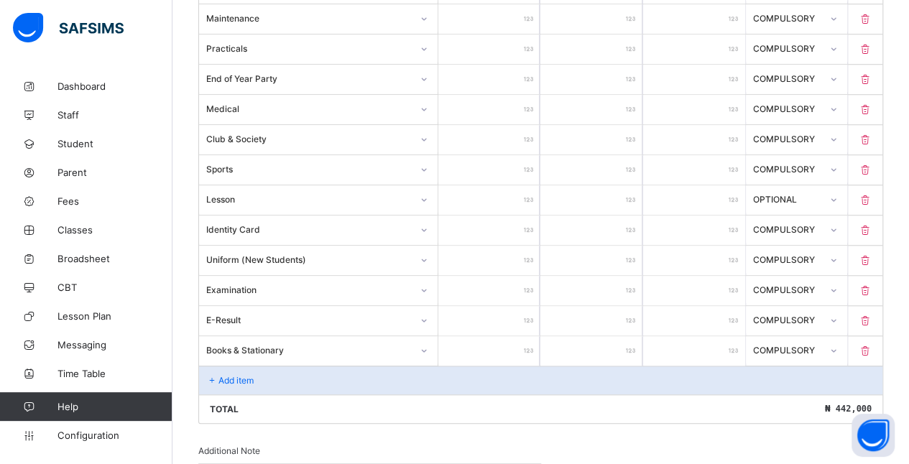
scroll to position [575, 0]
type input "*****"
click at [715, 253] on input "*****" at bounding box center [694, 261] width 102 height 29
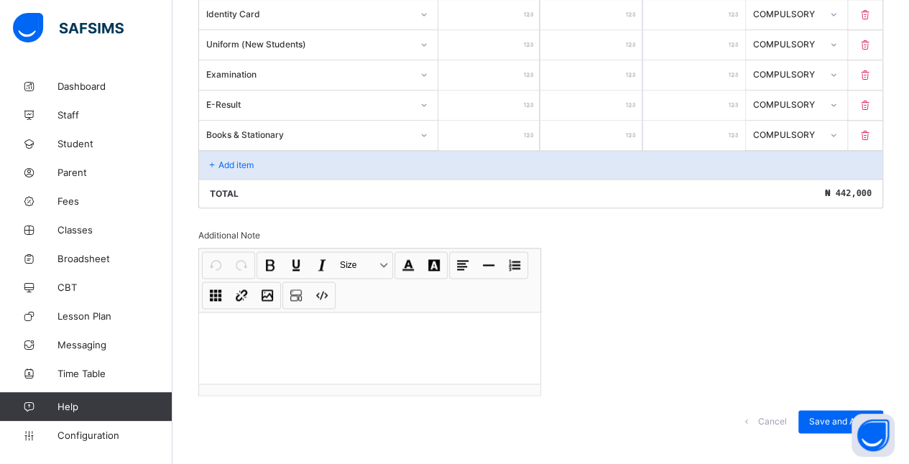
scroll to position [793, 0]
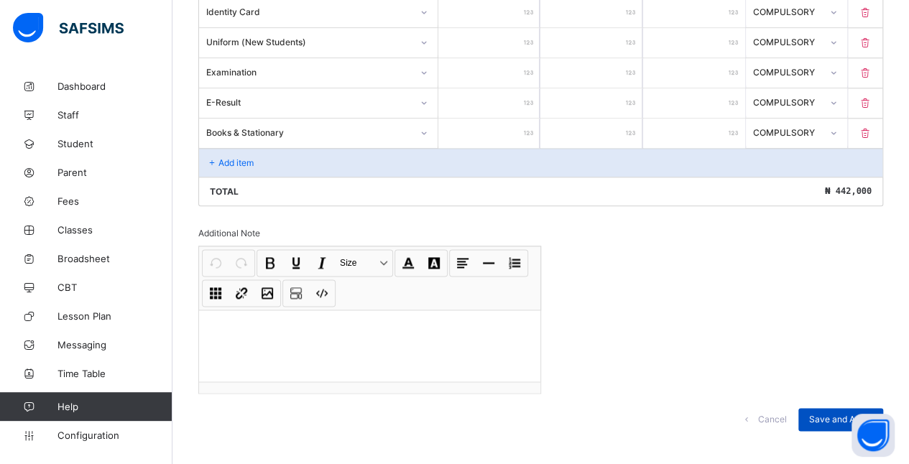
click at [844, 414] on span "Save and Apply" at bounding box center [840, 419] width 63 height 11
